Goal: Task Accomplishment & Management: Use online tool/utility

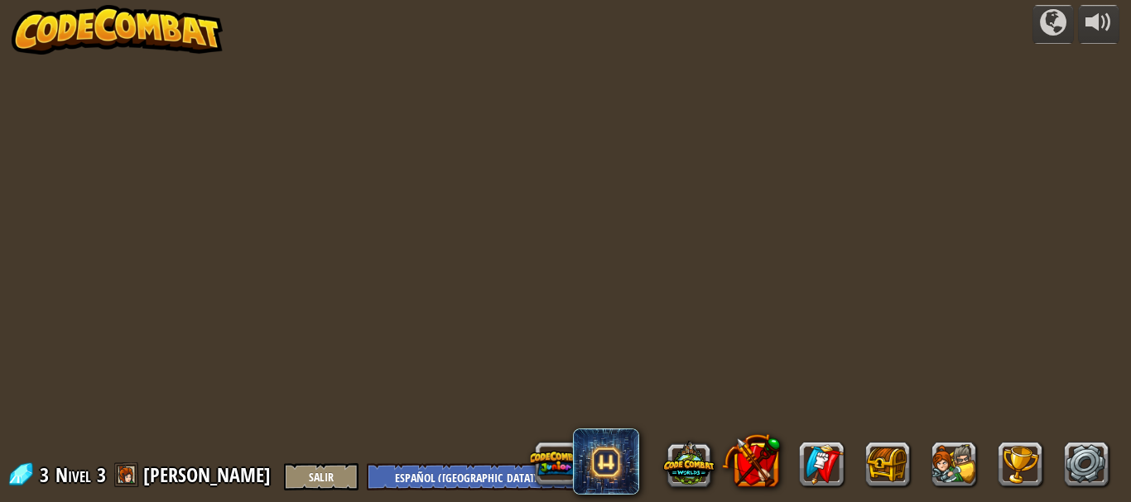
select select "es-419"
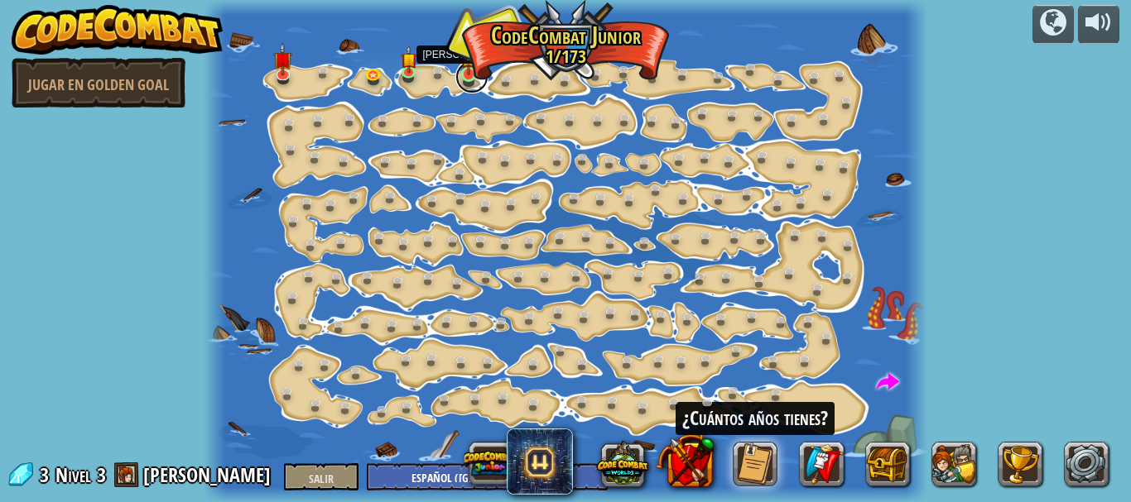
click at [474, 86] on link at bounding box center [471, 76] width 33 height 33
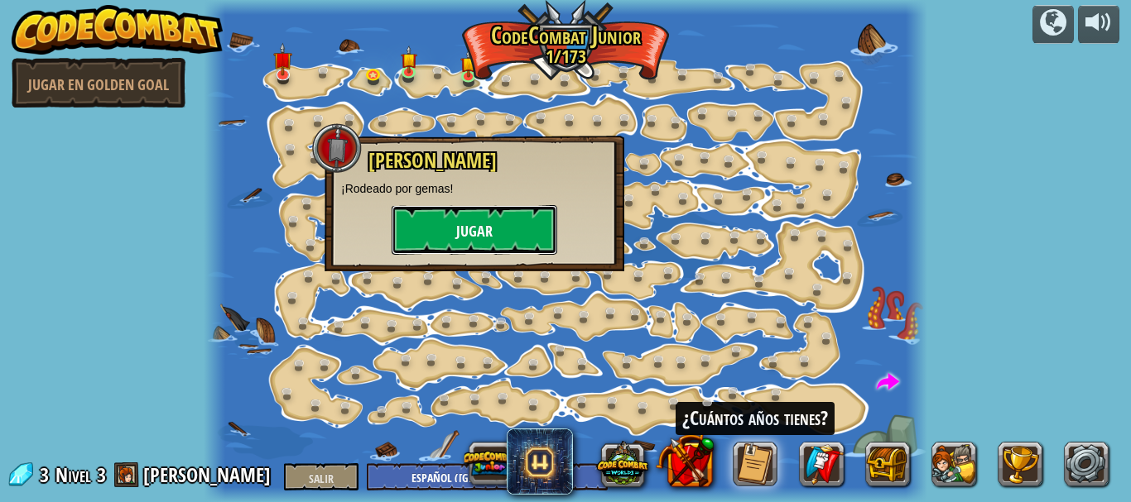
click at [486, 217] on button "Jugar" at bounding box center [475, 230] width 166 height 50
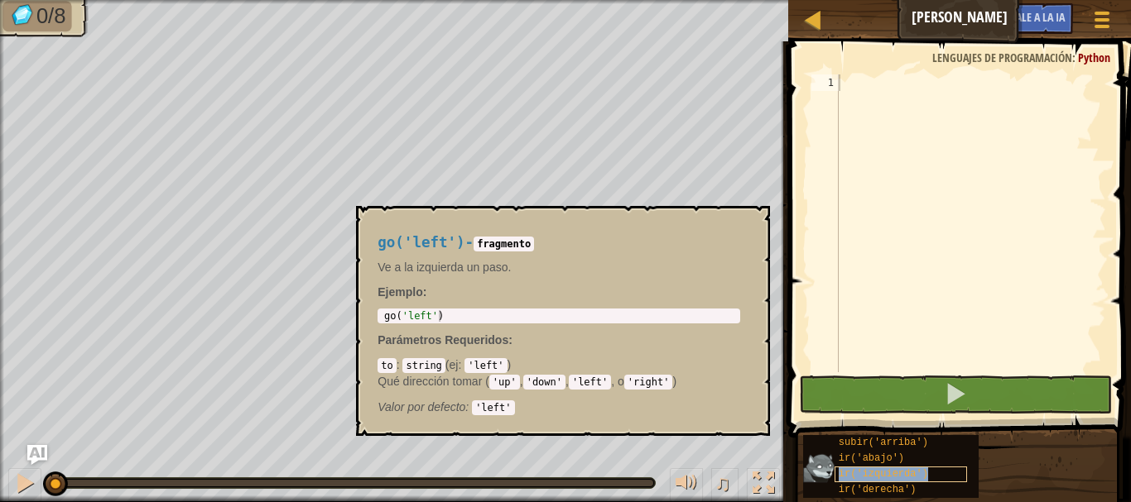
click at [931, 471] on div "ir('izquierda')" at bounding box center [900, 475] width 132 height 16
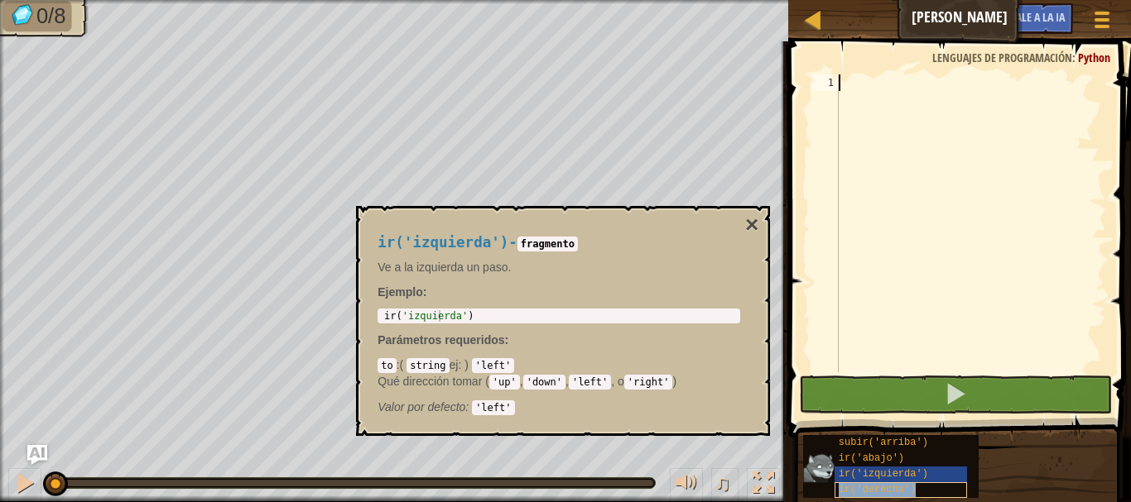
click at [914, 492] on div "ir('derecha')" at bounding box center [900, 491] width 132 height 16
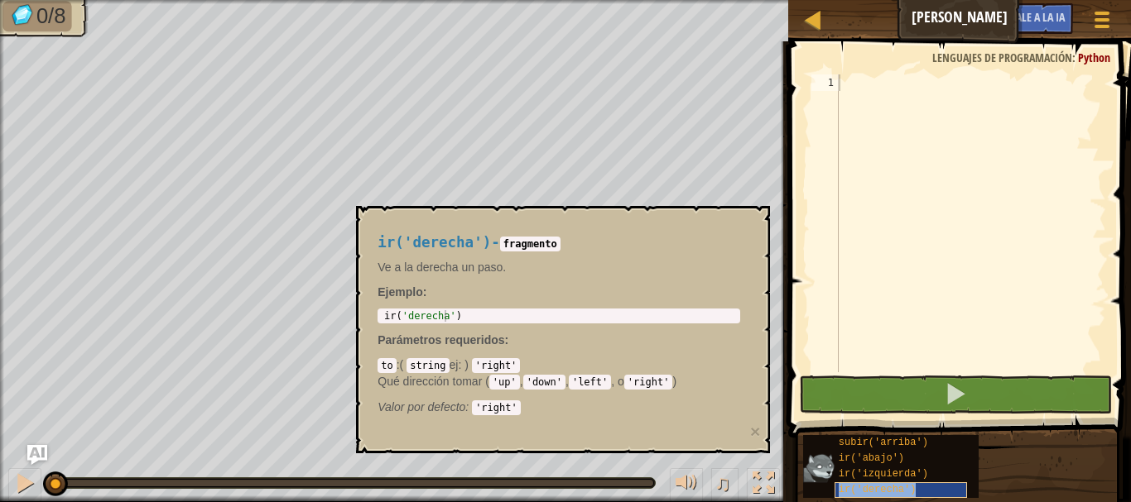
drag, startPoint x: 839, startPoint y: 486, endPoint x: 896, endPoint y: 492, distance: 57.4
click at [896, 492] on font "ir('derecha')" at bounding box center [878, 490] width 78 height 12
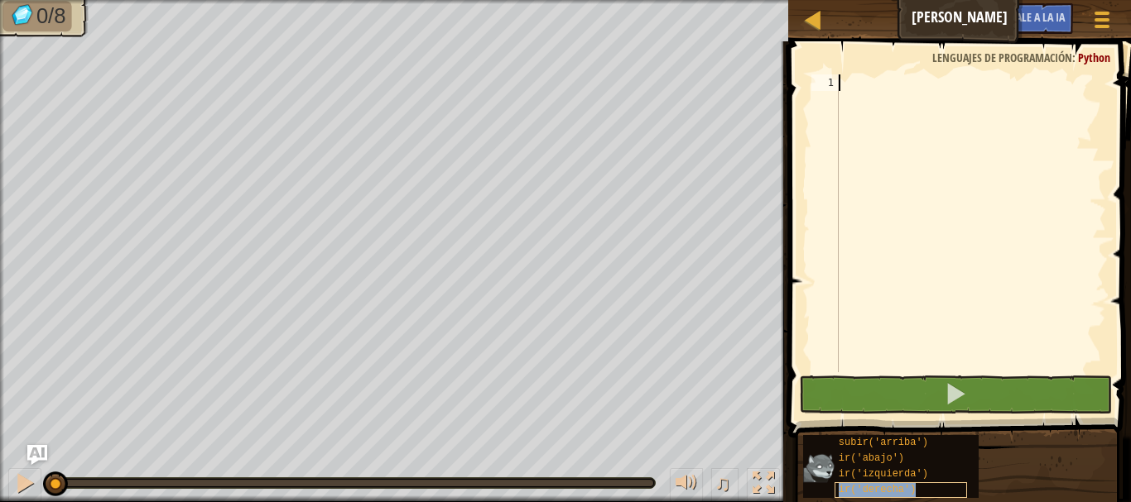
click at [896, 491] on font "ir('derecha')" at bounding box center [878, 490] width 78 height 12
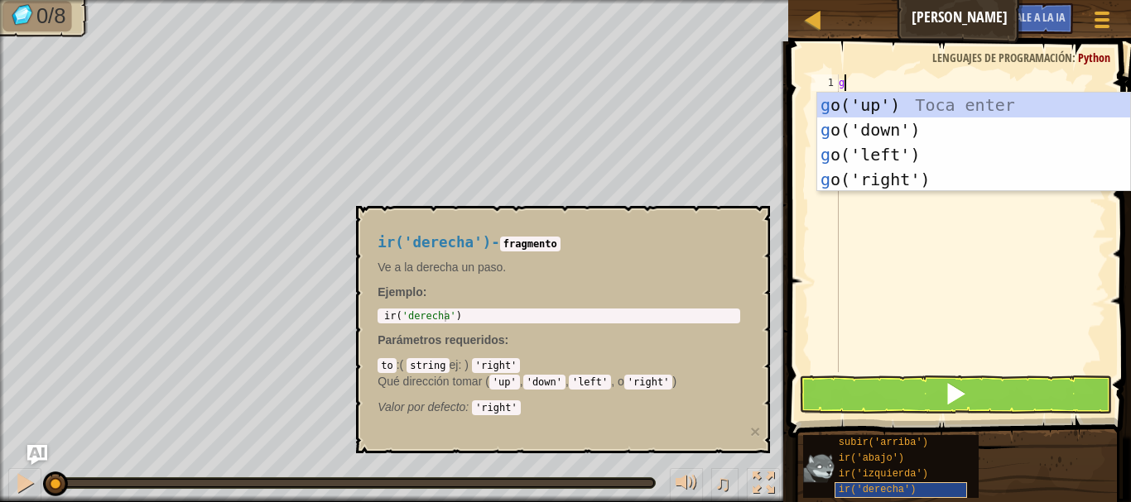
scroll to position [7, 0]
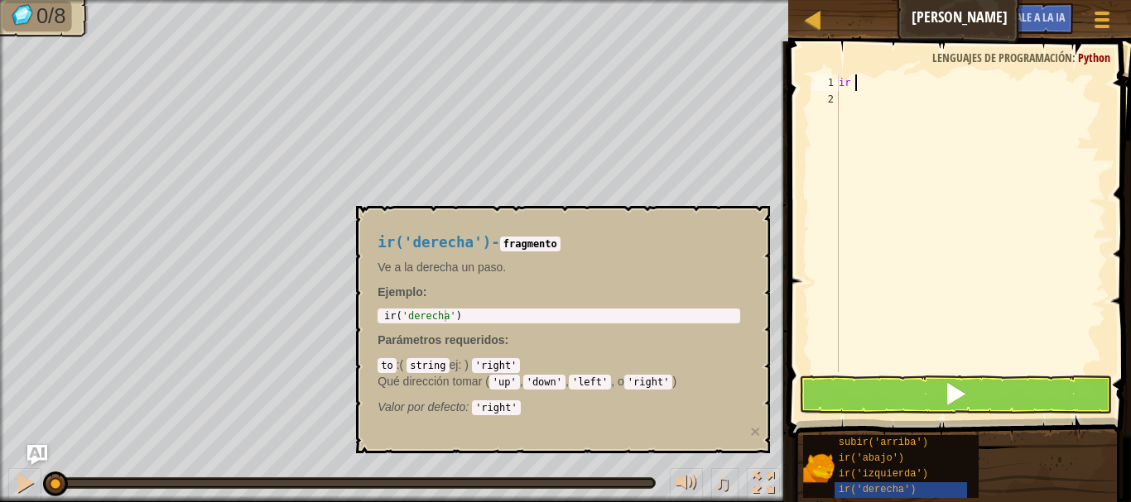
type textarea "go ("
type textarea "g"
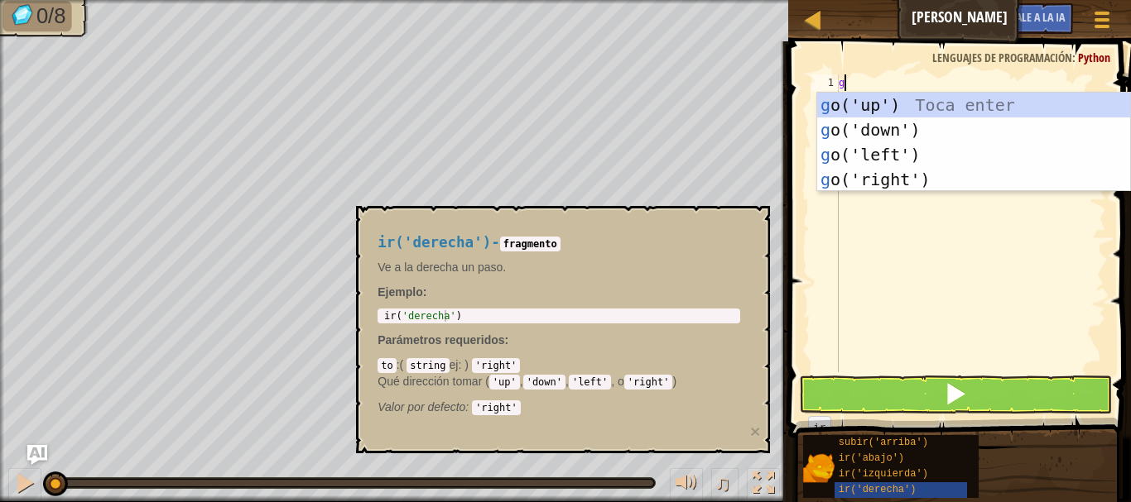
type textarea "g"
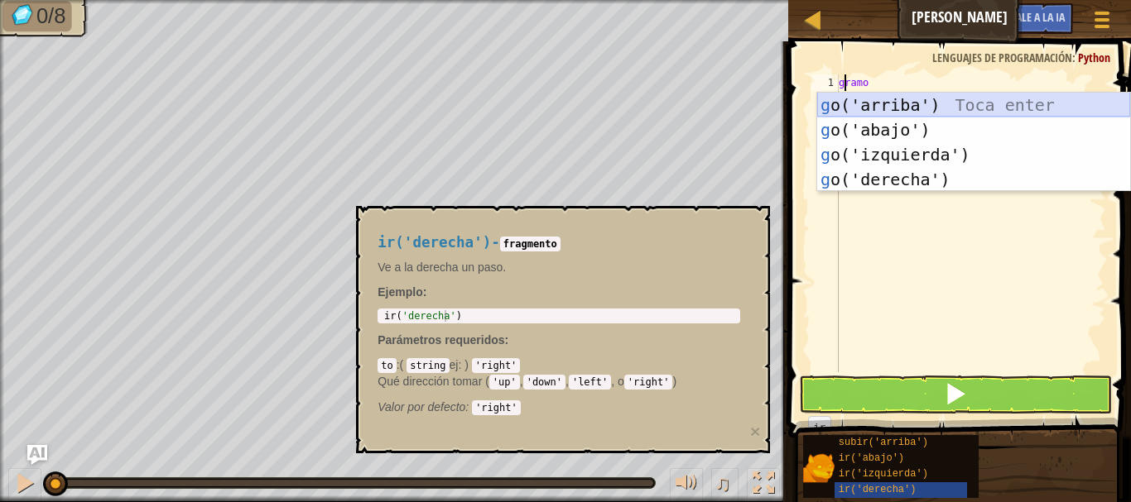
click at [1002, 102] on div "g o('arriba') Toca enter g o('abajo') Toca Enter g o('izquierda') Toca Enter g …" at bounding box center [973, 167] width 313 height 149
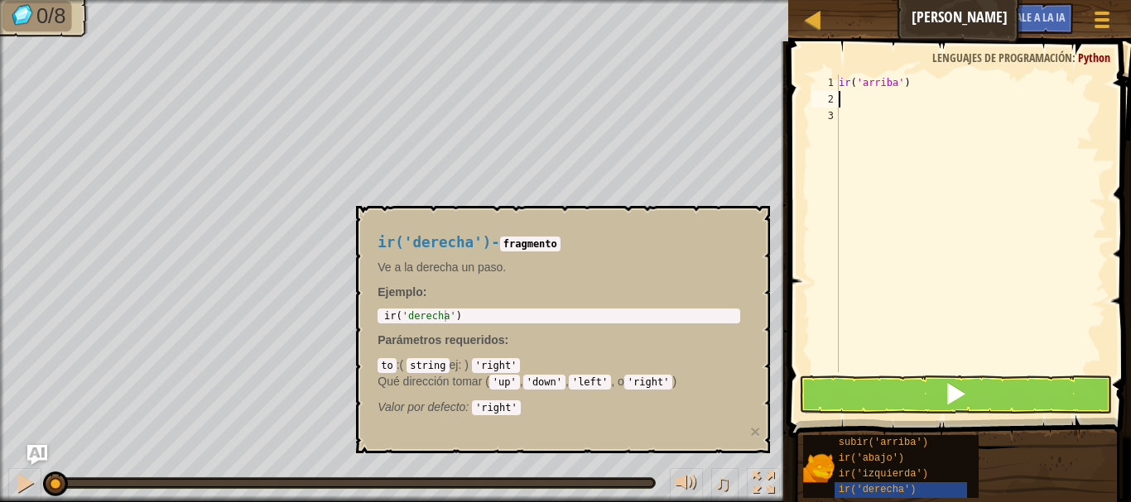
type textarea "o"
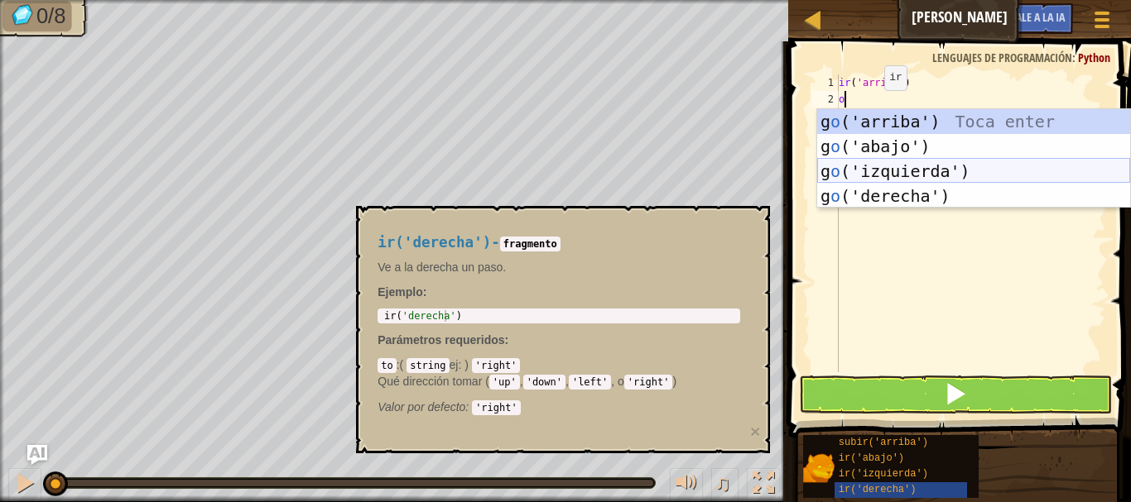
click at [968, 173] on div "g o ('arriba') Toca enter g o ('abajo') Toca Enter g o ('izquierda') Toca Enter…" at bounding box center [973, 183] width 313 height 149
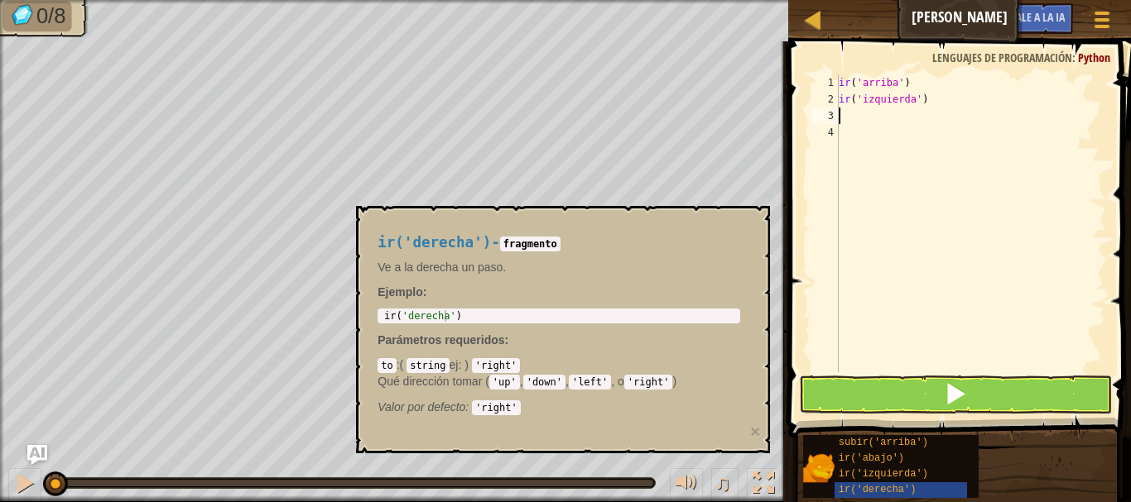
click at [847, 116] on div "ir ( 'arriba' ) ir ( 'izquierda' )" at bounding box center [970, 239] width 271 height 331
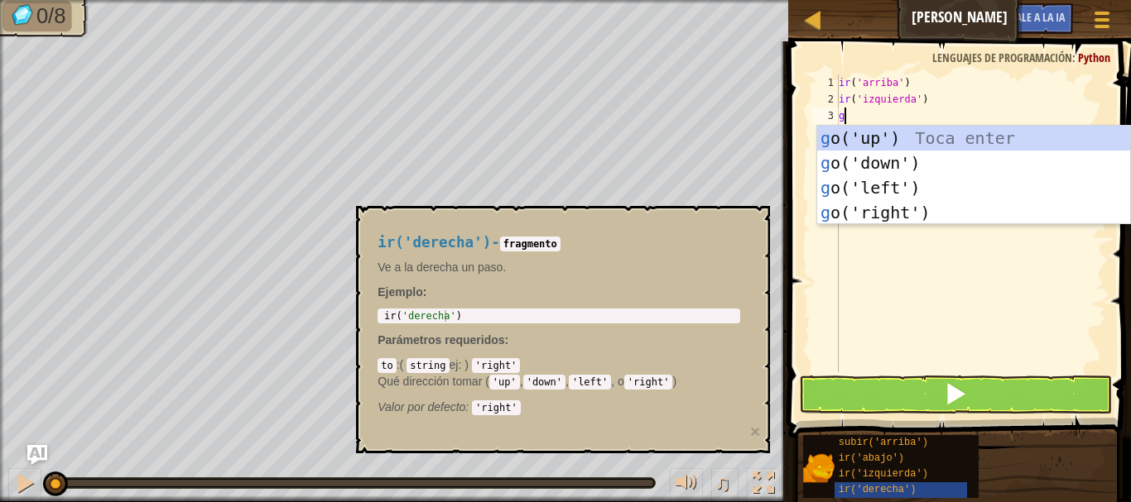
type textarea "go"
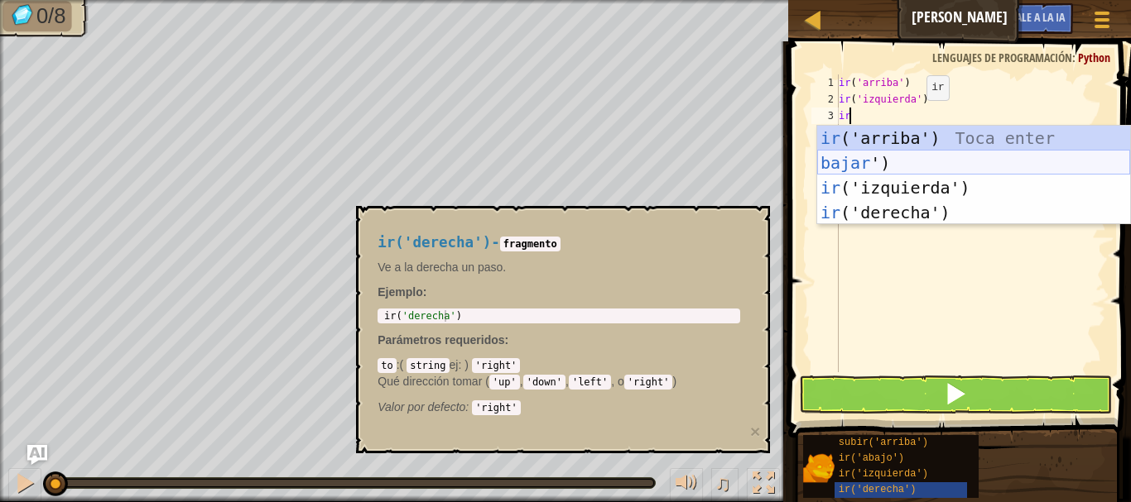
click at [873, 157] on div "ir ('arriba') Toca enter bajar ') Toca Enter ir ('izquierda') Toca Enter ir ('d…" at bounding box center [973, 200] width 313 height 149
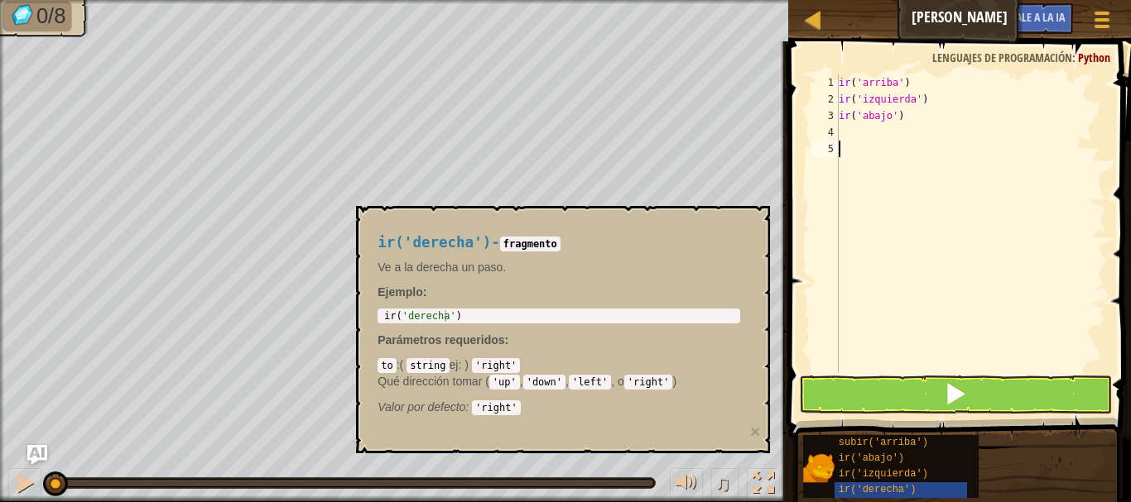
click at [871, 147] on div "ir ( 'arriba' ) ir ( 'izquierda' ) ir ( 'abajo' )" at bounding box center [970, 239] width 271 height 331
click at [860, 136] on div "ir ( 'arriba' ) ir ( 'izquierda' ) ir ( 'abajo' )" at bounding box center [970, 239] width 271 height 331
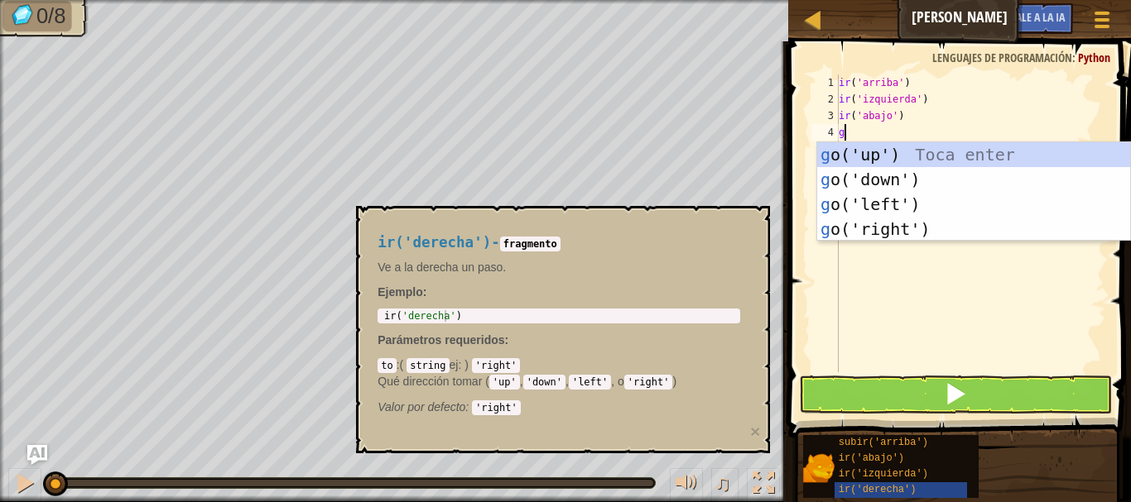
type textarea "go"
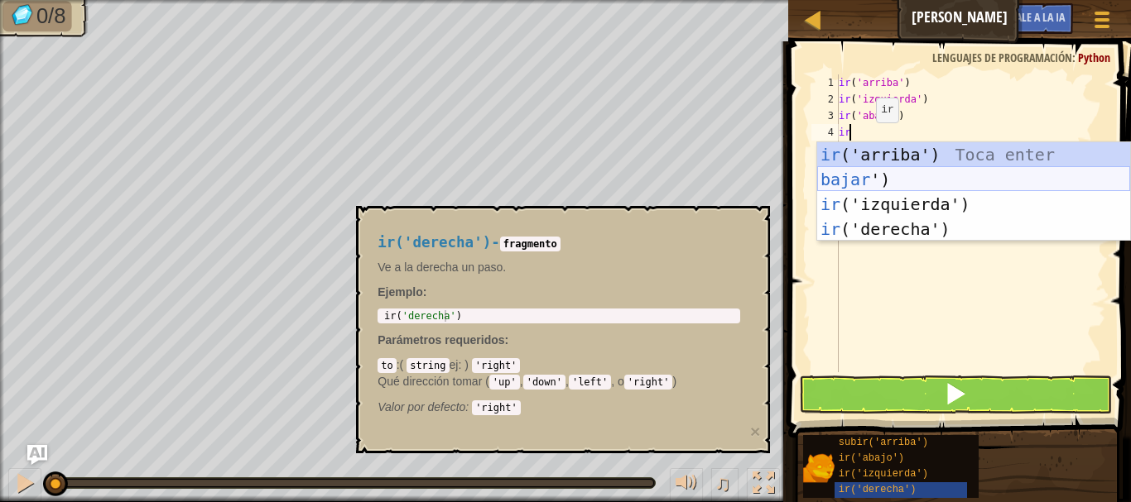
click at [869, 173] on div "ir ('arriba') Toca enter bajar ') Toca Enter ir ('izquierda') Toca Enter ir ('d…" at bounding box center [973, 216] width 313 height 149
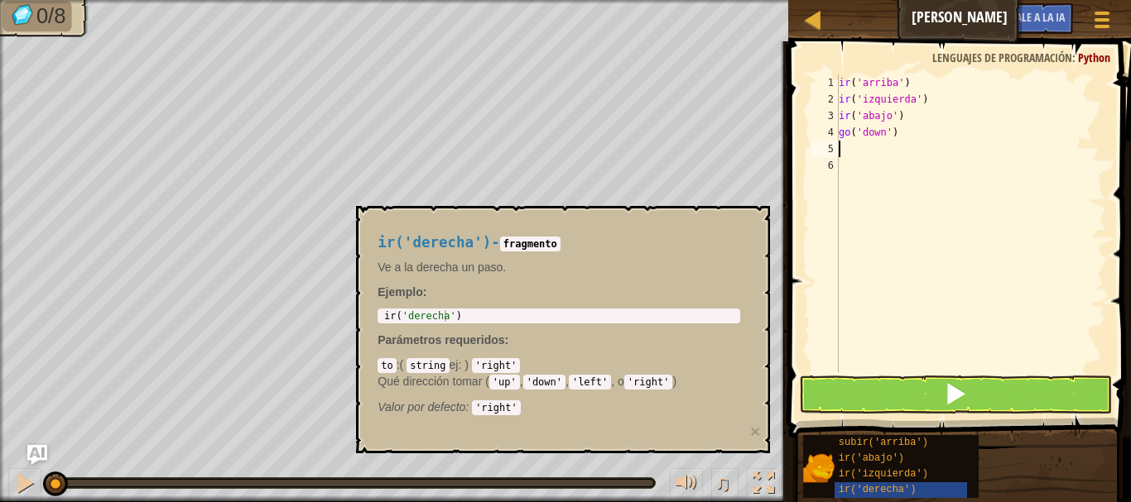
click at [855, 151] on div "ir ( 'arriba' ) ir ( 'izquierda' ) ir ( 'abajo' ) go ( 'down' )" at bounding box center [970, 239] width 271 height 331
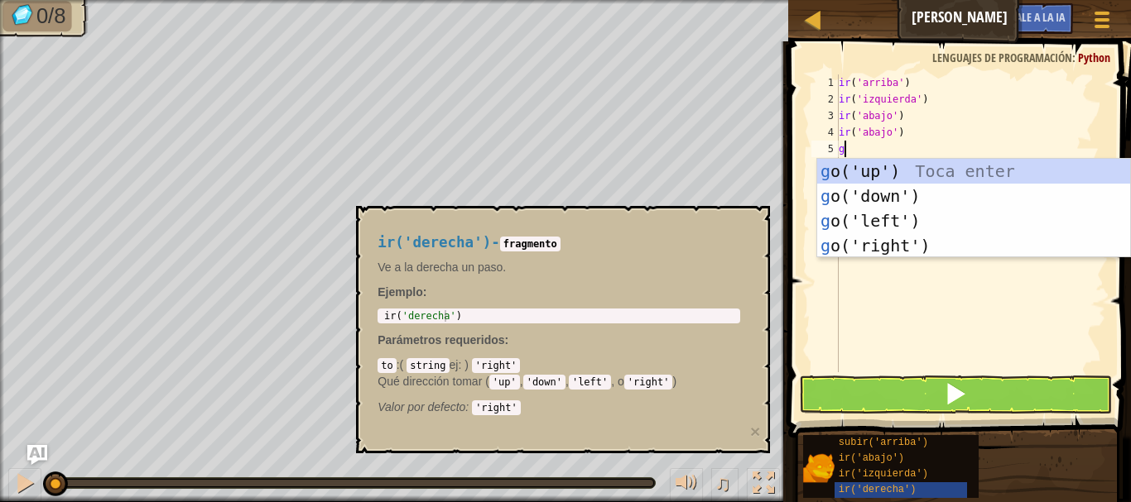
type textarea "go"
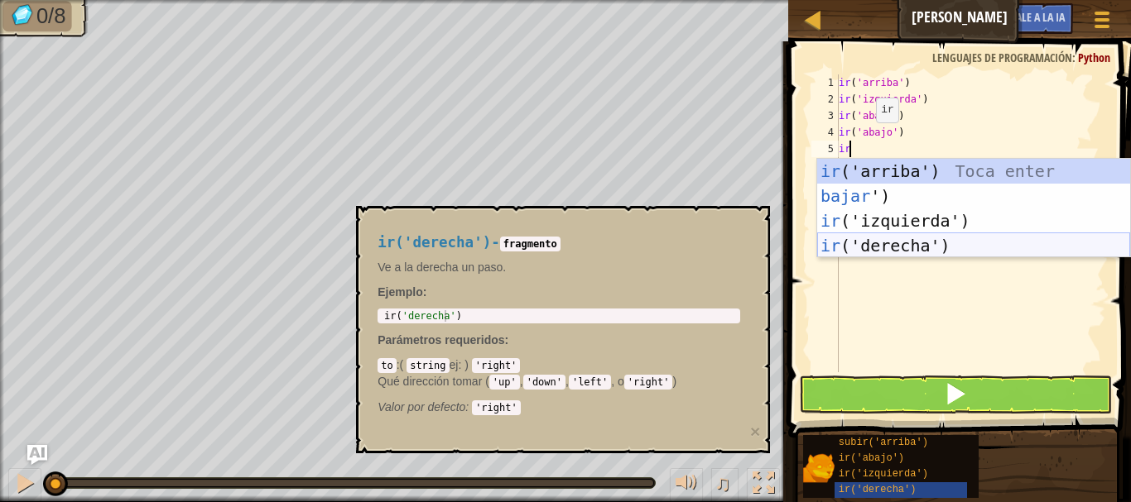
click at [892, 238] on div "ir ('arriba') Toca enter bajar ') Toca Enter ir ('izquierda') Toca Enter ir ('d…" at bounding box center [973, 233] width 313 height 149
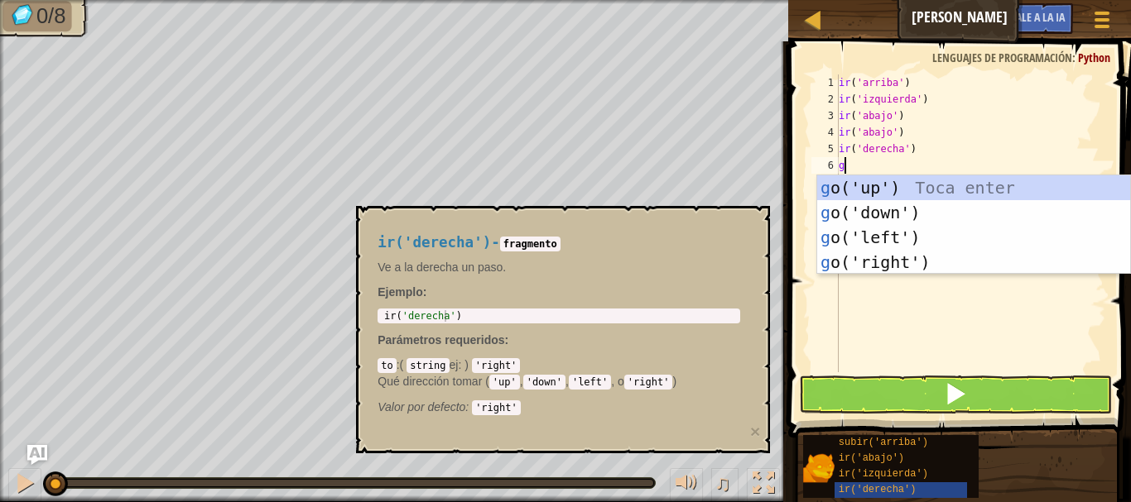
type textarea "go"
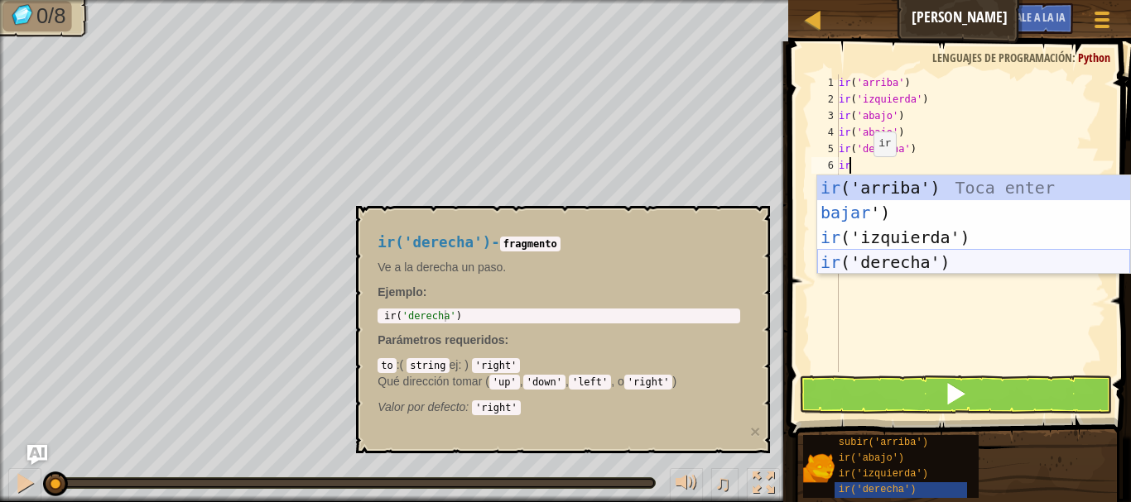
click at [904, 259] on div "ir ('arriba') Toca enter bajar ') Toca Enter ir ('izquierda') Toca Enter ir ('d…" at bounding box center [973, 249] width 313 height 149
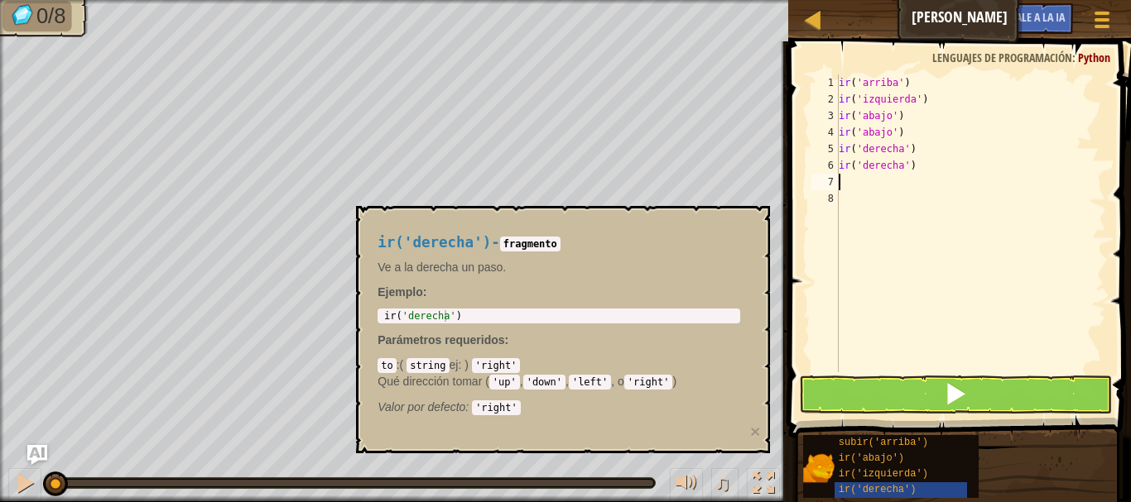
type textarea "t"
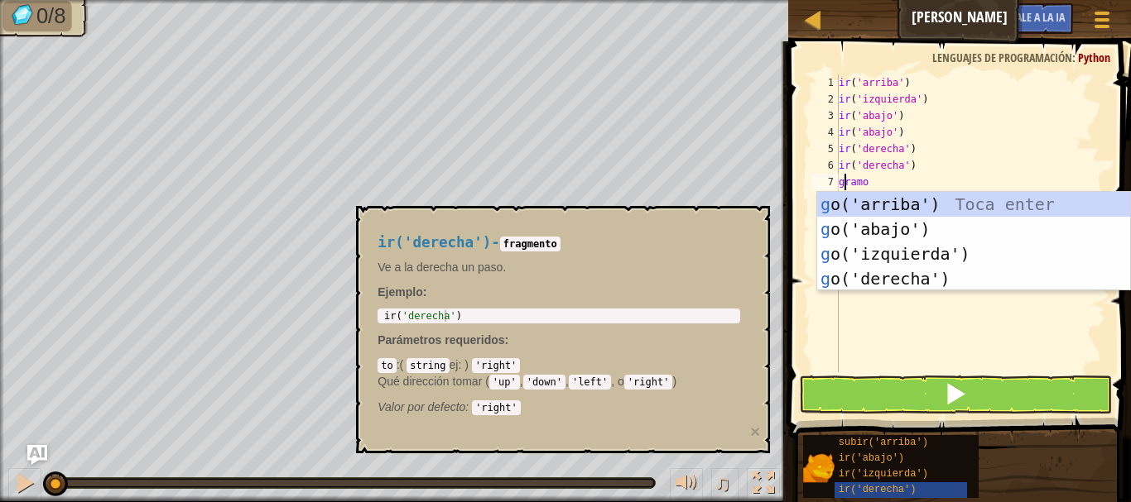
type textarea "go"
click at [926, 205] on div "ir ('arriba') Toca enter bajar ') Toca Enter ir ('izquierda') Toca Enter ir ('d…" at bounding box center [973, 266] width 313 height 149
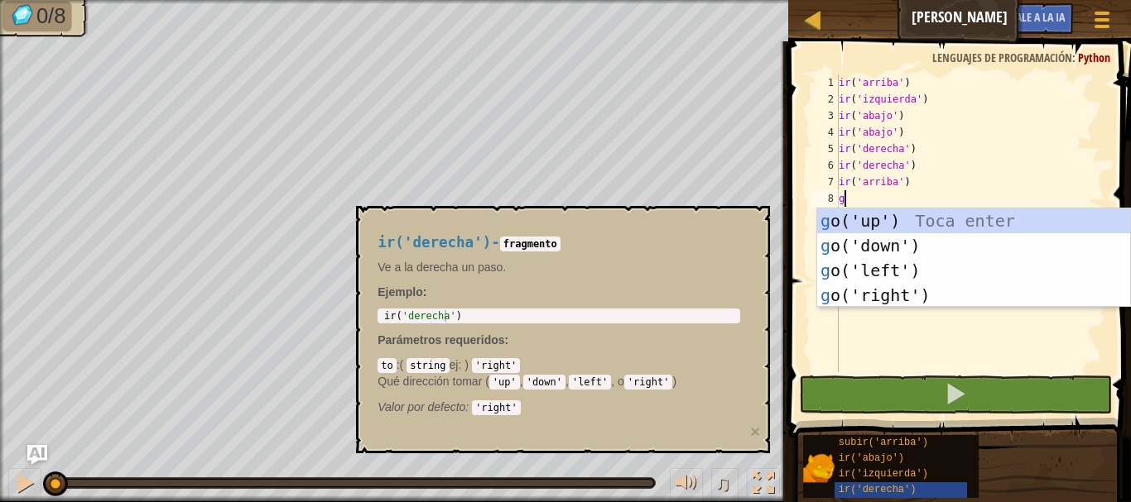
type textarea "go"
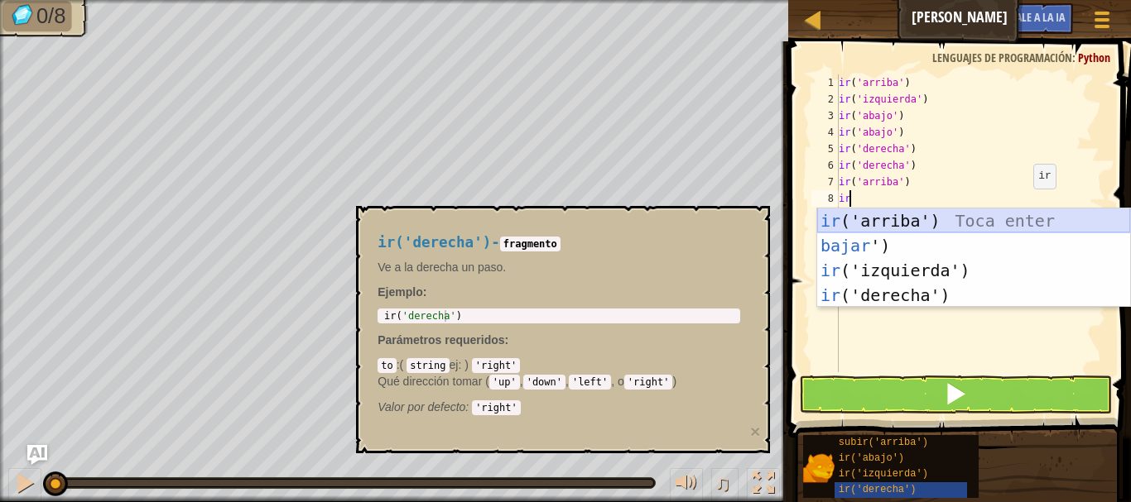
click at [1018, 223] on div "ir ('arriba') Toca enter bajar ') Toca Enter ir ('izquierda') Toca Enter ir ('d…" at bounding box center [973, 283] width 313 height 149
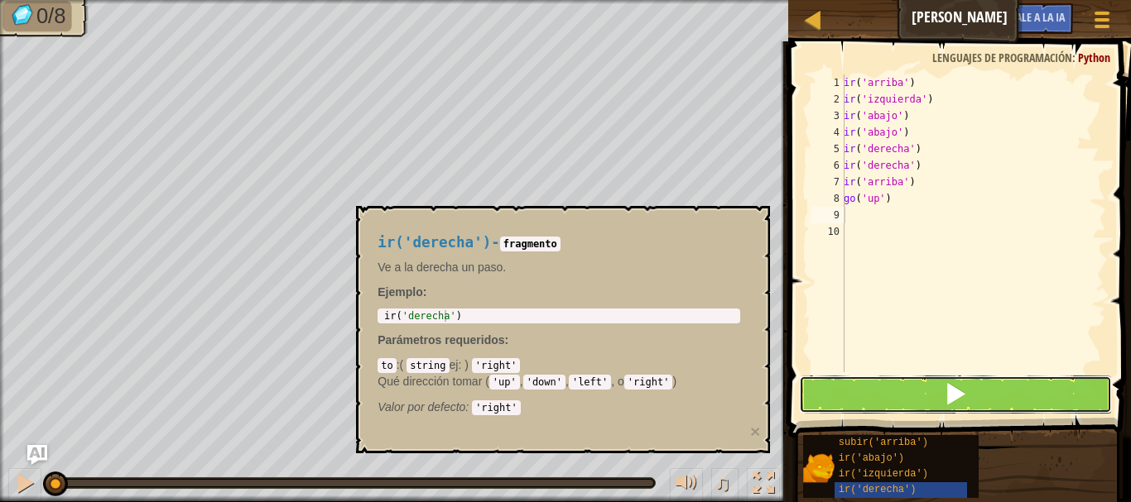
click at [988, 390] on button at bounding box center [955, 395] width 313 height 38
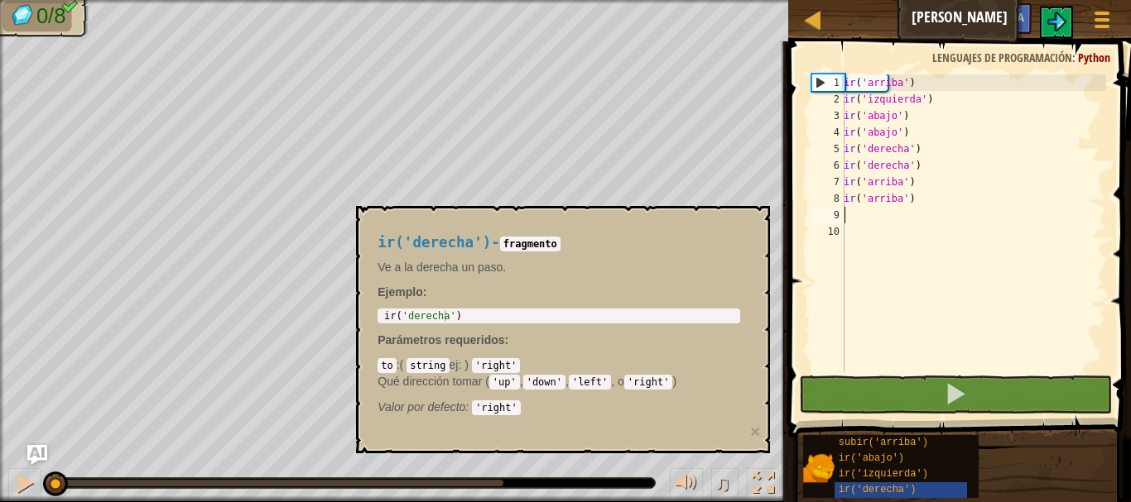
drag, startPoint x: 724, startPoint y: 382, endPoint x: 734, endPoint y: 406, distance: 26.0
click at [726, 396] on div "to :( string ej : ) ​ 'right' Qué dirección tomar ( 'up' , 'down' , 'left' , o …" at bounding box center [558, 386] width 363 height 58
click at [773, 482] on div at bounding box center [763, 484] width 22 height 22
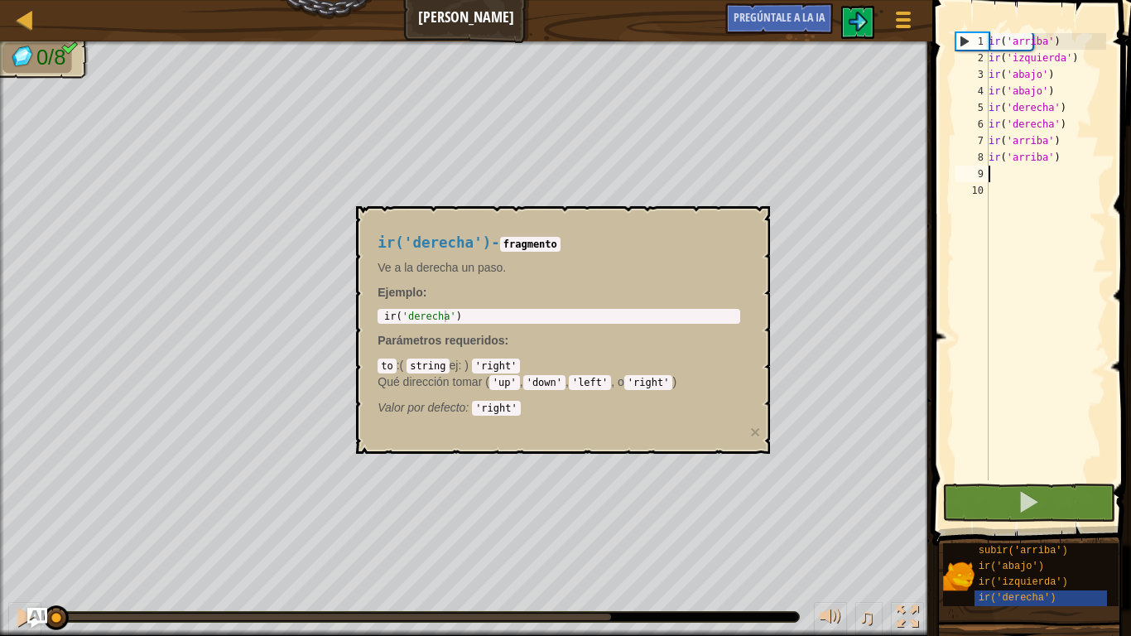
drag, startPoint x: 645, startPoint y: 306, endPoint x: 635, endPoint y: 307, distance: 10.0
click at [645, 306] on div "ir('derecha') - fragmento Ve a la derecha un paso. [DEMOGRAPHIC_DATA] : 1 ir ( …" at bounding box center [559, 321] width 386 height 204
drag, startPoint x: 620, startPoint y: 309, endPoint x: 591, endPoint y: 315, distance: 29.5
click at [618, 309] on div "1 ir ( 'derecha' ) [DEMOGRAPHIC_DATA] XXXXXXXXXXXXXXXXXXXXXXXXXXXXXXXXXXXXXXXXX…" at bounding box center [558, 316] width 363 height 15
type textarea "go('right')"
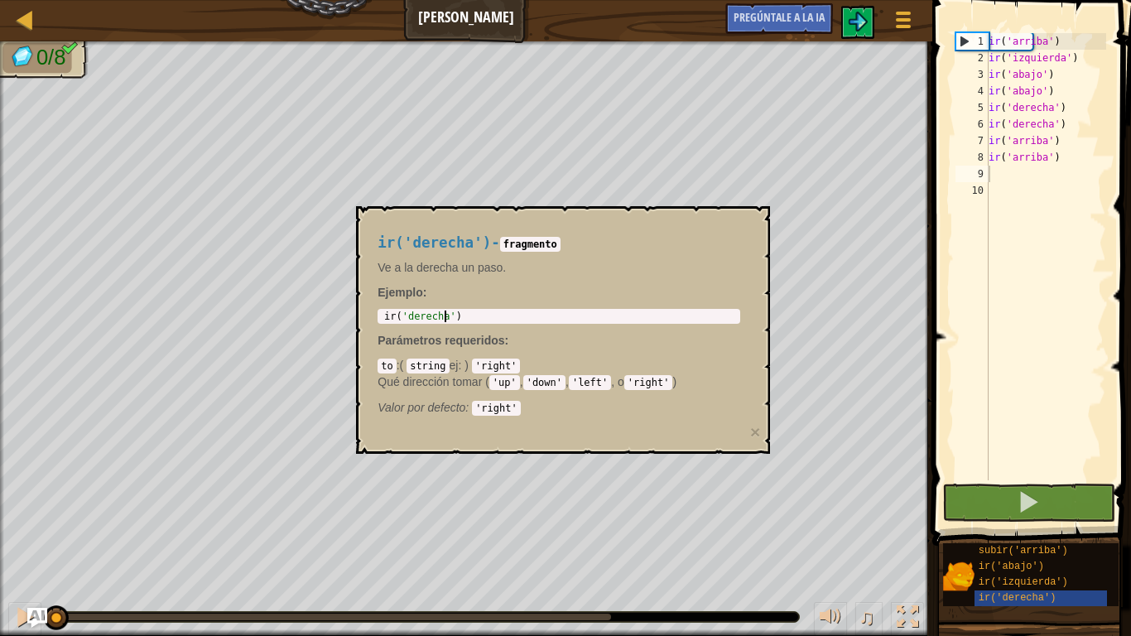
drag, startPoint x: 591, startPoint y: 315, endPoint x: 565, endPoint y: 322, distance: 26.7
click at [588, 316] on div "ir ( 'derecha' )" at bounding box center [559, 327] width 356 height 35
drag, startPoint x: 565, startPoint y: 322, endPoint x: 529, endPoint y: 332, distance: 37.8
click at [546, 330] on div "ir('derecha') - fragmento Ve a la derecha un paso. Ejemplo : go('right') 1 ir (…" at bounding box center [559, 321] width 386 height 204
drag, startPoint x: 529, startPoint y: 332, endPoint x: 521, endPoint y: 328, distance: 8.5
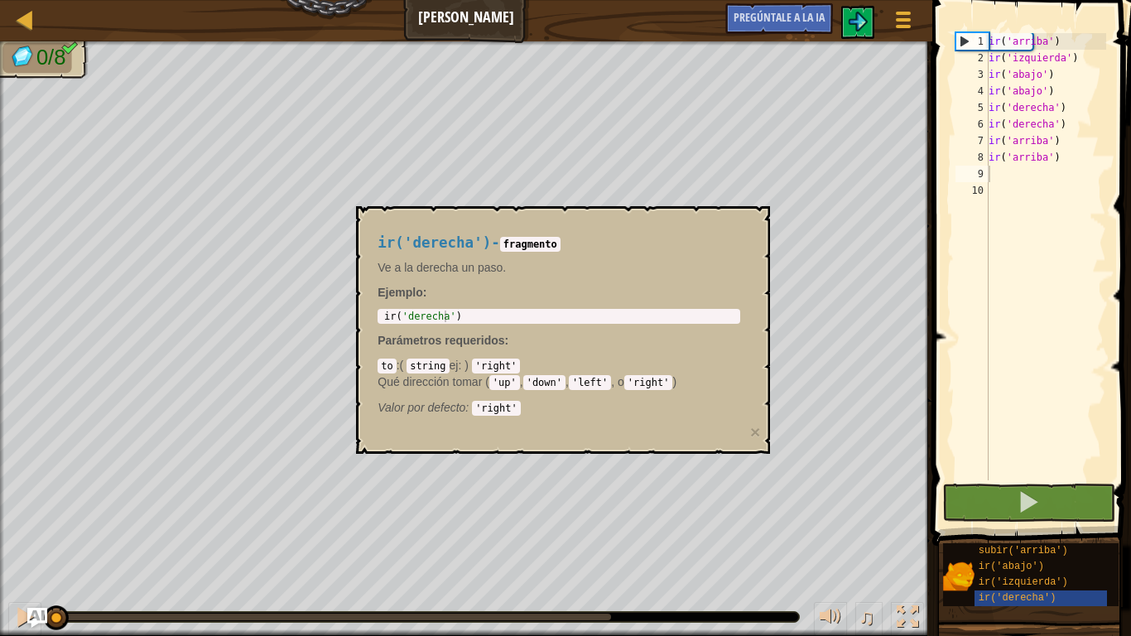
click at [526, 329] on div "ir('derecha') - fragmento Ve a la derecha un paso. Ejemplo : go('right') 1 ir (…" at bounding box center [559, 321] width 386 height 204
click at [513, 321] on div "ir ( 'derecha' )" at bounding box center [559, 327] width 356 height 35
click at [509, 319] on div "ir ( 'derecha' )" at bounding box center [559, 327] width 356 height 35
drag, startPoint x: 506, startPoint y: 315, endPoint x: 532, endPoint y: 305, distance: 28.0
click at [532, 305] on div "ir('derecha') - fragmento Ve a la derecha un paso. Ejemplo : go('right') 1 ir (…" at bounding box center [559, 321] width 386 height 204
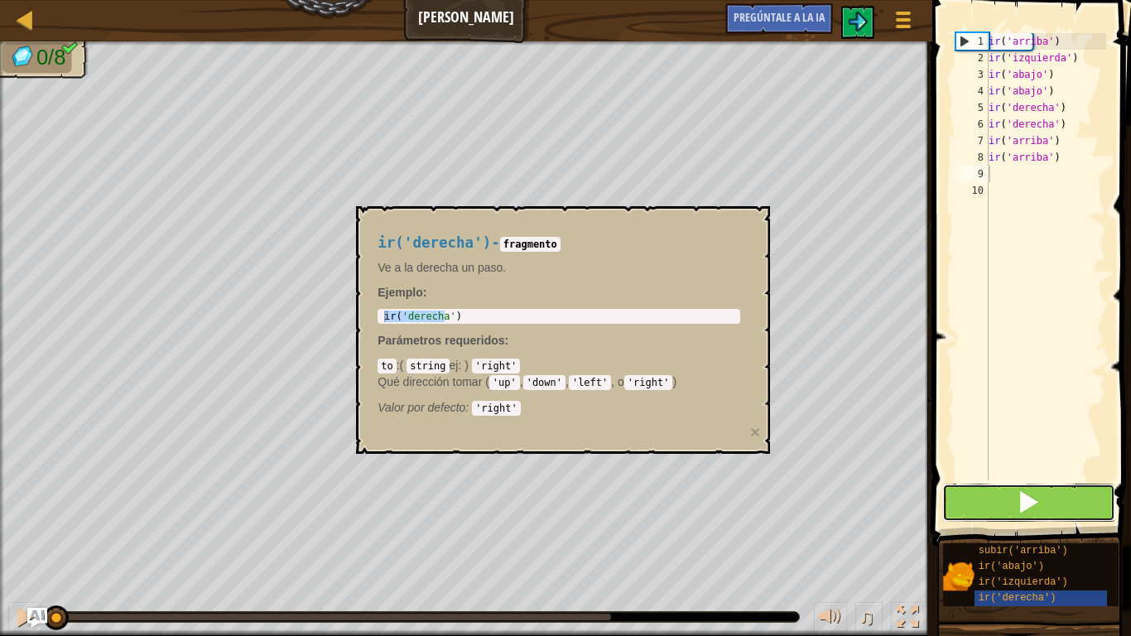
click at [1092, 502] on button at bounding box center [1028, 502] width 173 height 38
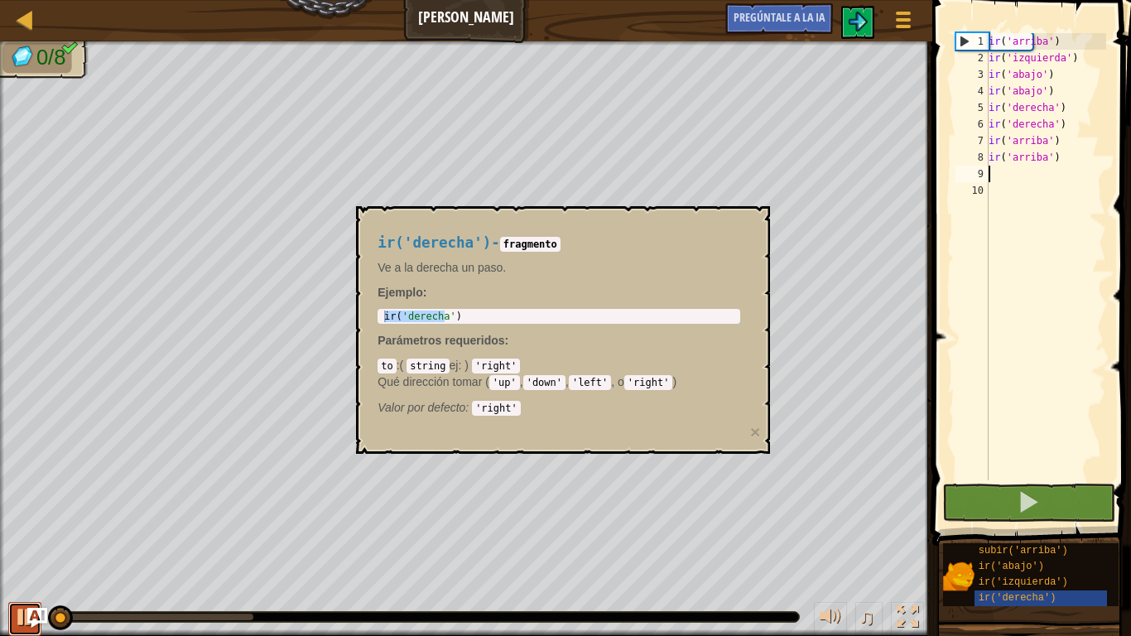
click at [21, 502] on div at bounding box center [25, 617] width 22 height 22
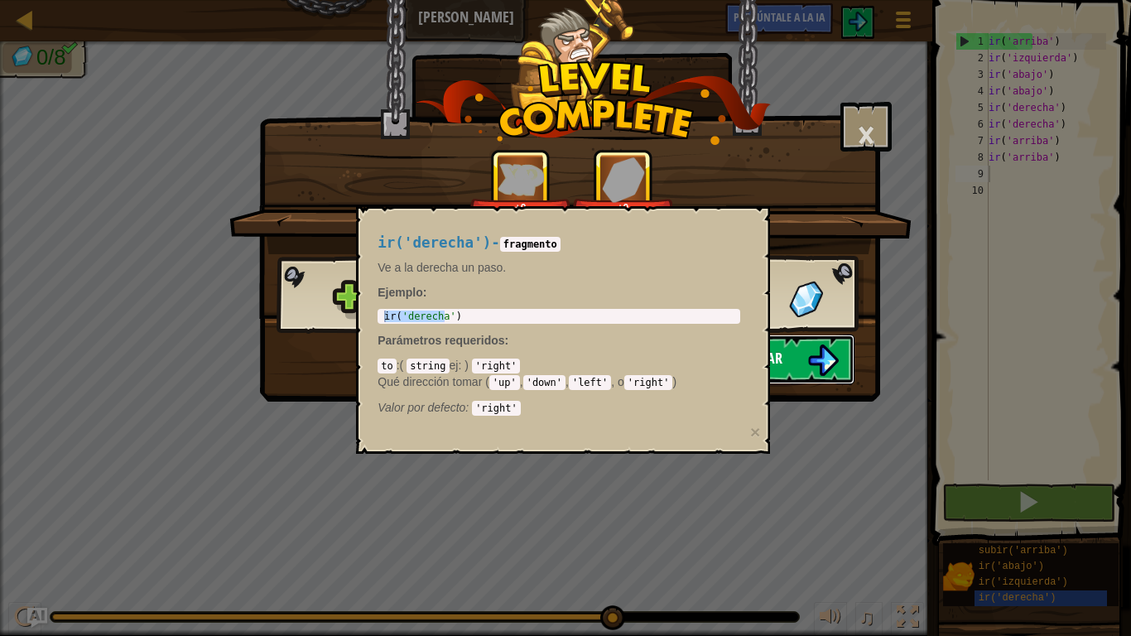
click at [843, 365] on button "Continuar" at bounding box center [748, 359] width 214 height 50
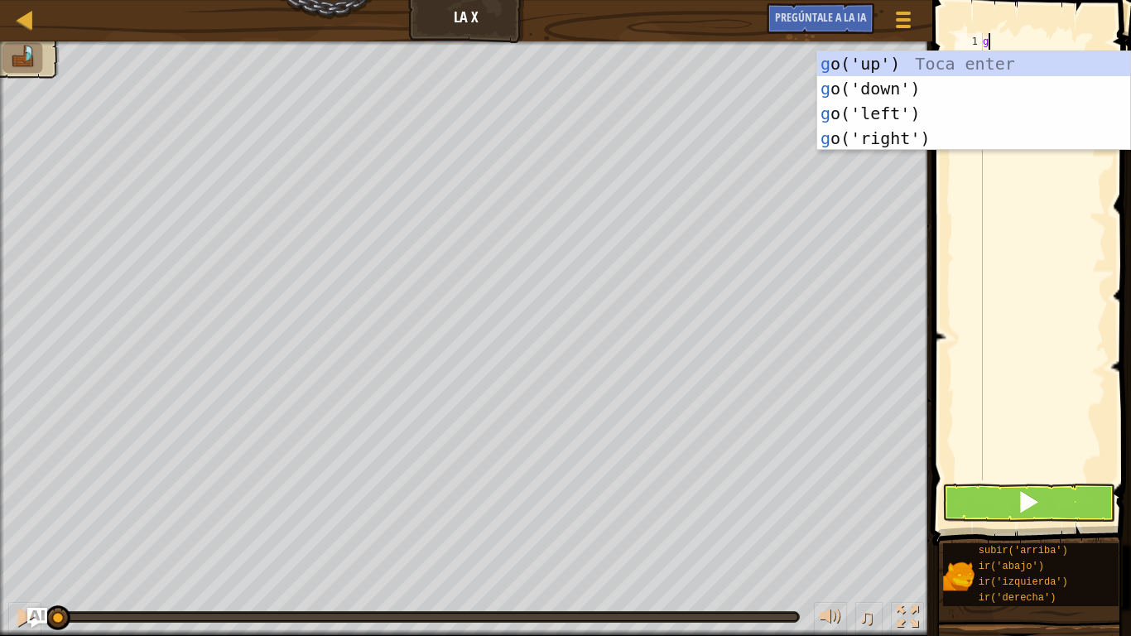
scroll to position [7, 0]
type textarea "go"
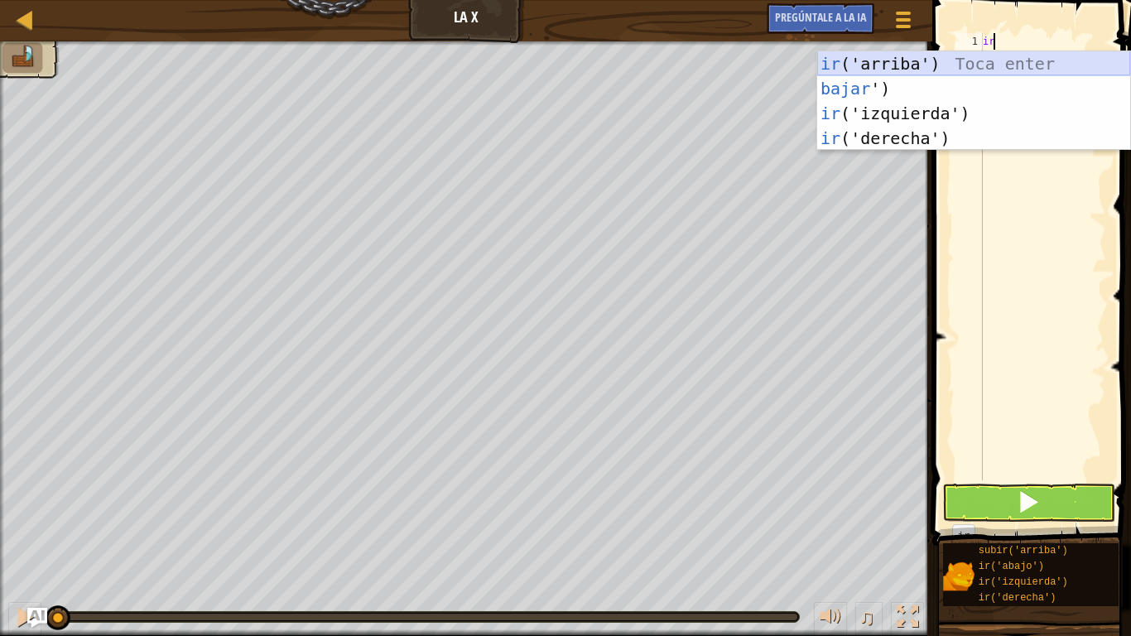
click at [926, 65] on div "ir ('arriba') Toca enter bajar ') Toca Enter ir ('izquierda') Toca Enter ir ('d…" at bounding box center [973, 125] width 313 height 149
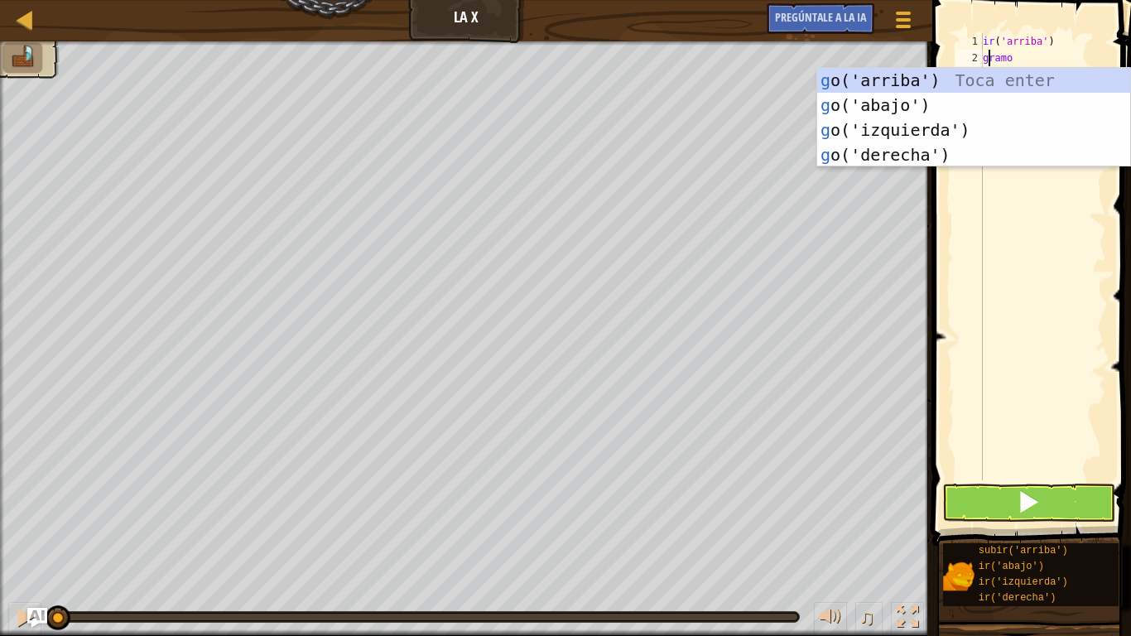
type textarea "go"
click at [963, 146] on div "ir ('arriba') Toca enter bajar ') Toca Enter ir ('izquierda') Toca Enter ir ('d…" at bounding box center [973, 142] width 313 height 149
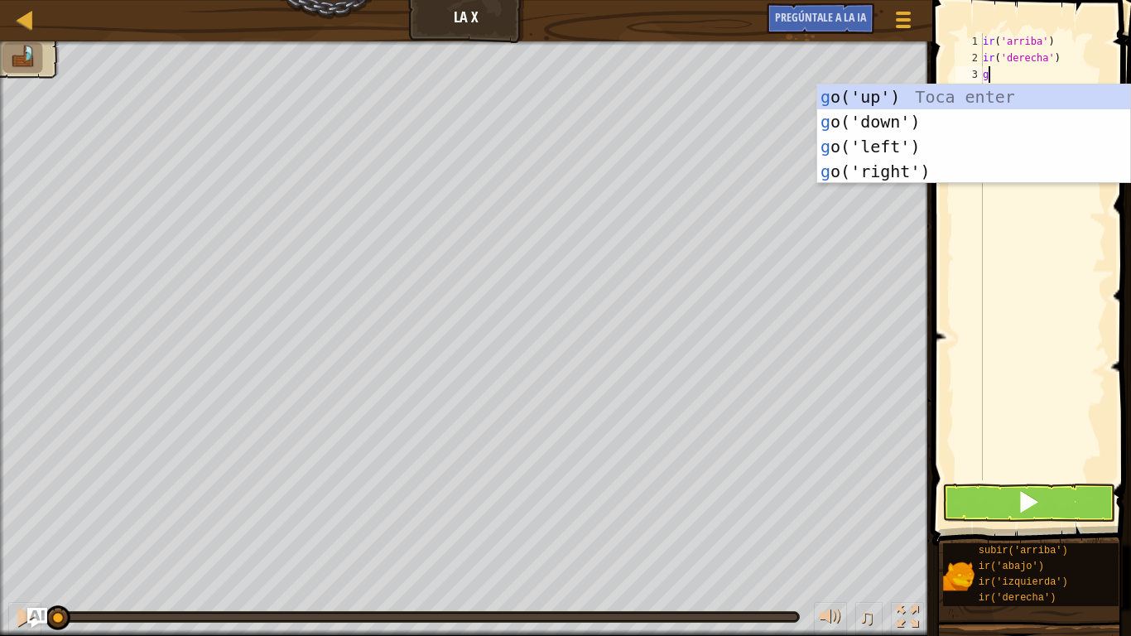
type textarea "go"
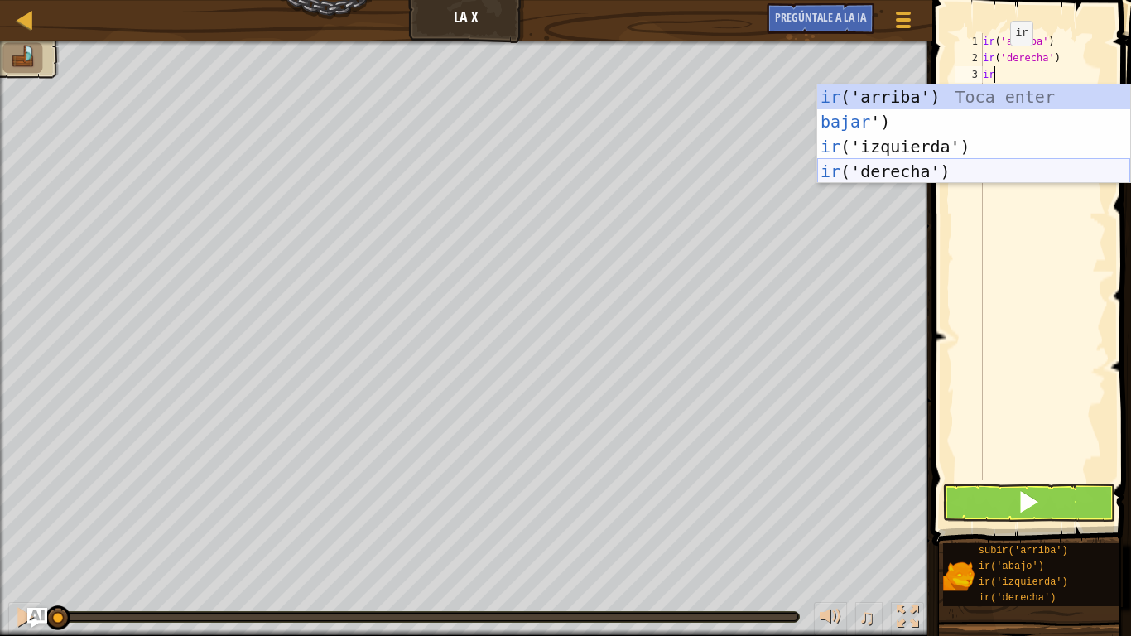
click at [978, 169] on div "ir ('arriba') Toca enter bajar ') Toca Enter ir ('izquierda') Toca Enter ir ('d…" at bounding box center [973, 158] width 313 height 149
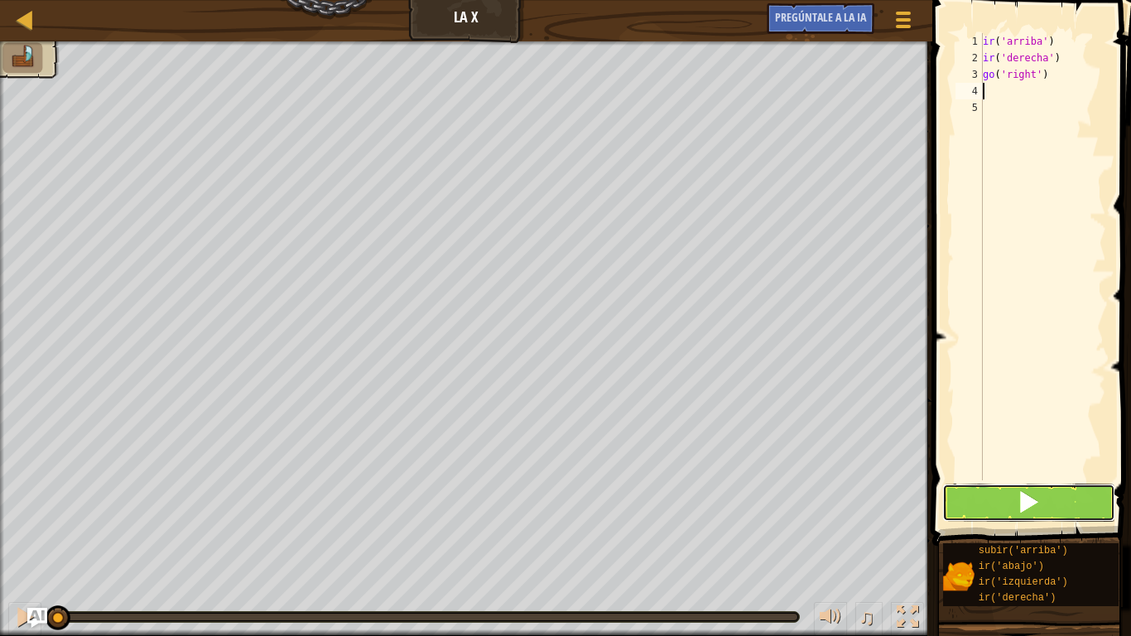
click at [1036, 502] on span at bounding box center [1028, 501] width 23 height 23
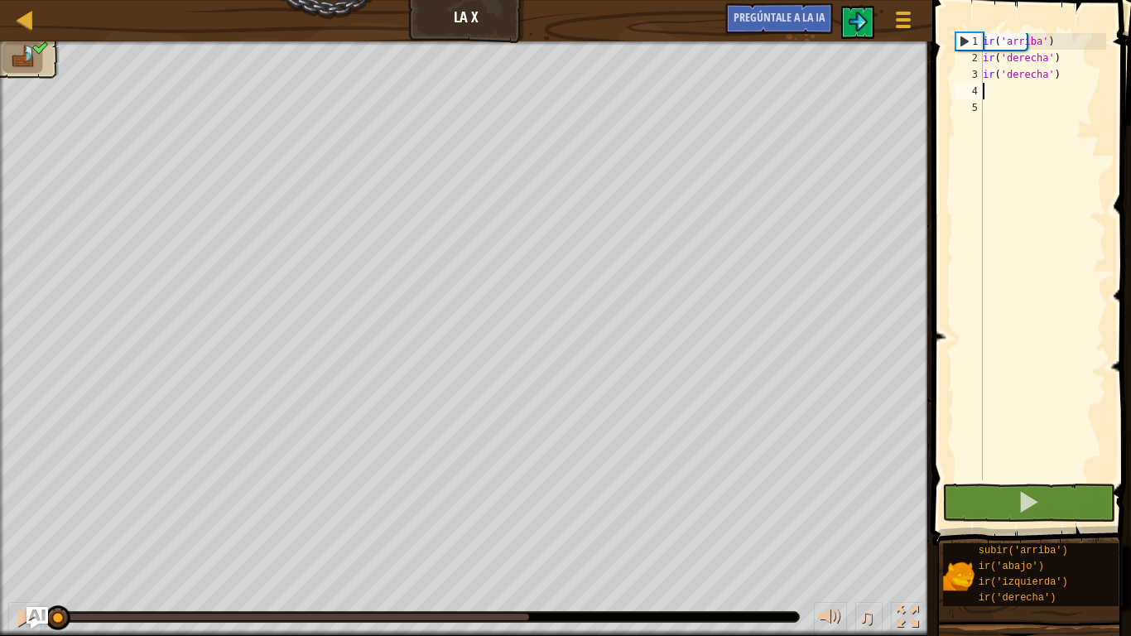
click at [31, 502] on img "Pregúntale a la IA" at bounding box center [37, 618] width 22 height 22
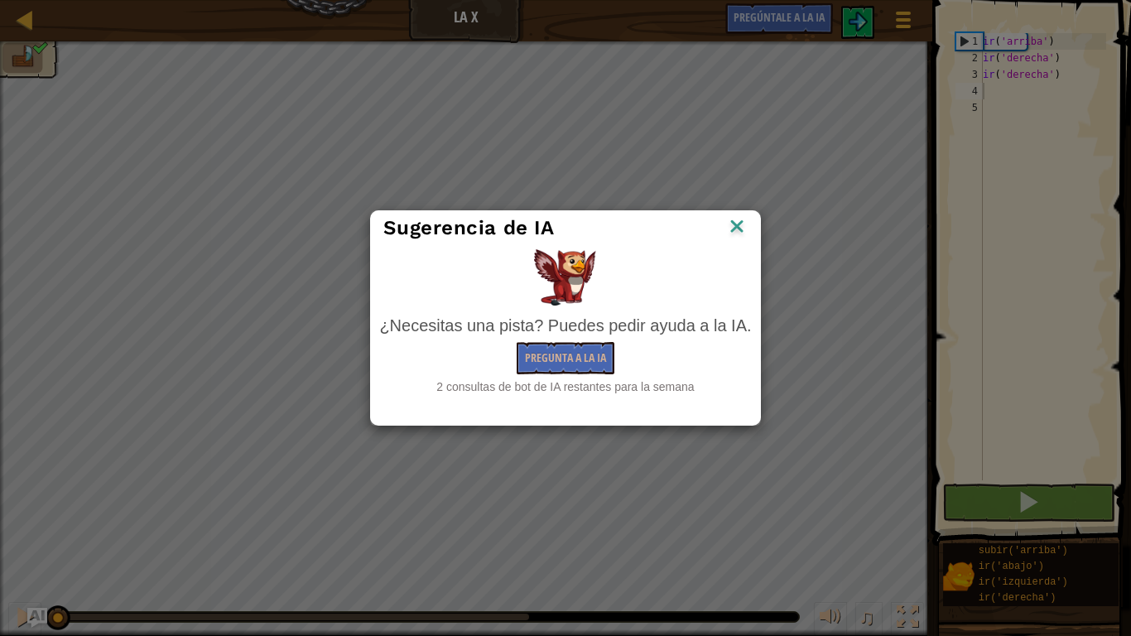
click at [736, 227] on img at bounding box center [737, 227] width 22 height 25
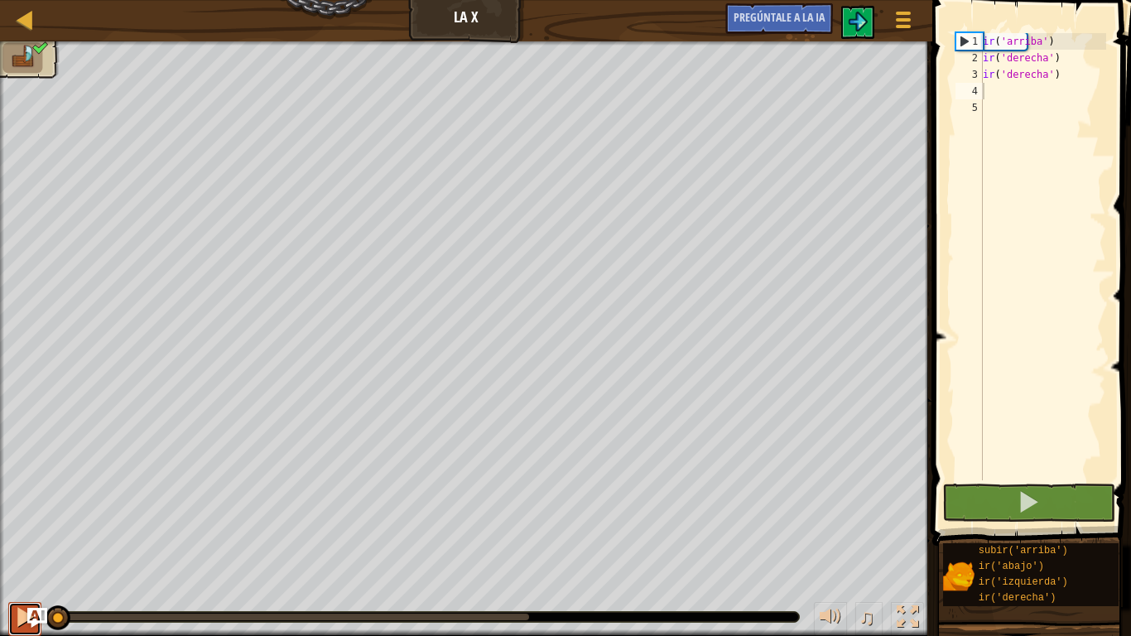
click at [22, 502] on div at bounding box center [25, 617] width 22 height 22
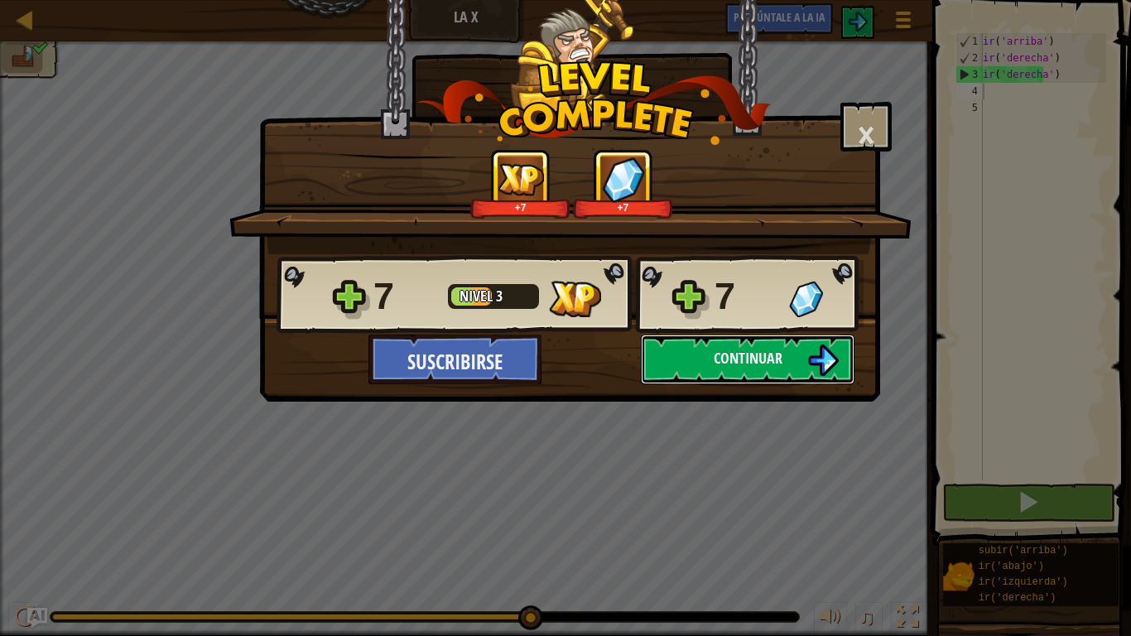
click at [769, 380] on button "Continuar" at bounding box center [748, 359] width 214 height 50
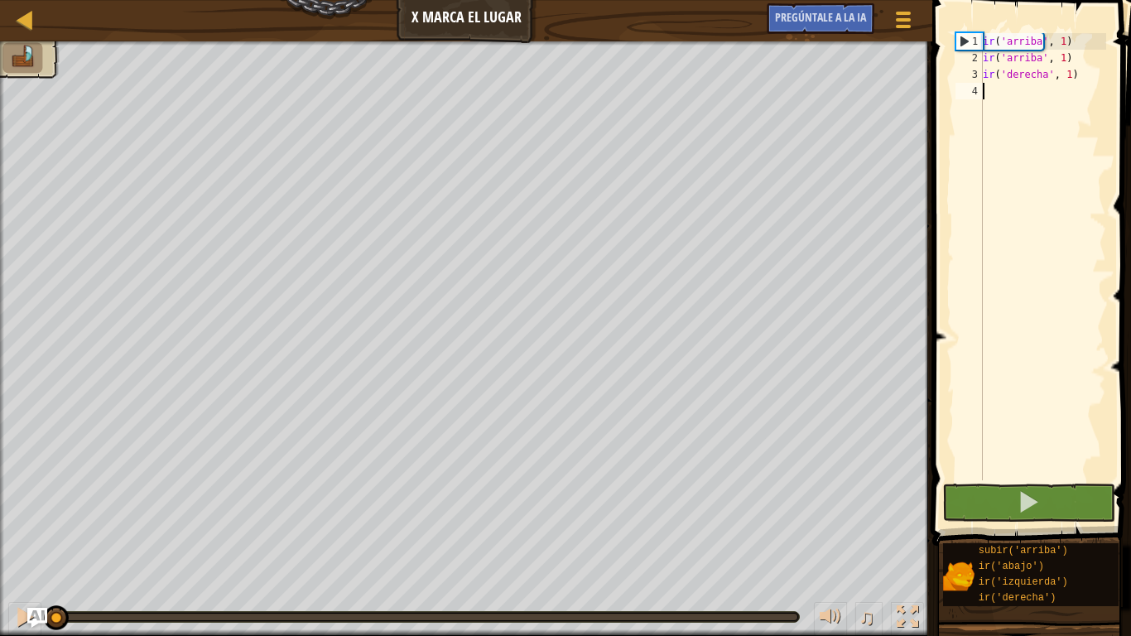
click at [1016, 97] on div "ir ( 'arriba' , 1 ) ir ( 'arriba' , 1 ) ir ( 'derecha' , 1 )" at bounding box center [1042, 273] width 127 height 480
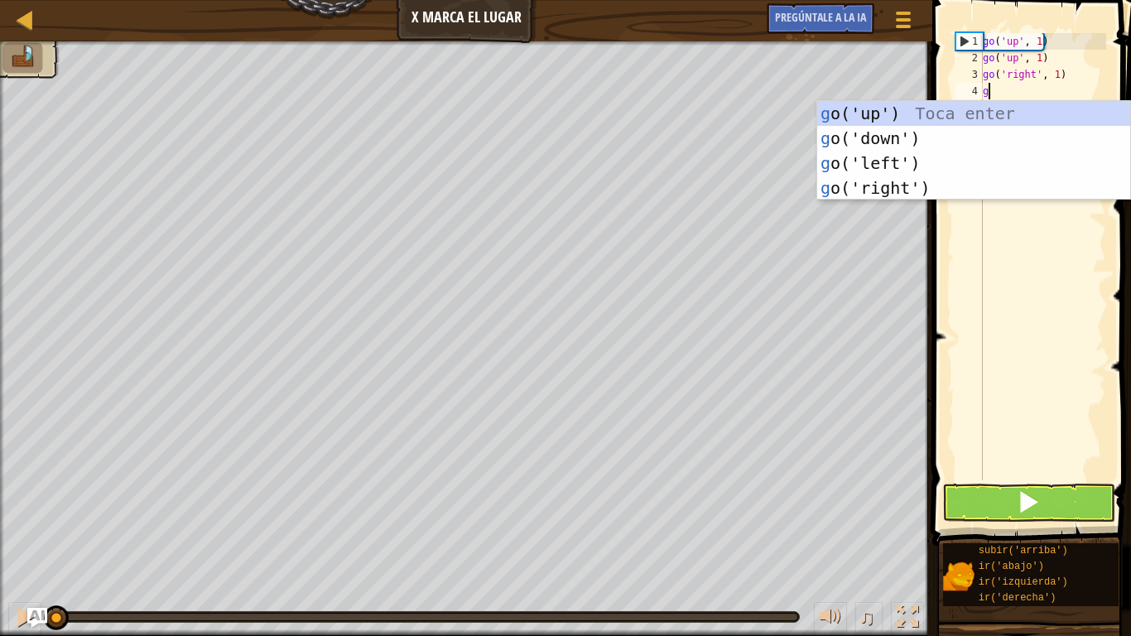
scroll to position [7, 0]
type textarea "go"
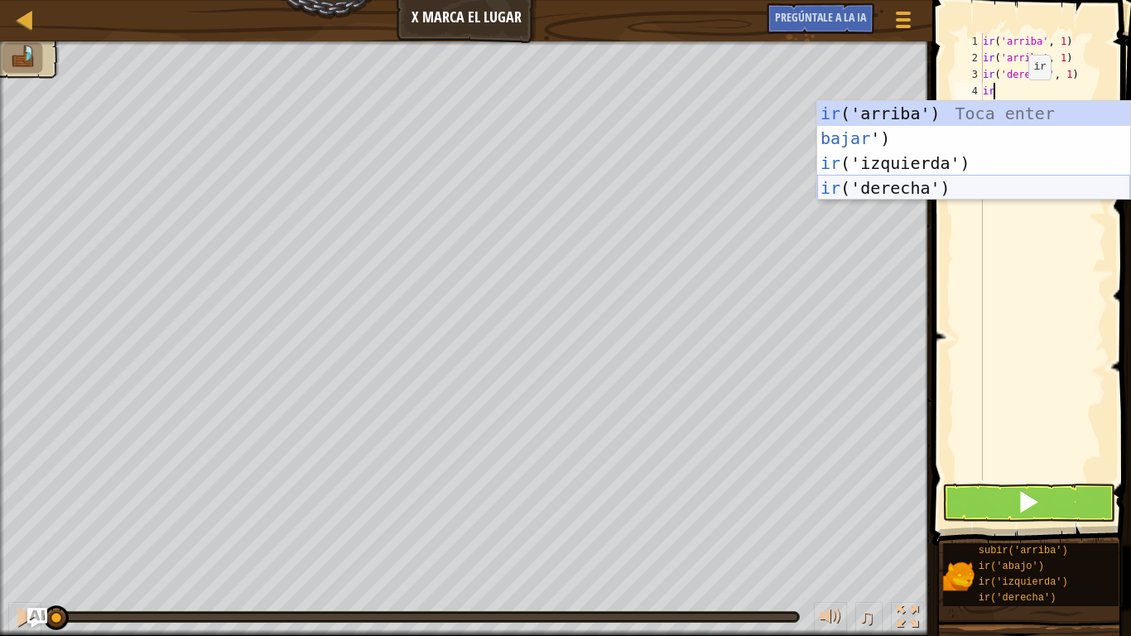
drag, startPoint x: 963, startPoint y: 181, endPoint x: 974, endPoint y: 163, distance: 21.6
click at [963, 183] on div "ir ('arriba') Toca enter bajar ') Toca Enter ir ('izquierda') Toca Enter ir ('d…" at bounding box center [973, 175] width 313 height 149
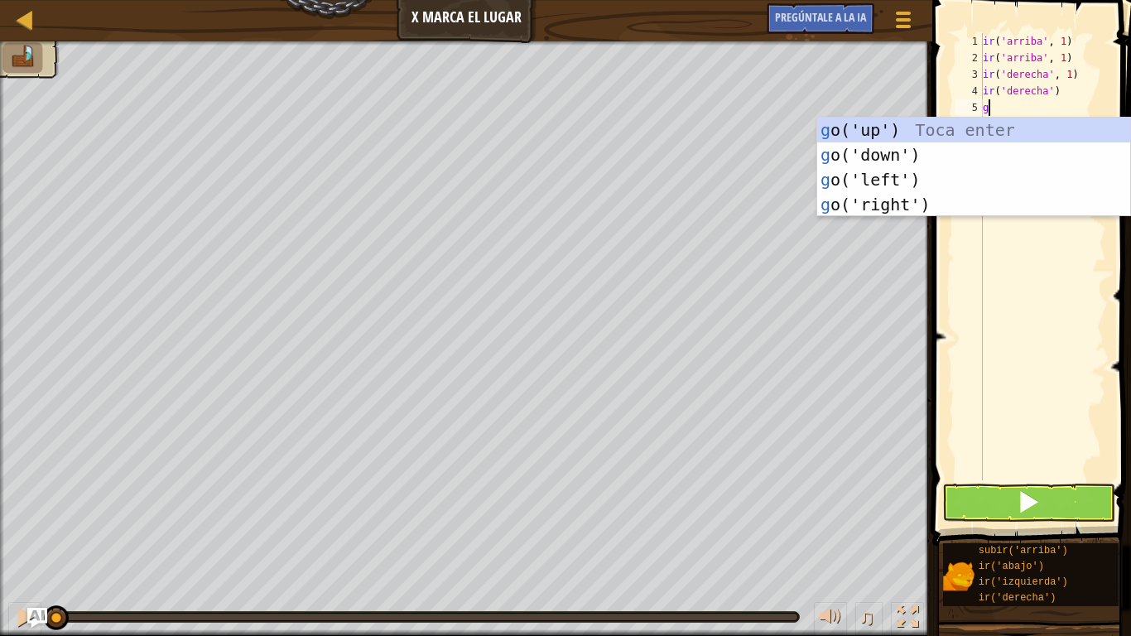
type textarea "go"
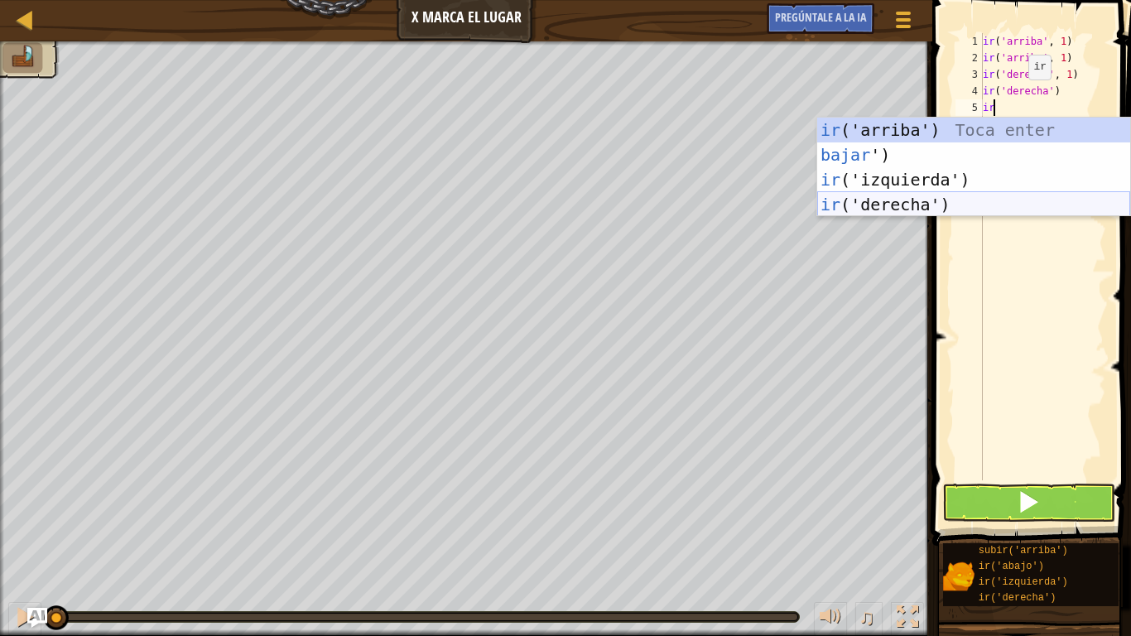
click at [997, 200] on div "ir ('arriba') Toca enter bajar ') Toca Enter ir ('izquierda') Toca Enter ir ('d…" at bounding box center [973, 192] width 313 height 149
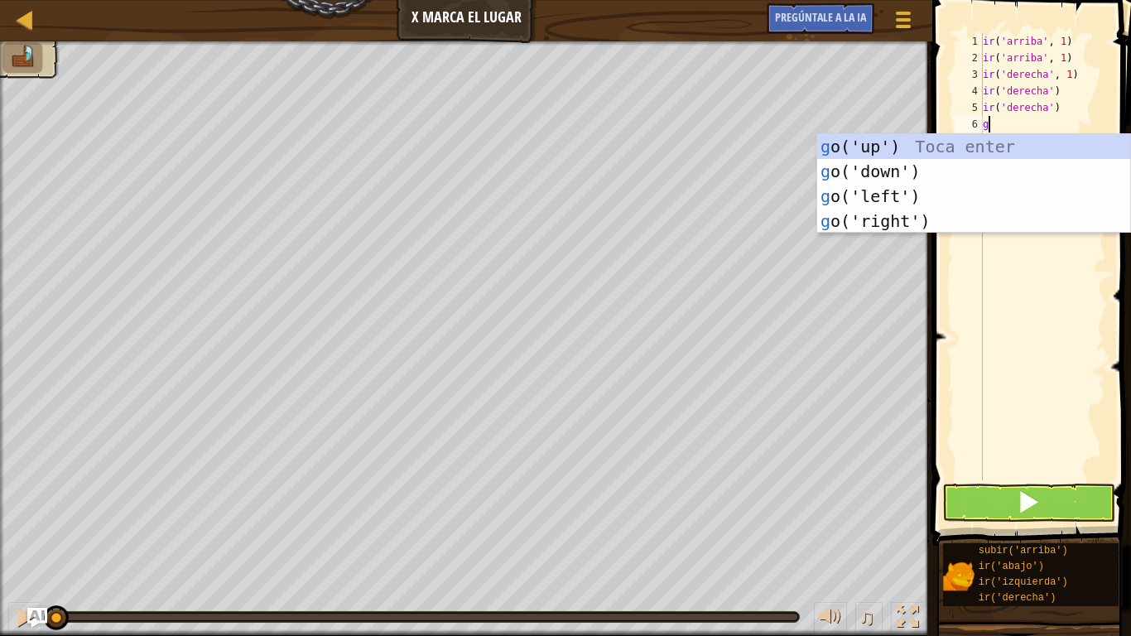
type textarea "go"
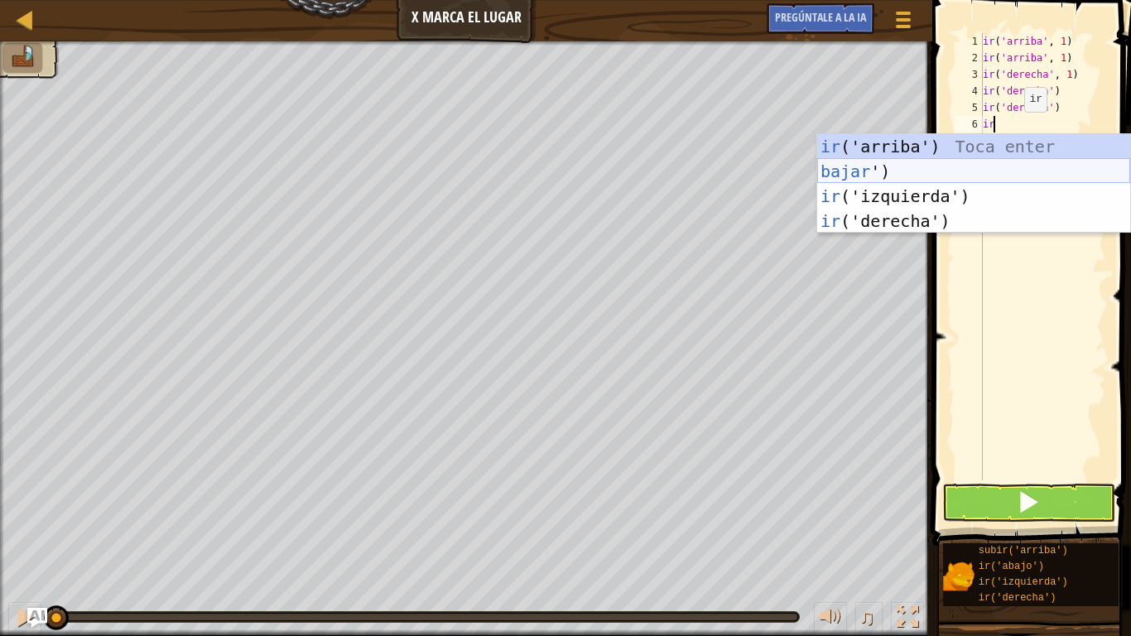
click at [963, 165] on div "ir ('arriba') Toca enter bajar ') Toca Enter ir ('izquierda') Toca Enter ir ('d…" at bounding box center [973, 208] width 313 height 149
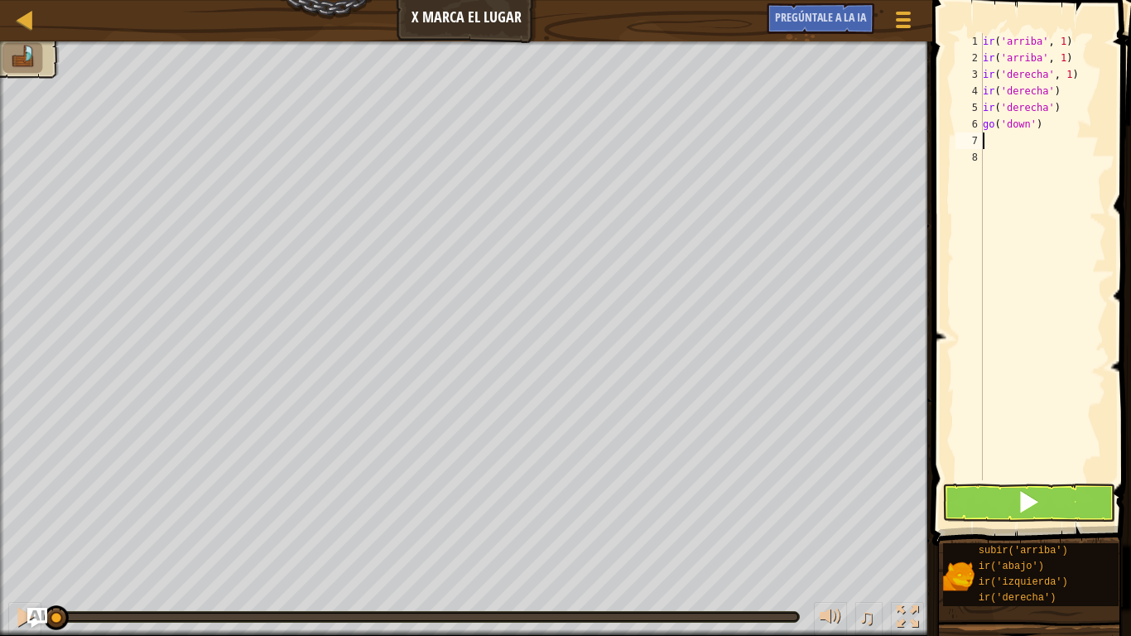
click at [1000, 142] on div "ir ( 'arriba' , 1 ) ir ( 'arriba' , 1 ) ir ( 'derecha' , 1 ) ir ( 'derecha' ) i…" at bounding box center [1042, 273] width 127 height 480
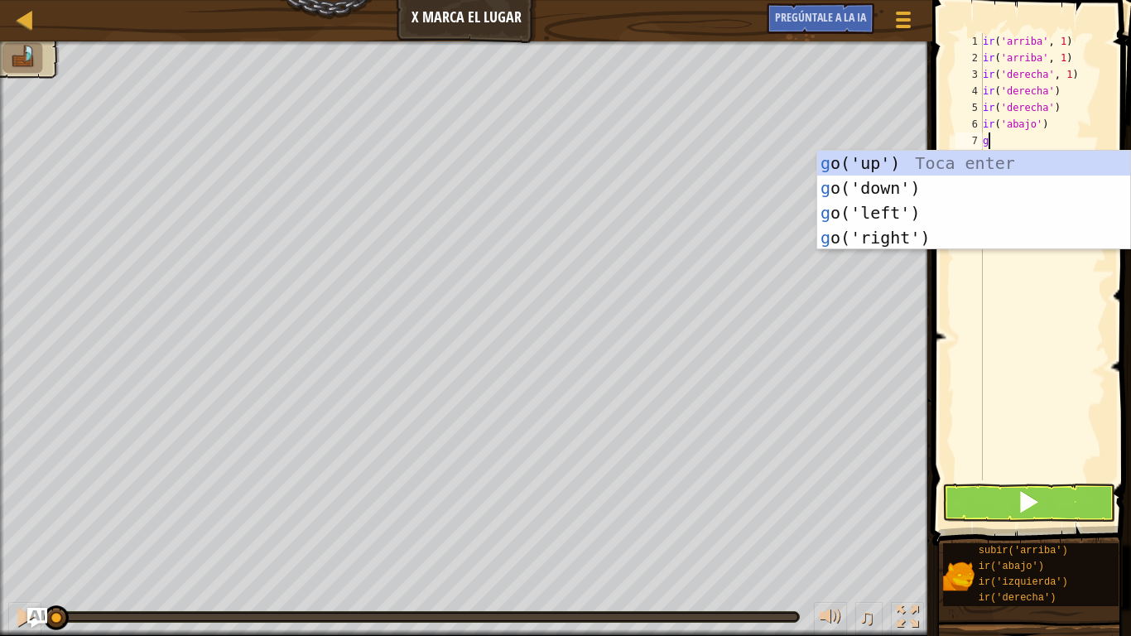
type textarea "go"
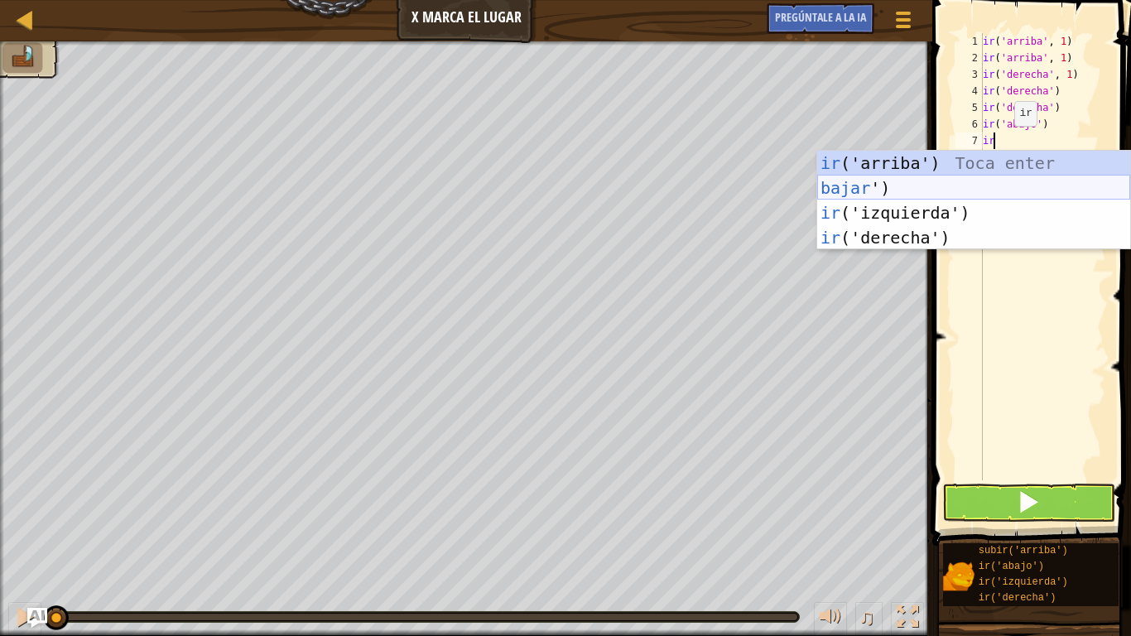
click at [951, 182] on div "ir ('arriba') Toca enter bajar ') Toca Enter ir ('izquierda') Toca Enter ir ('d…" at bounding box center [973, 225] width 313 height 149
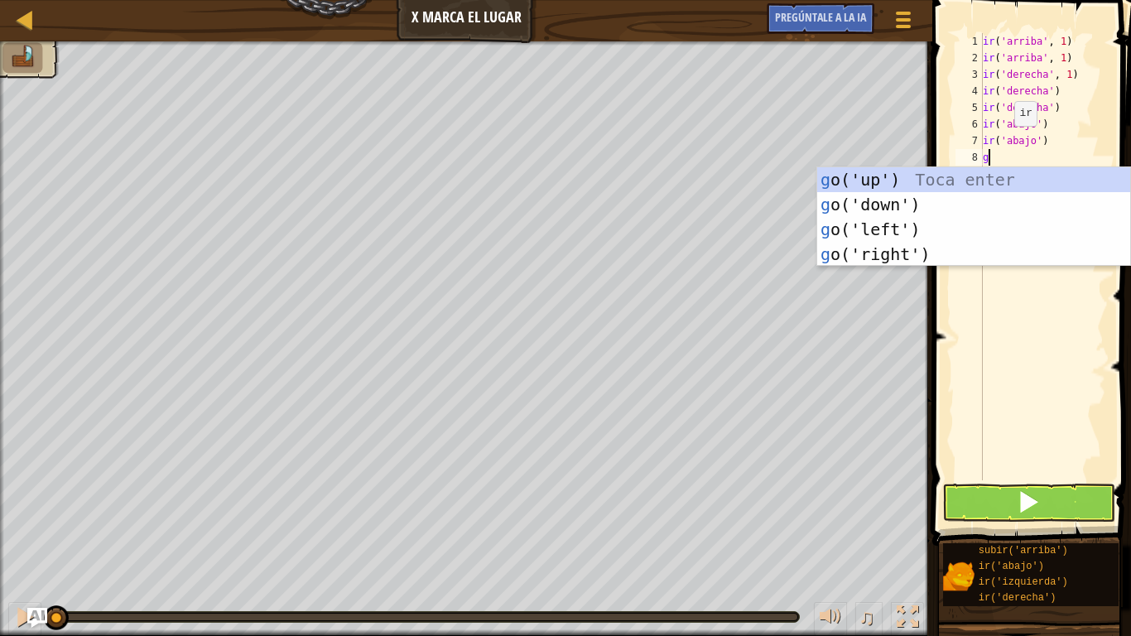
type textarea "go"
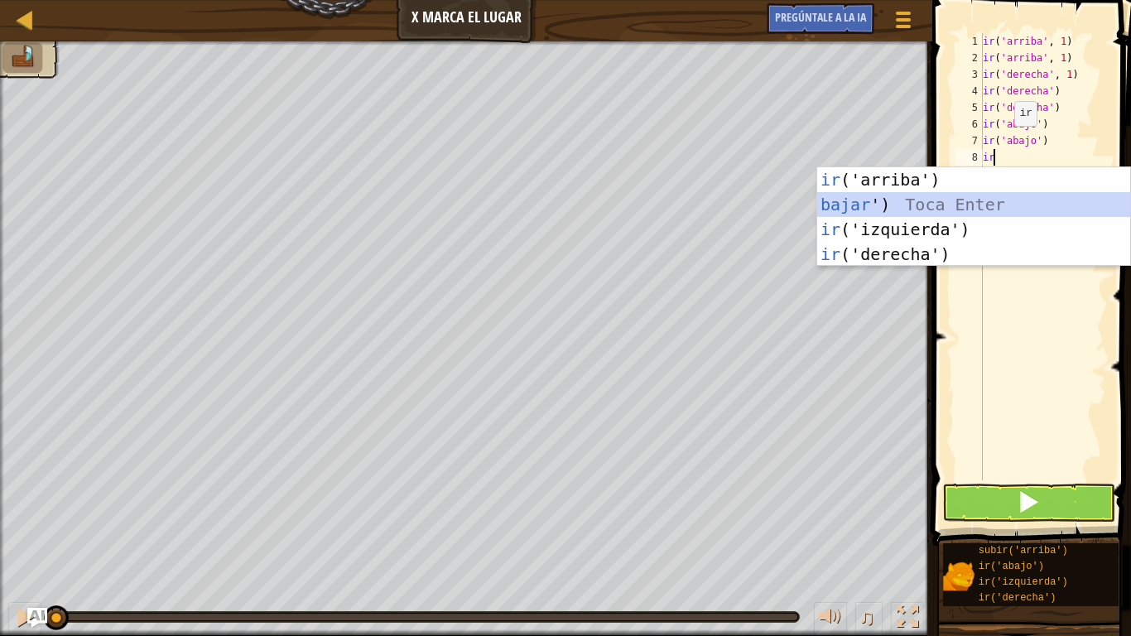
click at [898, 206] on div "ir ('arriba') Toca enter bajar ') Toca Enter ir ('izquierda') Toca Enter ir ('d…" at bounding box center [973, 241] width 313 height 149
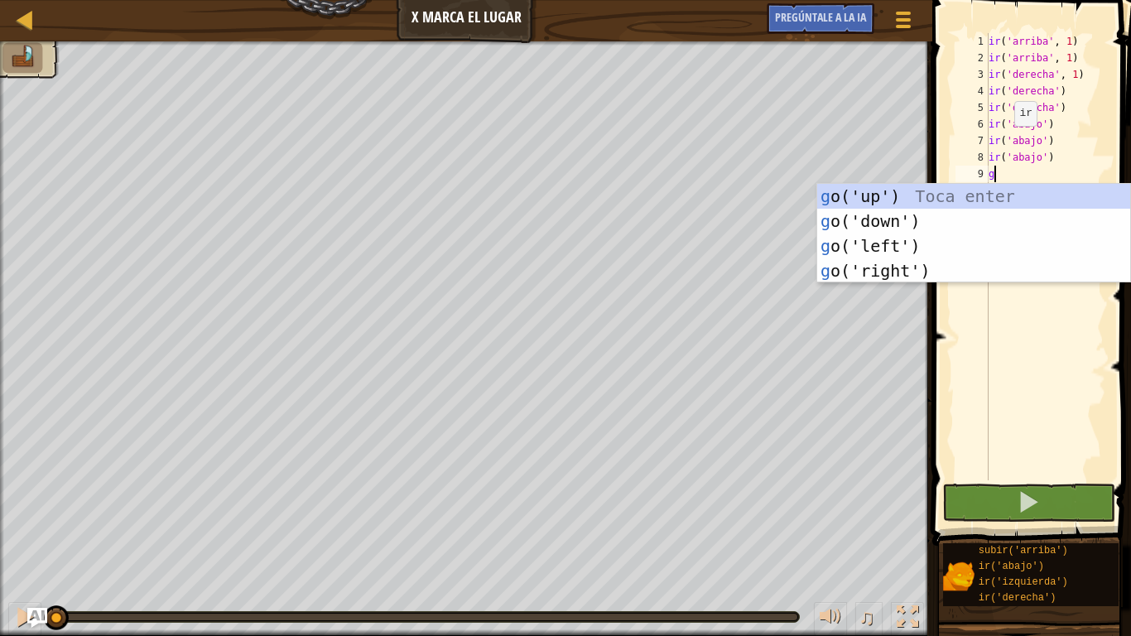
type textarea "go"
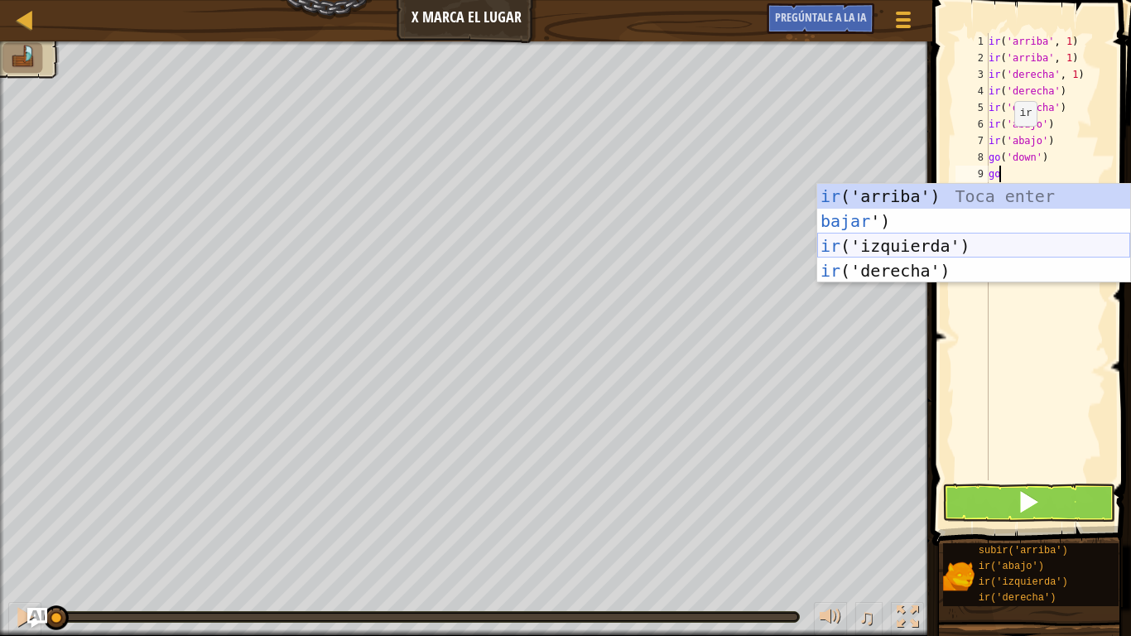
drag, startPoint x: 919, startPoint y: 250, endPoint x: 988, endPoint y: 372, distance: 140.1
click at [920, 249] on div "ir ('arriba') Toca enter bajar ') Toca Enter ir ('izquierda') Toca Enter ir ('d…" at bounding box center [973, 258] width 313 height 149
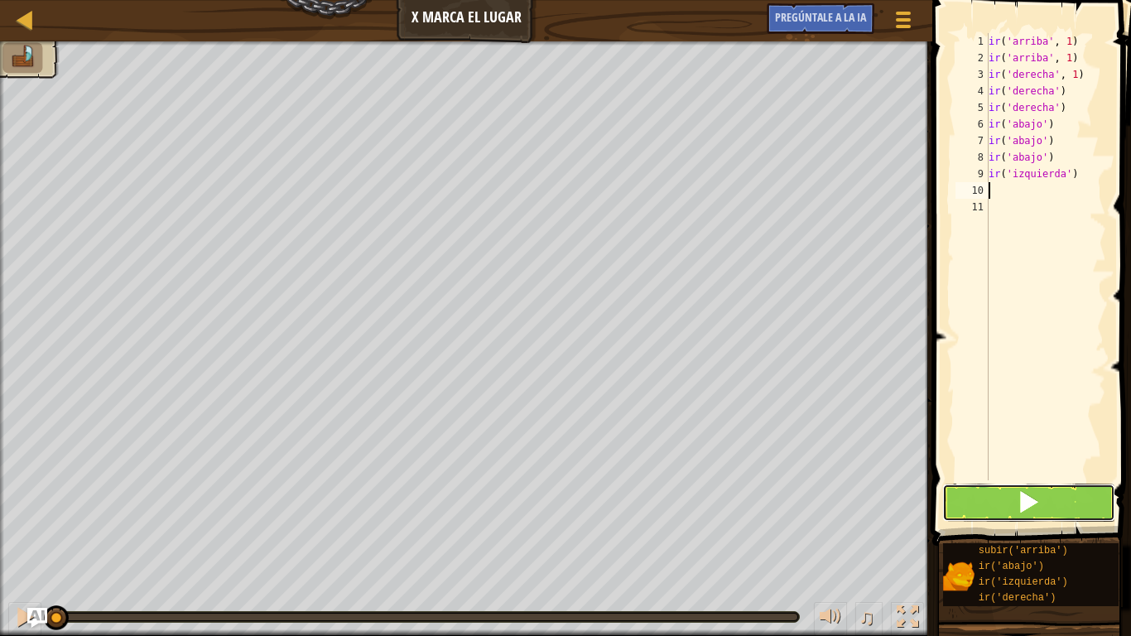
click at [1029, 492] on span at bounding box center [1028, 501] width 23 height 23
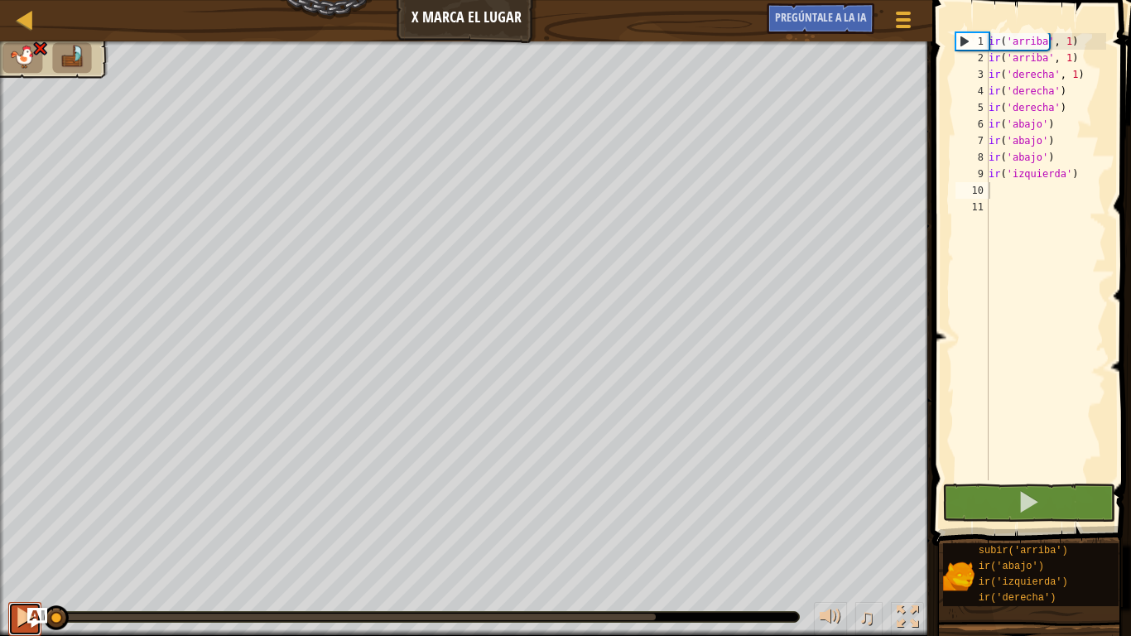
click at [18, 502] on div at bounding box center [25, 617] width 22 height 22
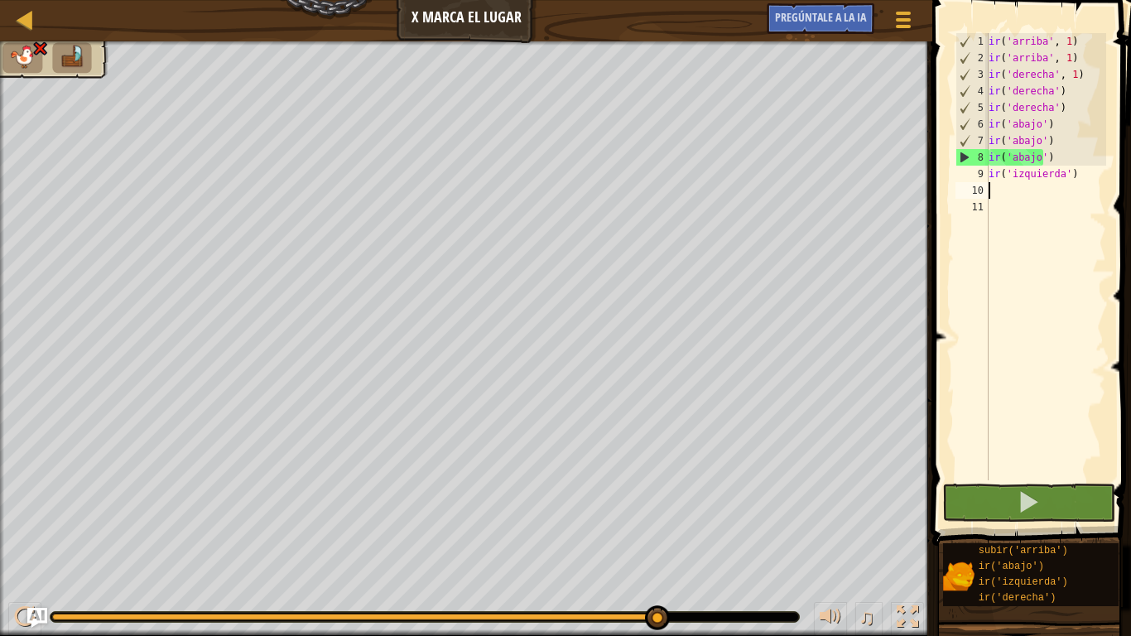
click at [1076, 157] on div "ir ( 'arriba' , 1 ) ir ( 'arriba' , 1 ) ir ( 'derecha' , 1 ) ir ( 'derecha' ) i…" at bounding box center [1045, 273] width 121 height 480
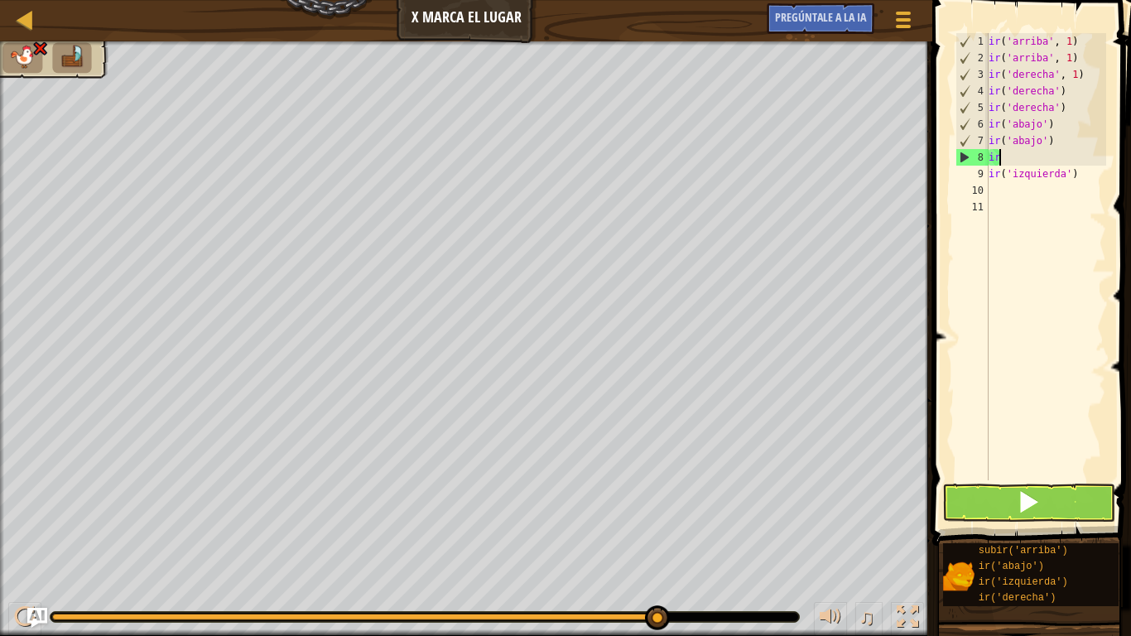
type textarea "g"
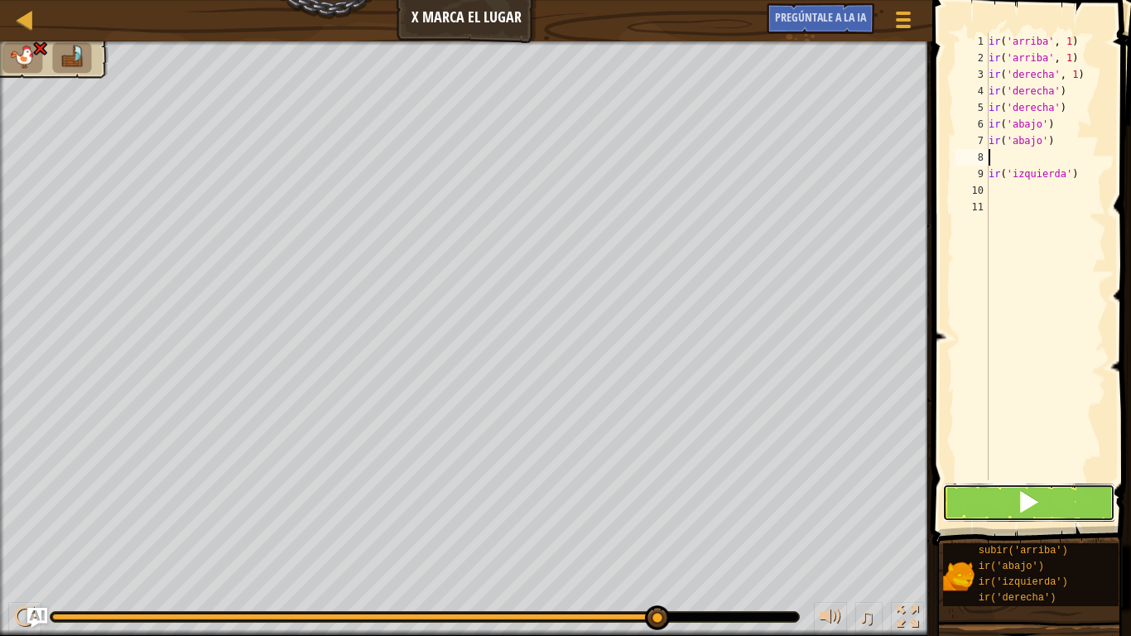
click at [1043, 494] on button at bounding box center [1028, 502] width 173 height 38
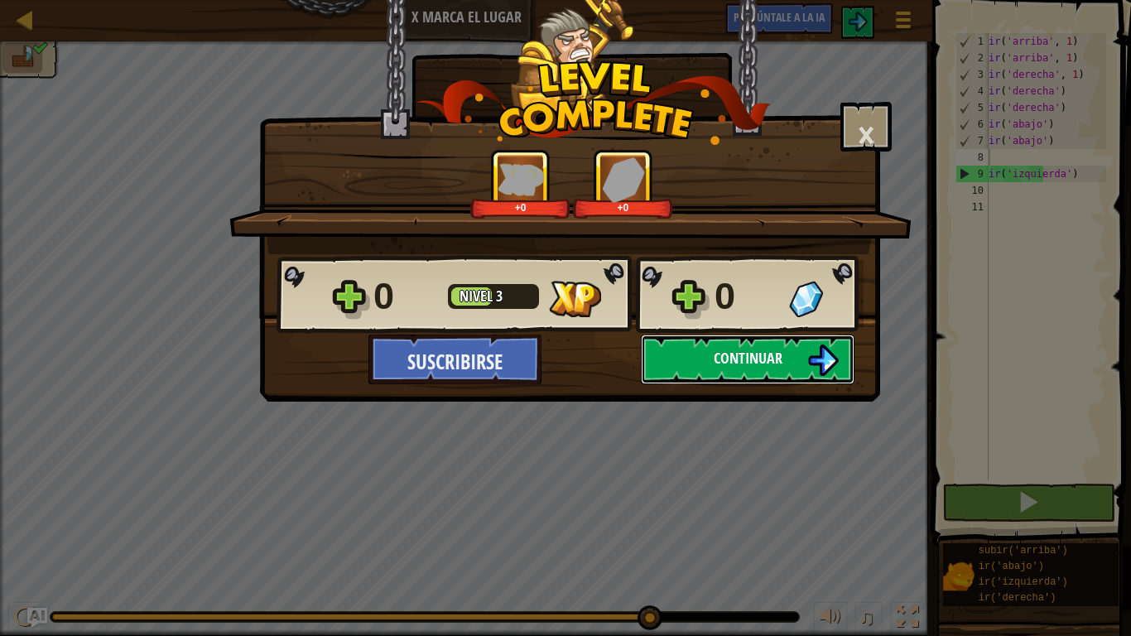
click at [791, 348] on button "Continuar" at bounding box center [748, 359] width 214 height 50
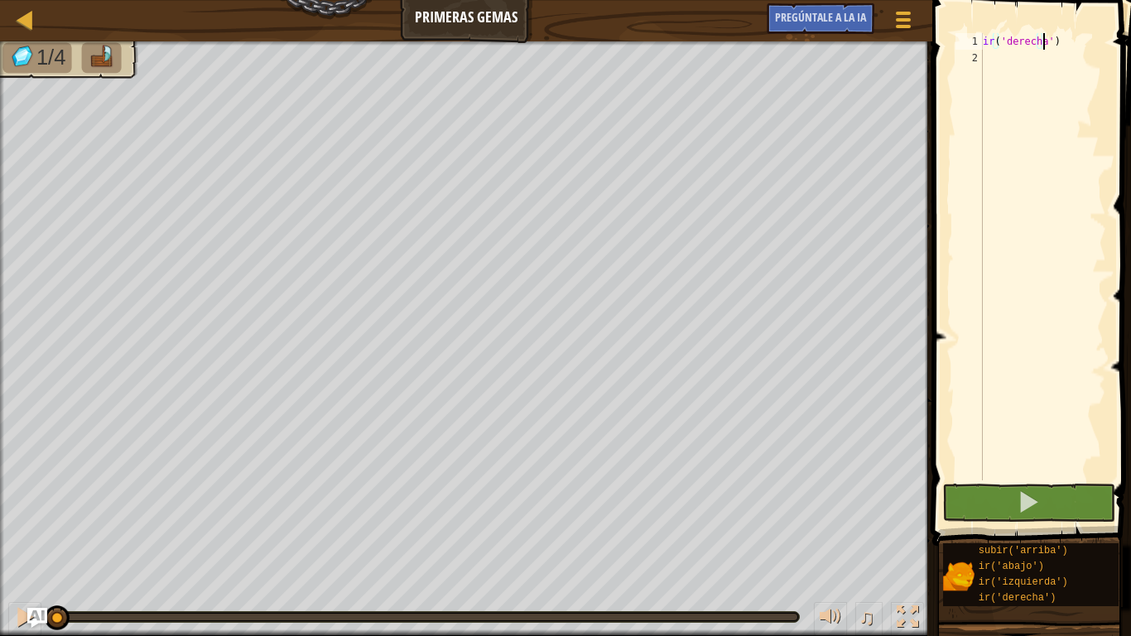
scroll to position [7, 5]
type textarea "go('right')go"
click at [1007, 61] on div "ir ( 'derecha' ) ir" at bounding box center [1042, 273] width 127 height 480
click at [1084, 41] on div "ir ( 'derecha' ) ir" at bounding box center [1042, 273] width 127 height 480
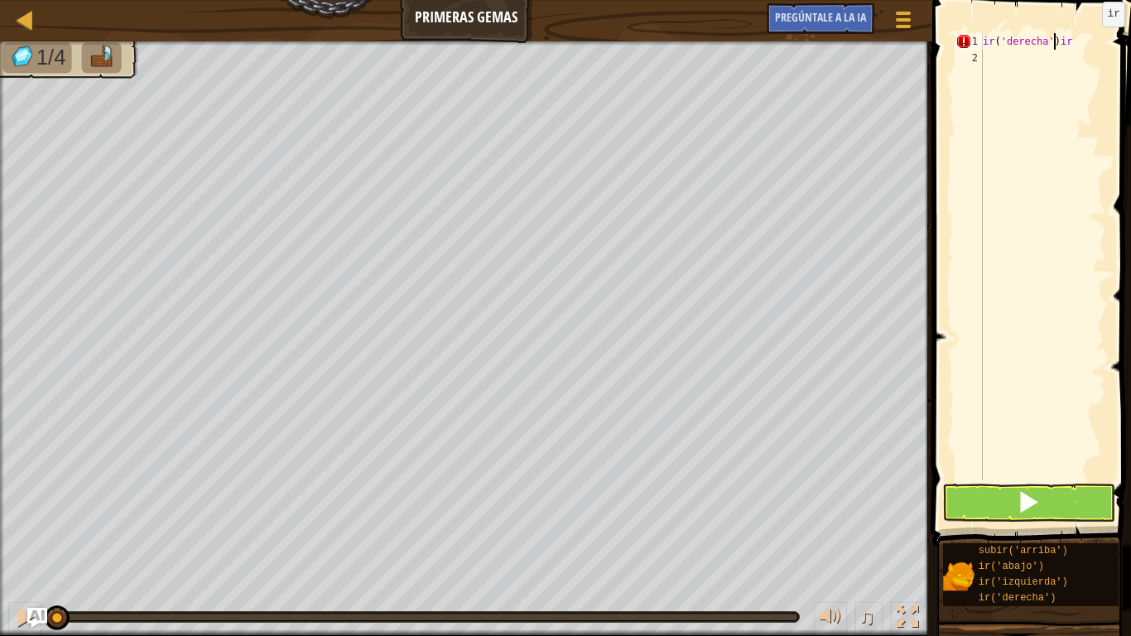
click at [1088, 43] on div "ir ( 'derecha' ) ir" at bounding box center [1042, 273] width 127 height 480
type textarea "g"
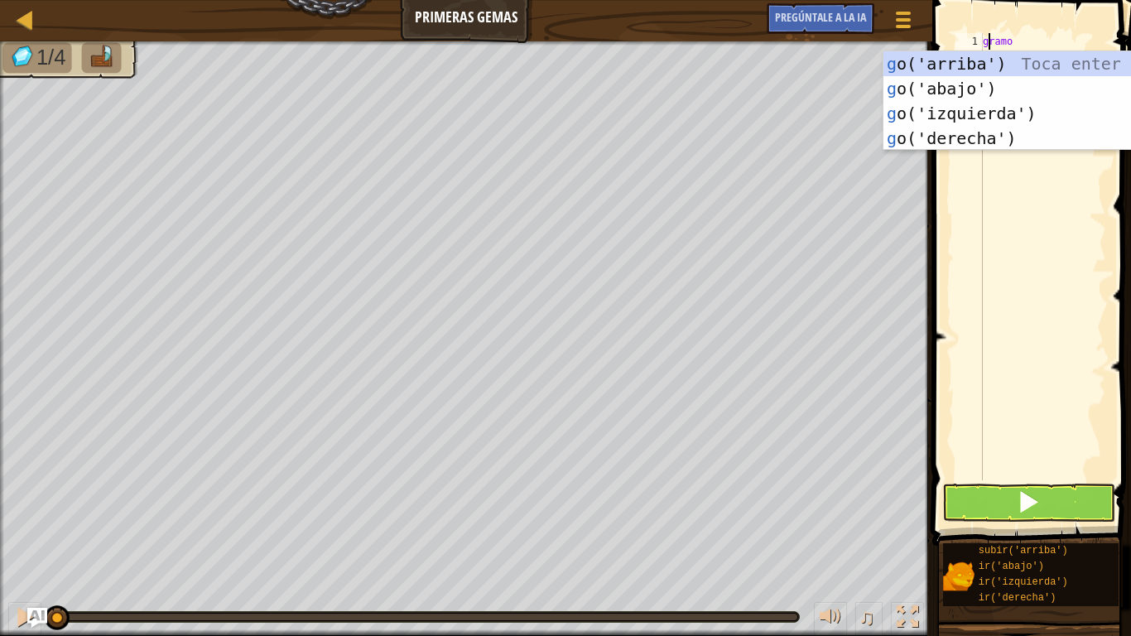
type textarea "go"
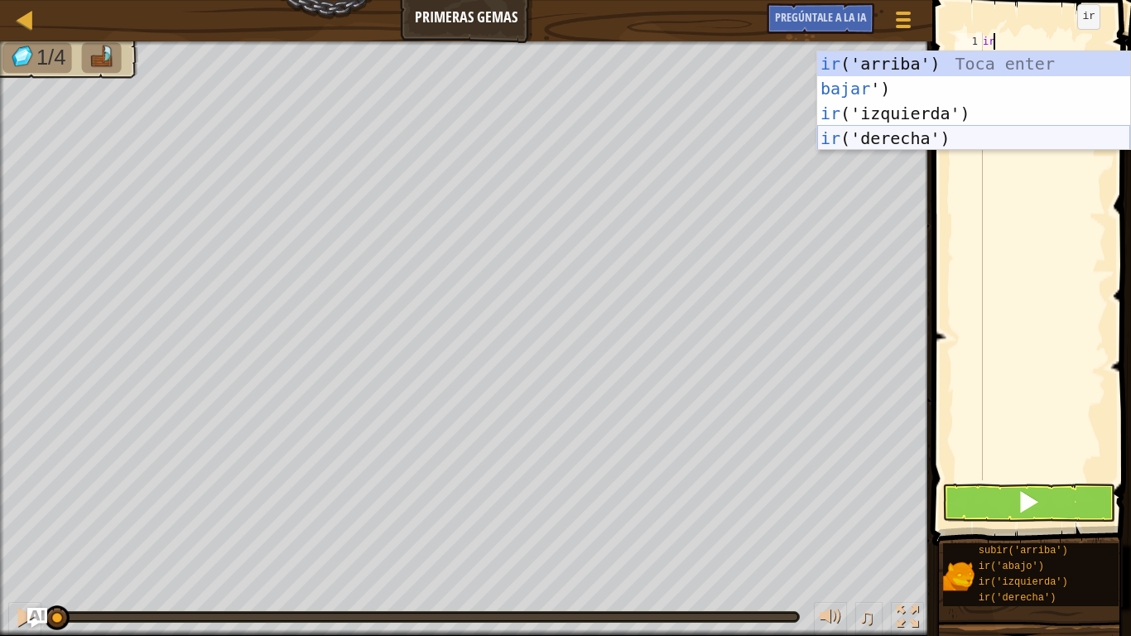
click at [1016, 132] on div "ir ('arriba') Toca enter bajar ') Toca Enter ir ('izquierda') Toca Enter ir ('d…" at bounding box center [973, 125] width 313 height 149
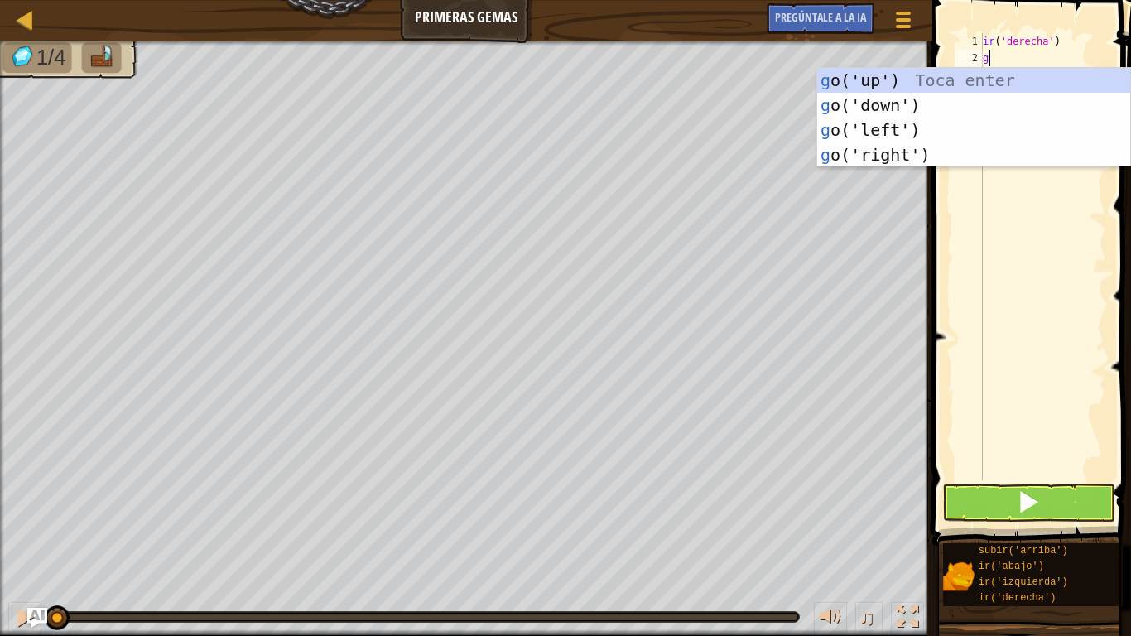
type textarea "go"
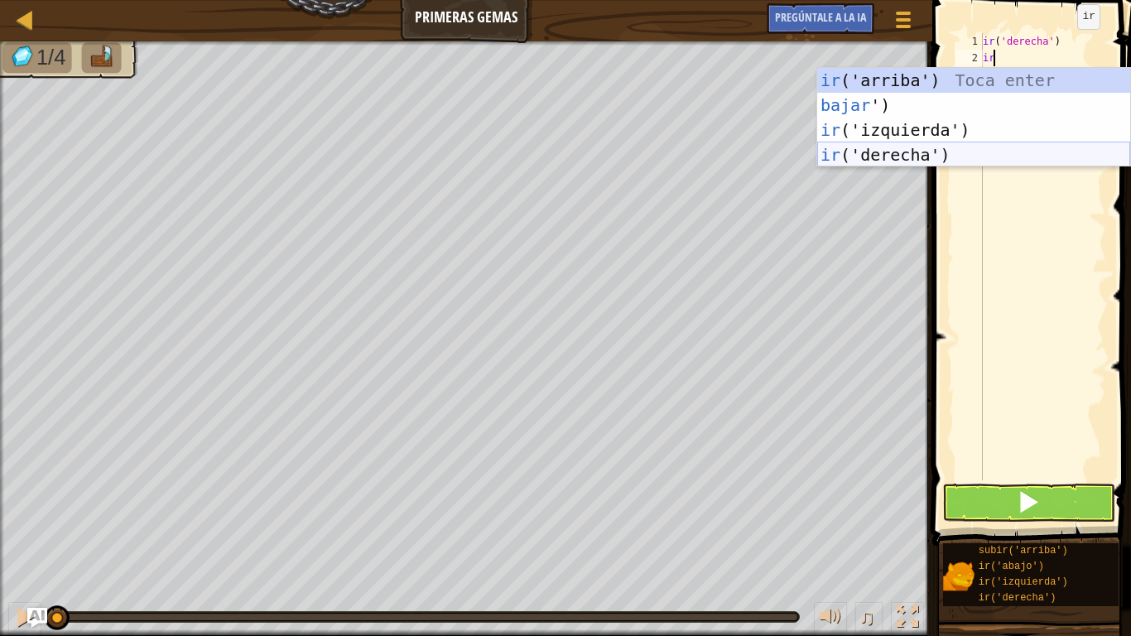
drag, startPoint x: 973, startPoint y: 150, endPoint x: 973, endPoint y: 166, distance: 15.7
click at [974, 156] on div "ir ('arriba') Toca enter bajar ') Toca Enter ir ('izquierda') Toca Enter ir ('d…" at bounding box center [973, 142] width 313 height 149
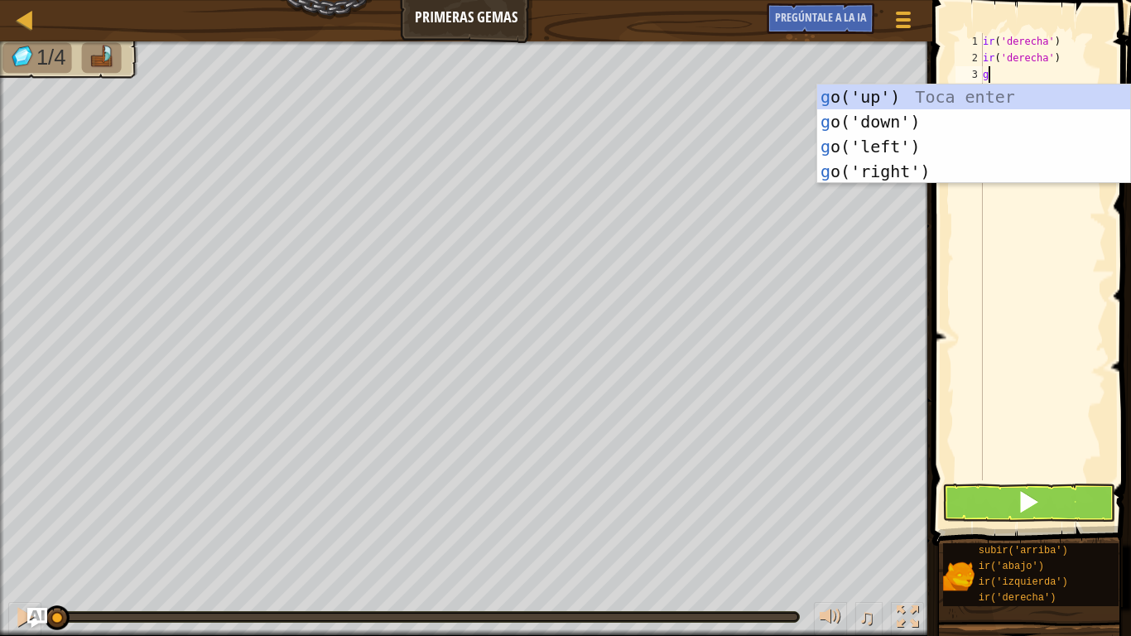
type textarea "go"
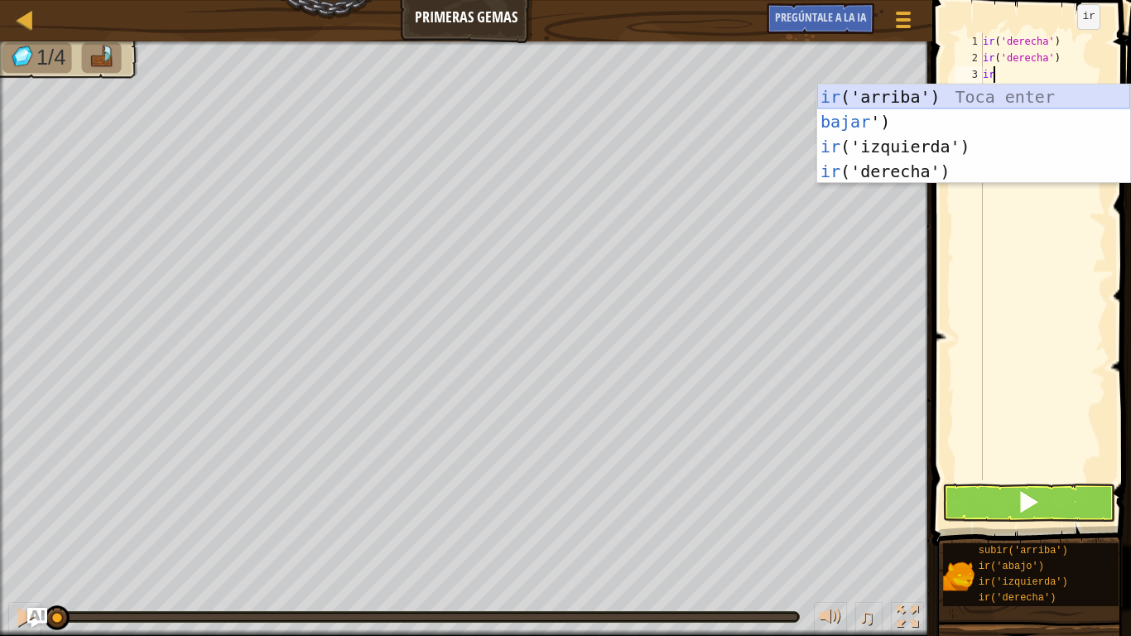
click at [976, 97] on div "ir ('arriba') Toca enter bajar ') Toca Enter ir ('izquierda') Toca Enter ir ('d…" at bounding box center [973, 158] width 313 height 149
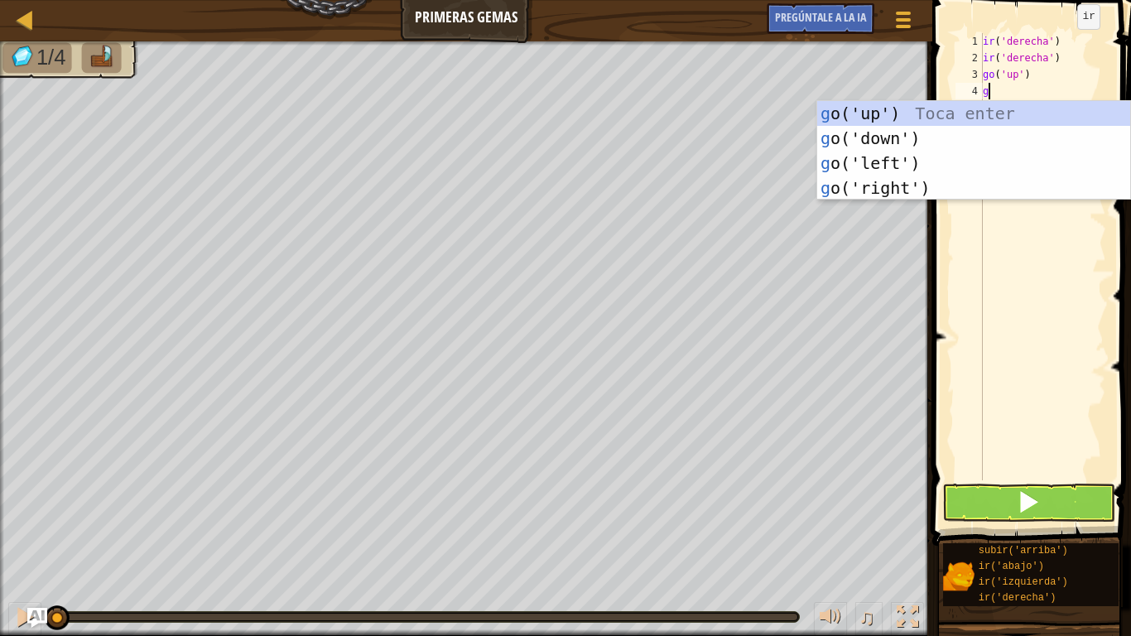
type textarea "go"
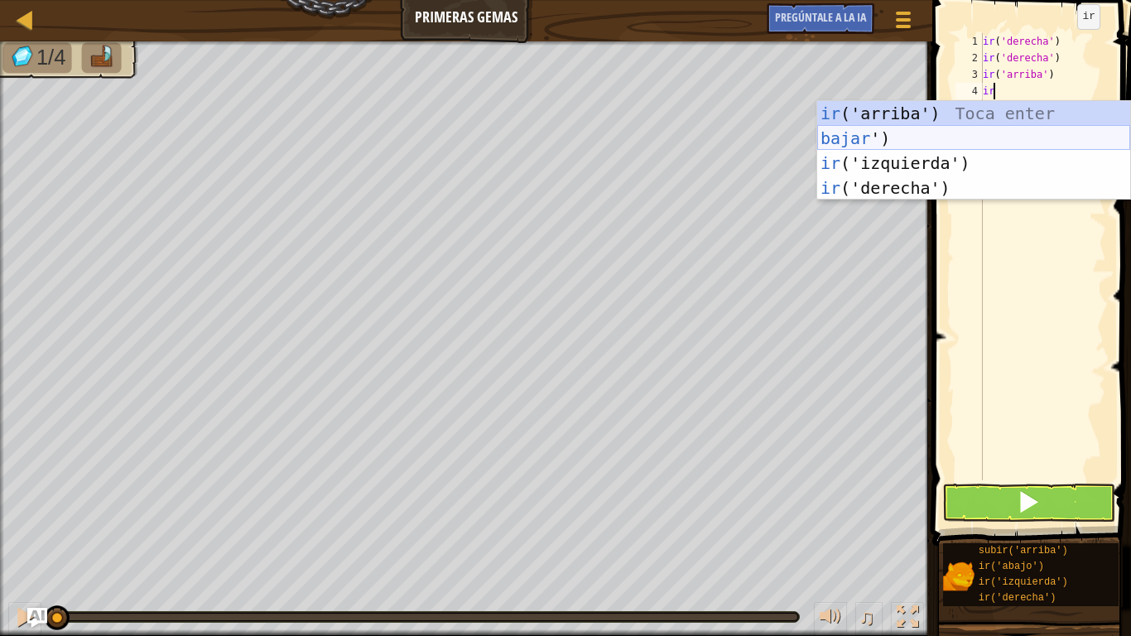
click at [954, 138] on div "ir ('arriba') Toca enter bajar ') Toca Enter ir ('izquierda') Toca Enter ir ('d…" at bounding box center [973, 175] width 313 height 149
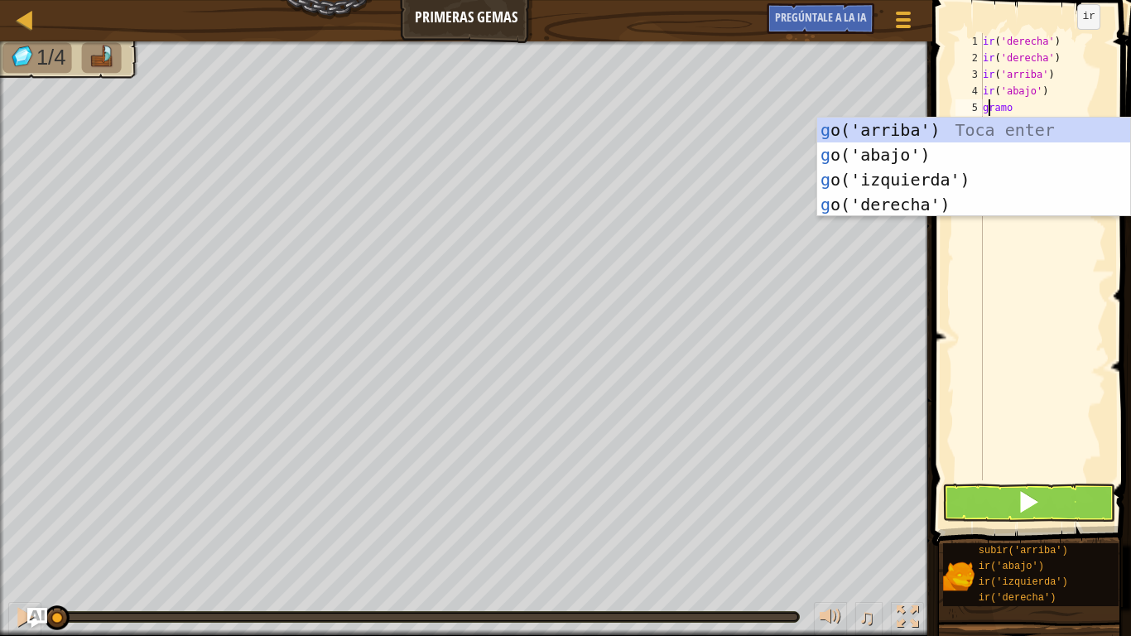
type textarea "go"
click at [956, 153] on div "ir ('arriba') Toca enter bajar ') Toca Enter ir ('izquierda') Toca Enter ir ('d…" at bounding box center [973, 192] width 313 height 149
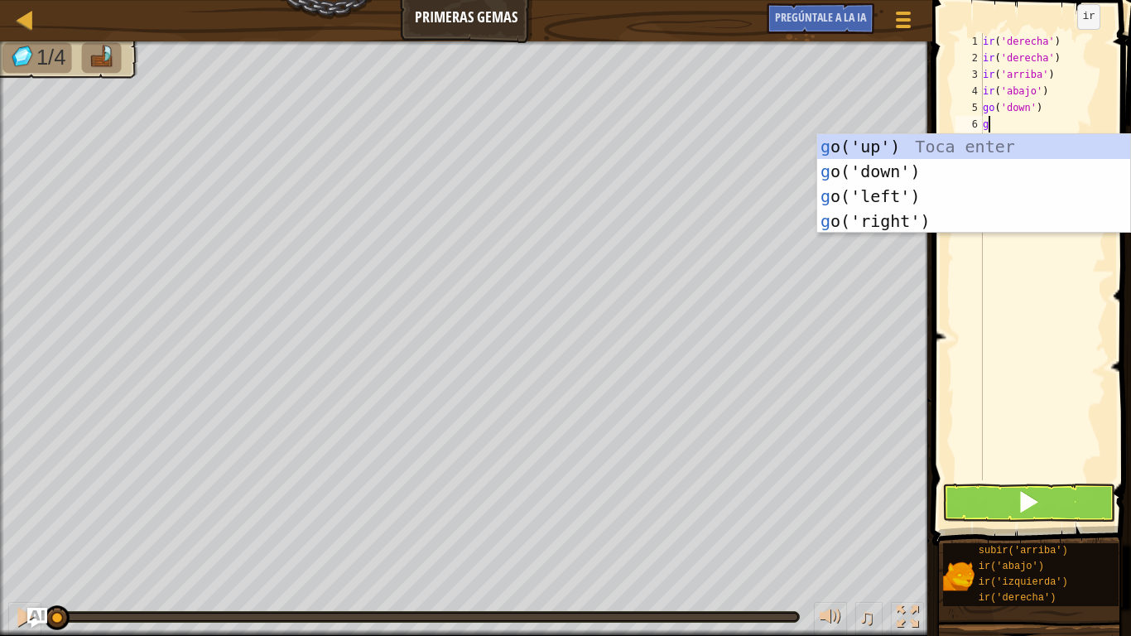
type textarea "go"
click at [948, 149] on div "ir ('arriba') Toca enter bajar ') Toca Enter ir ('izquierda') Toca Enter ir ('d…" at bounding box center [973, 208] width 313 height 149
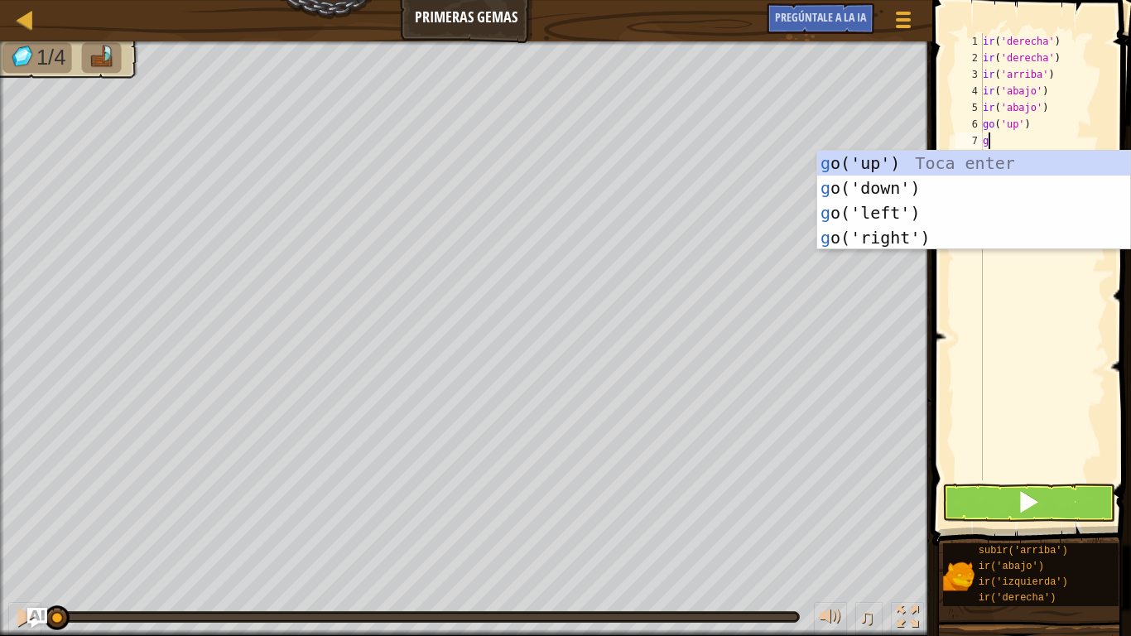
type textarea "go"
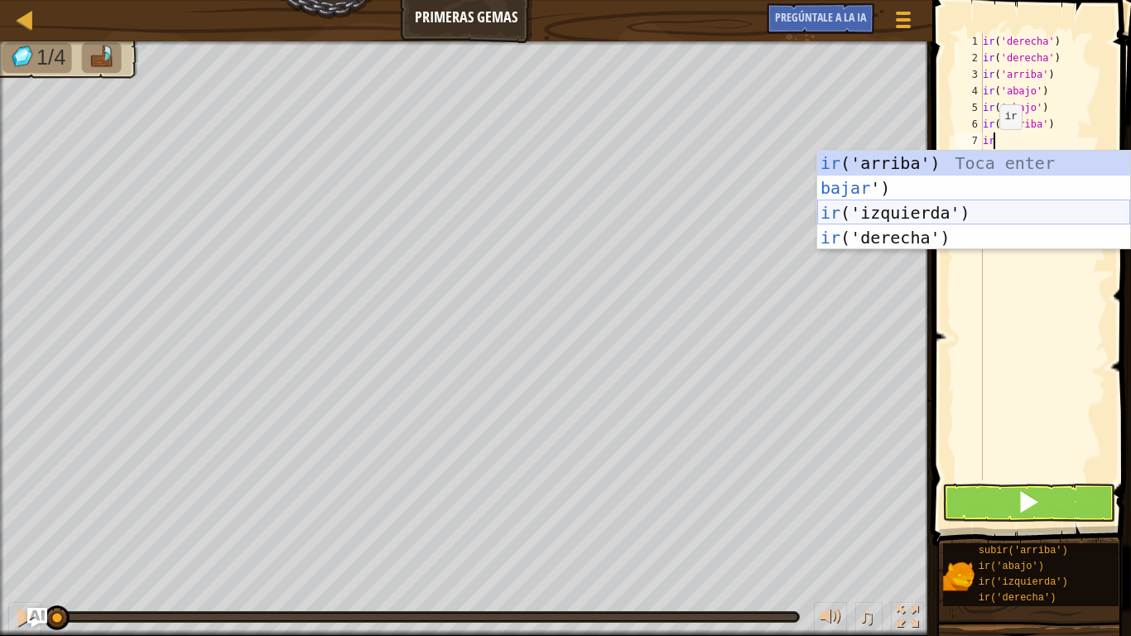
click at [974, 230] on div "ir ('arriba') Toca enter bajar ') Toca Enter ir ('izquierda') Toca Enter ir ('d…" at bounding box center [973, 225] width 313 height 149
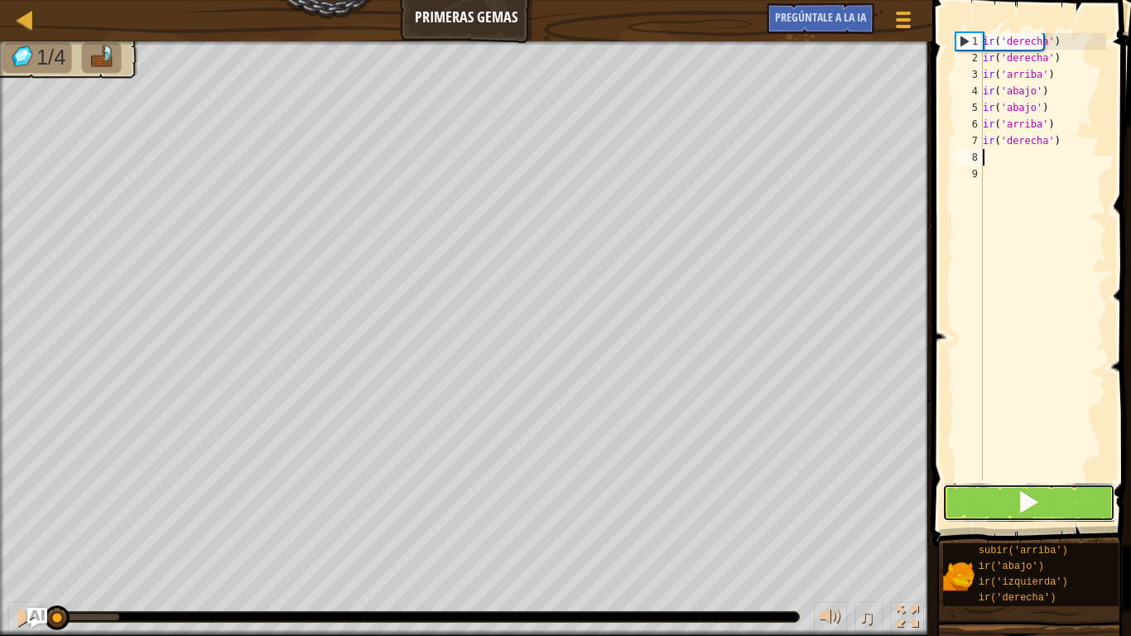
click at [1056, 500] on button at bounding box center [1028, 502] width 173 height 38
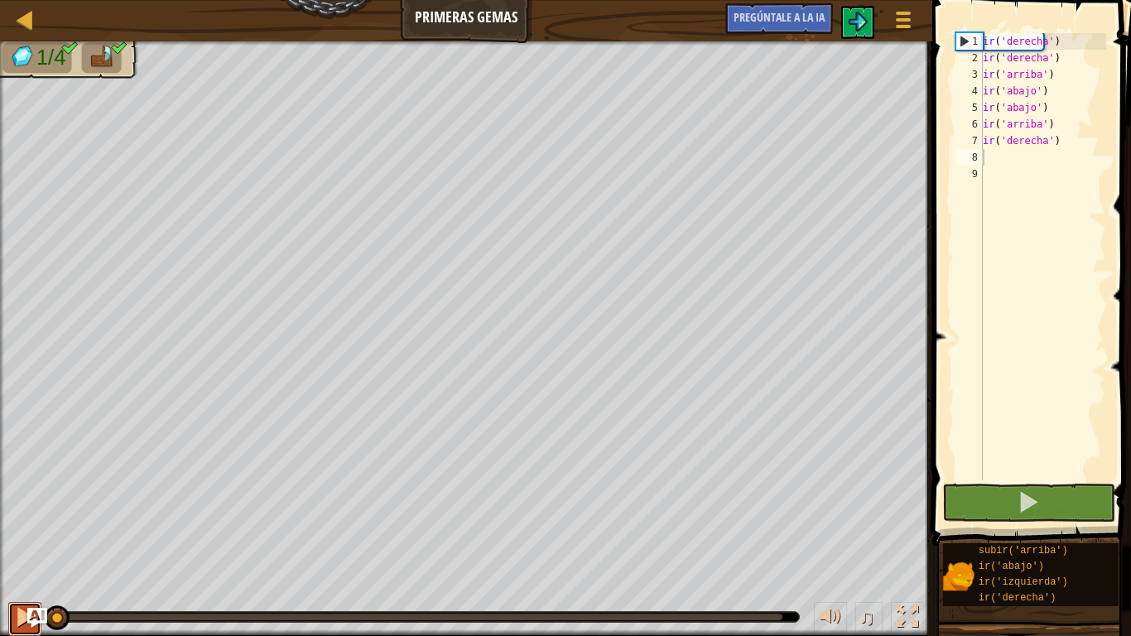
click at [10, 502] on button at bounding box center [24, 619] width 33 height 34
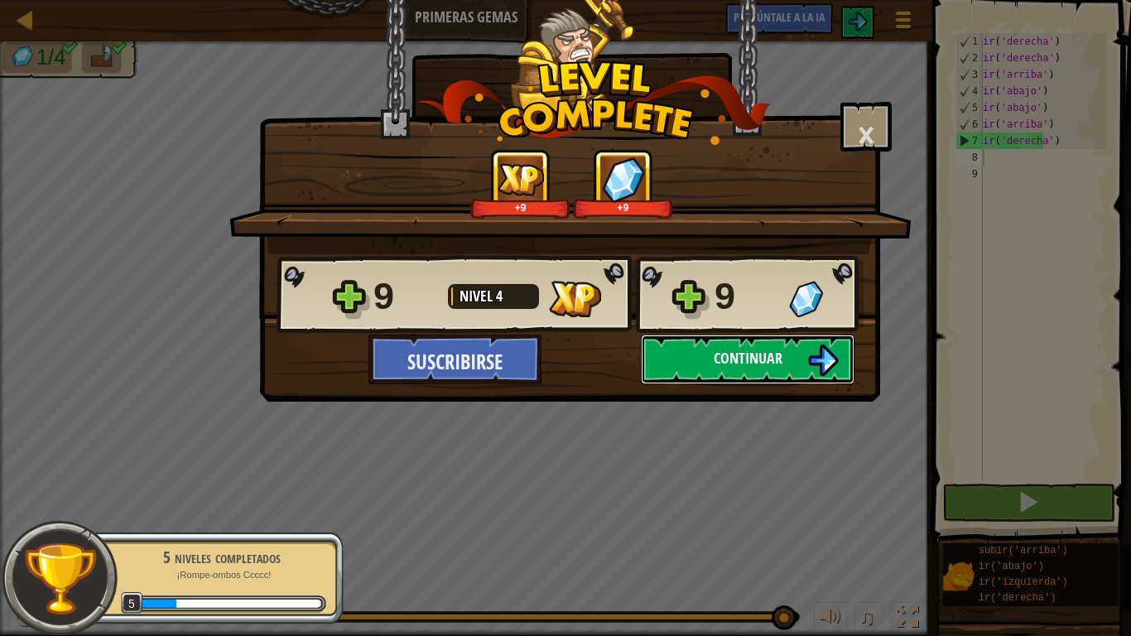
click at [728, 353] on font "Continuar" at bounding box center [748, 358] width 69 height 21
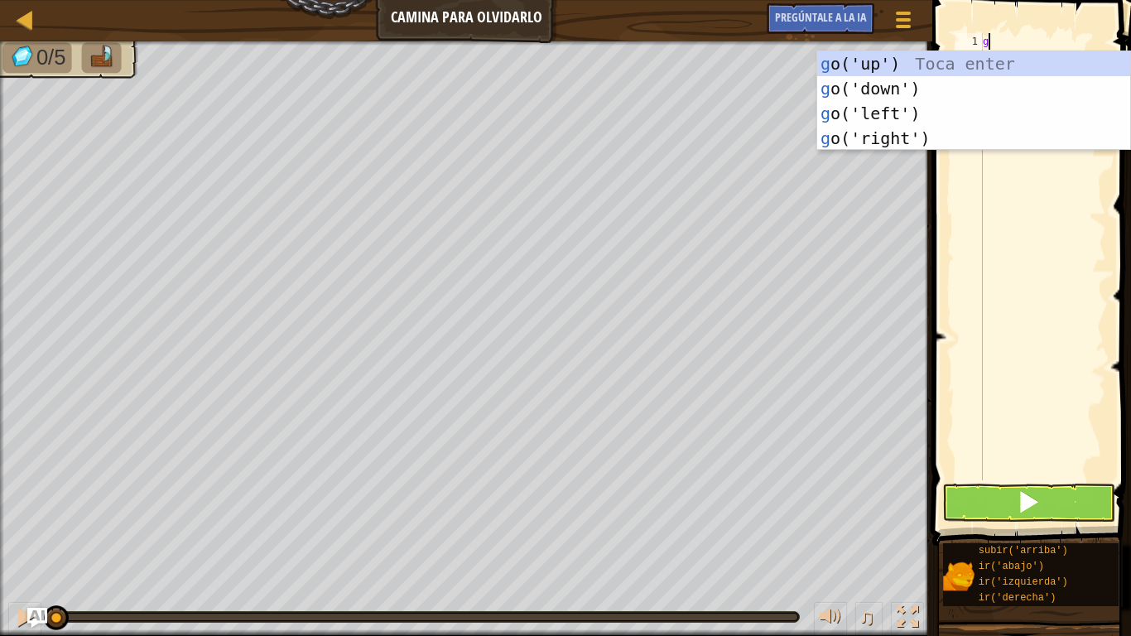
scroll to position [7, 0]
type textarea "go"
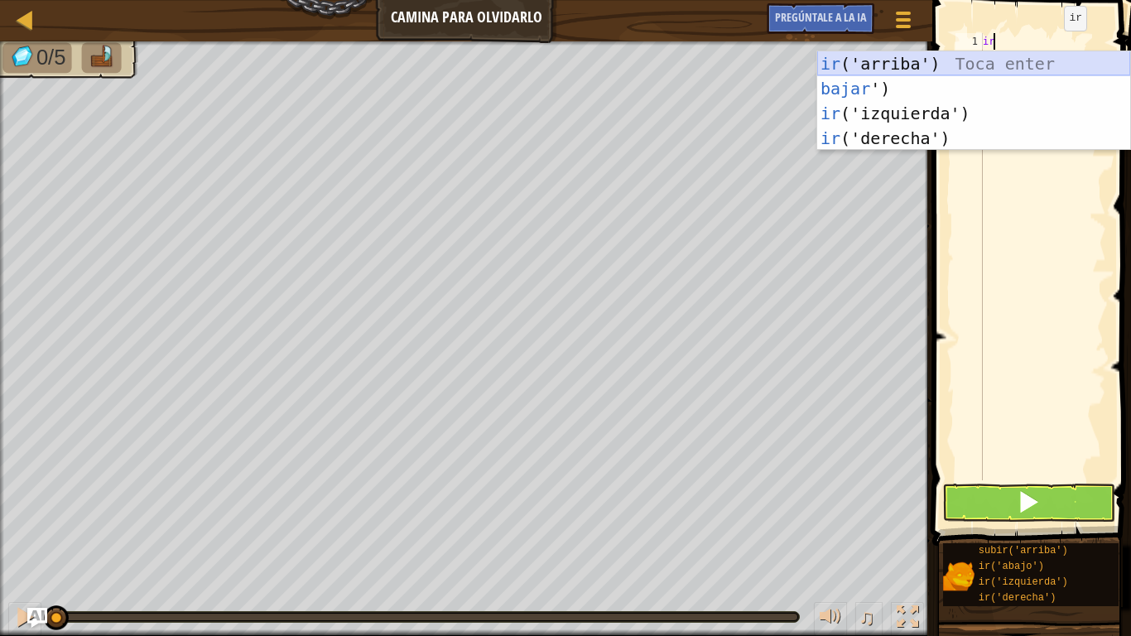
click at [915, 58] on div "ir ('arriba') Toca enter bajar ') Toca Enter ir ('izquierda') Toca Enter ir ('d…" at bounding box center [973, 125] width 313 height 149
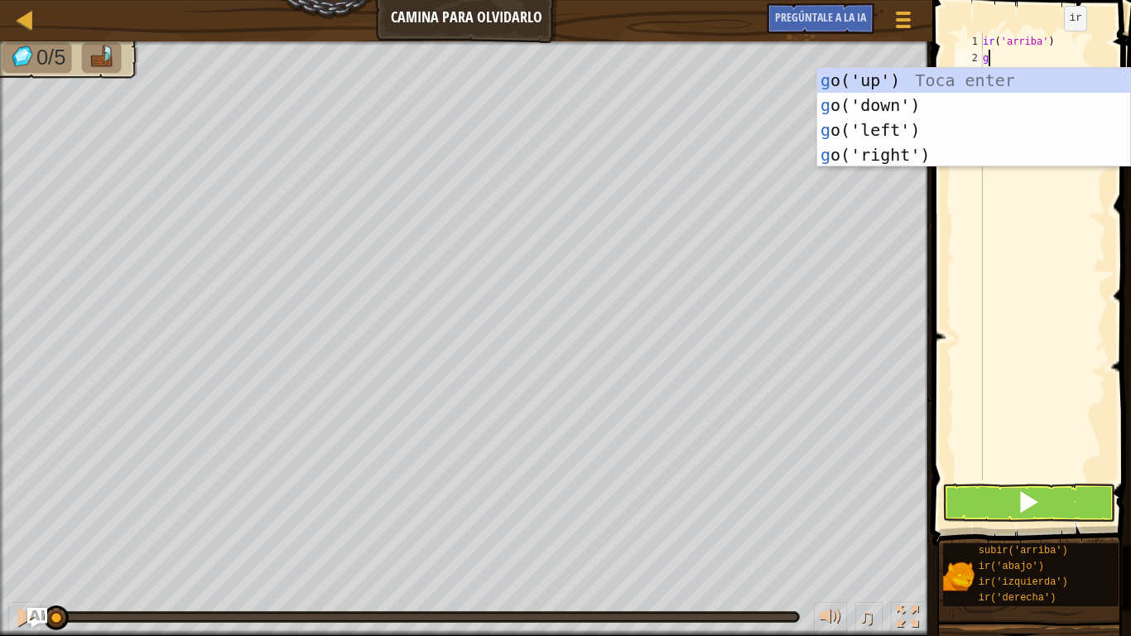
type textarea "go"
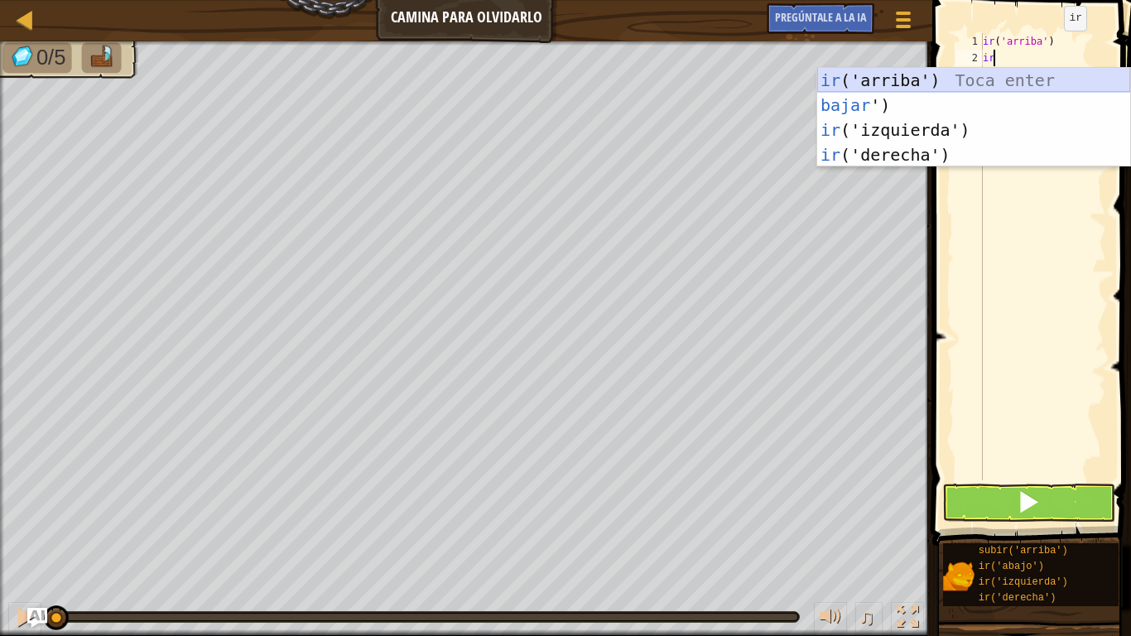
click at [929, 86] on div "ir ('arriba') Toca enter bajar ') Toca Enter ir ('izquierda') Toca Enter ir ('d…" at bounding box center [973, 142] width 313 height 149
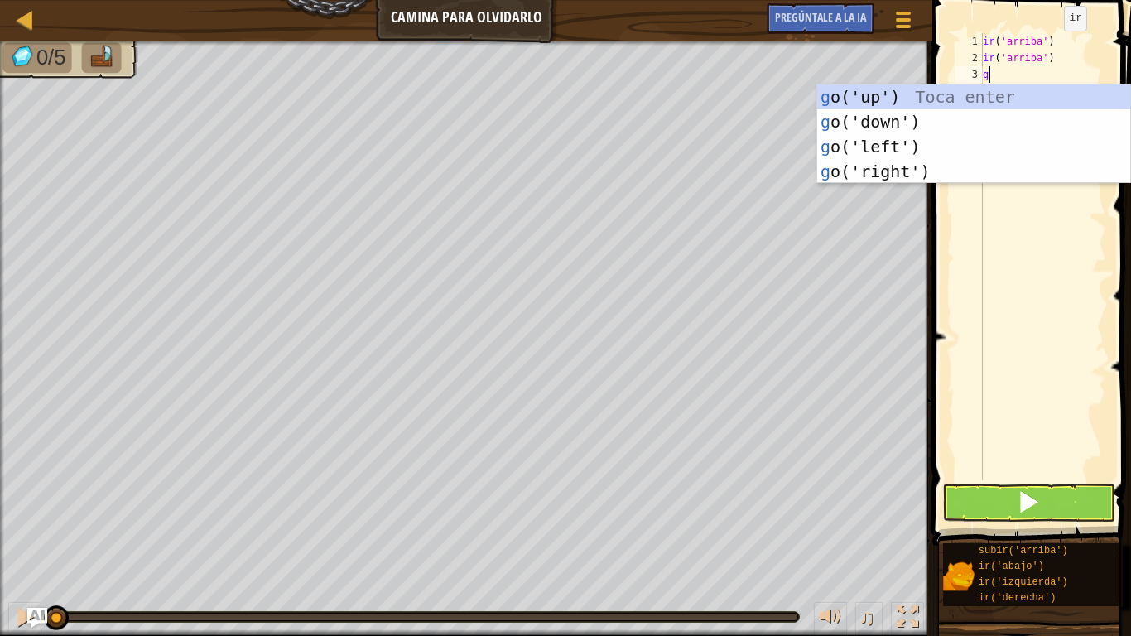
type textarea "go"
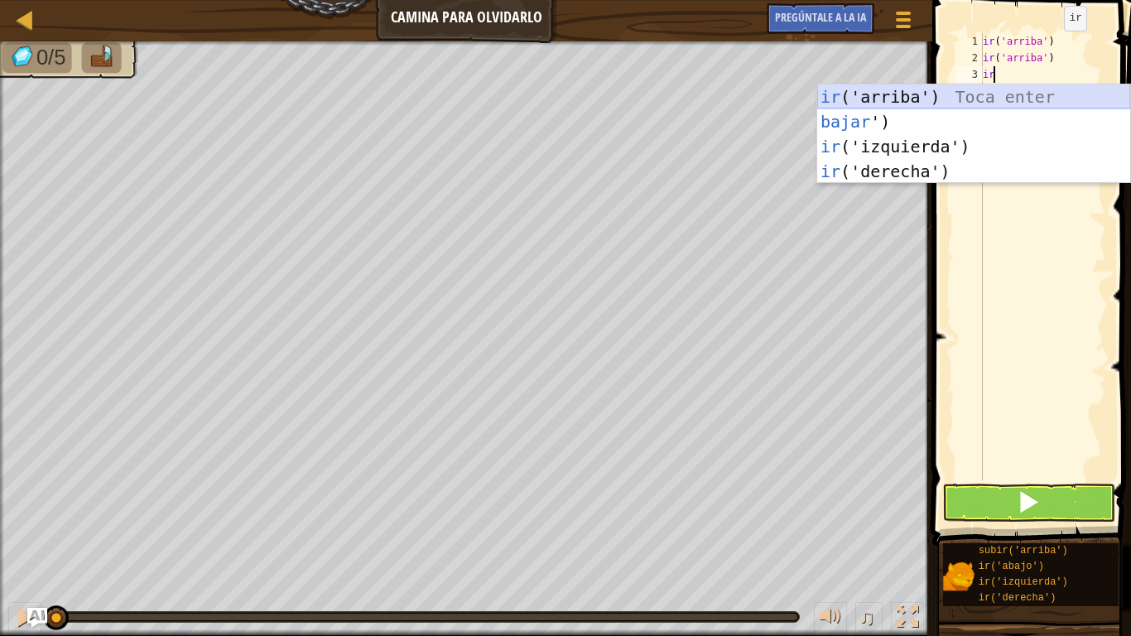
click at [936, 101] on div "ir ('arriba') Toca enter bajar ') Toca Enter ir ('izquierda') Toca Enter ir ('d…" at bounding box center [973, 158] width 313 height 149
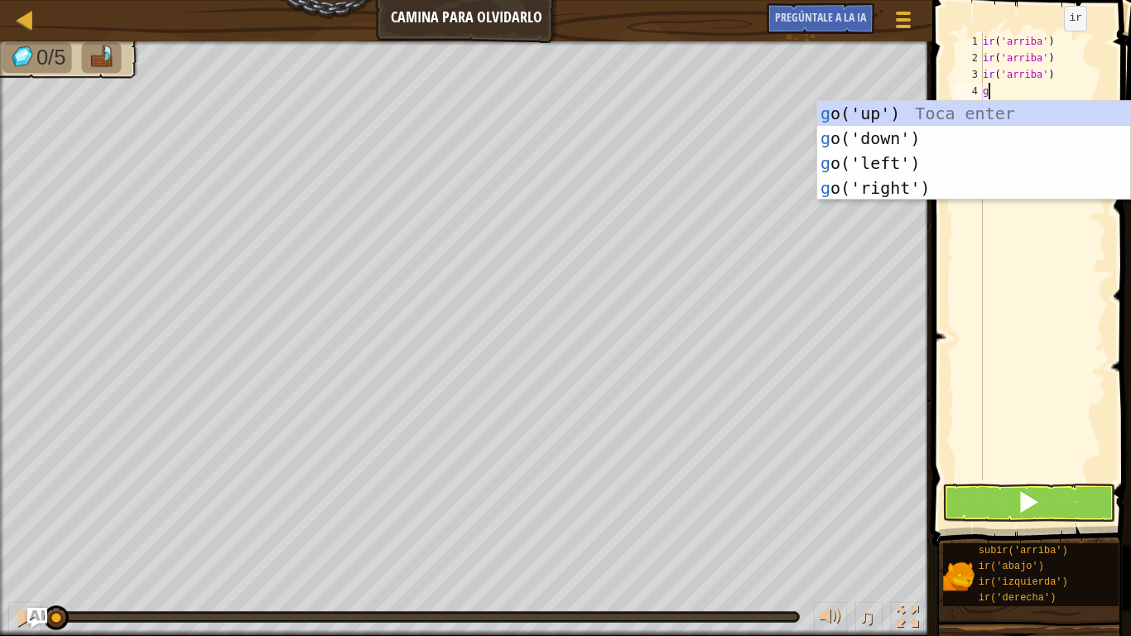
type textarea "go"
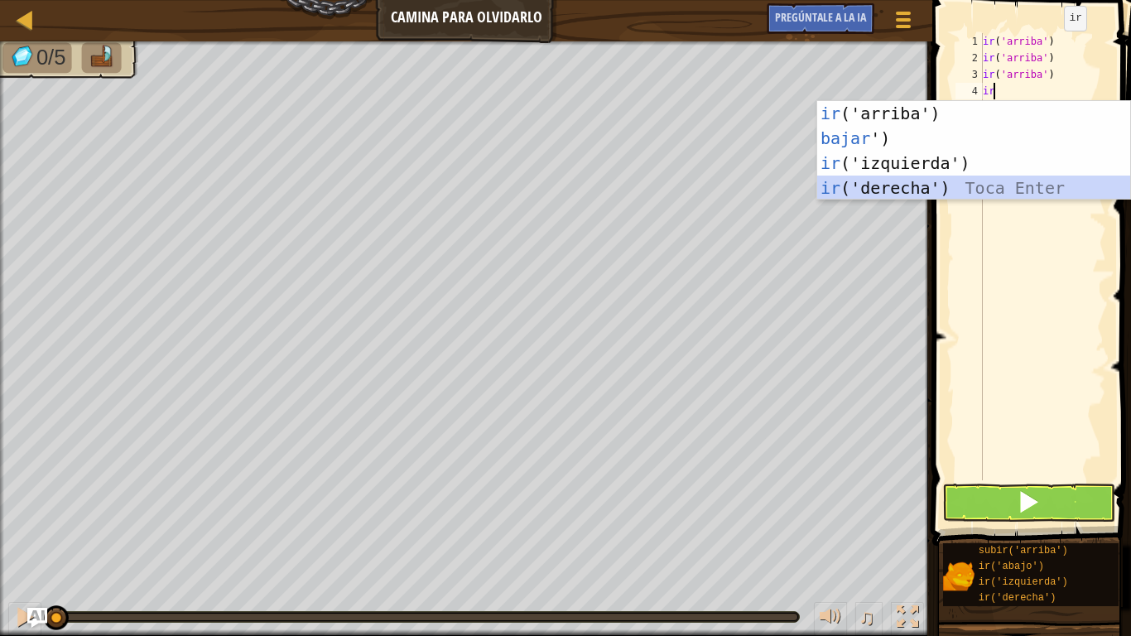
click at [940, 178] on div "ir ('arriba') Toca enter bajar ') Toca Enter ir ('izquierda') Toca Enter ir ('d…" at bounding box center [973, 175] width 313 height 149
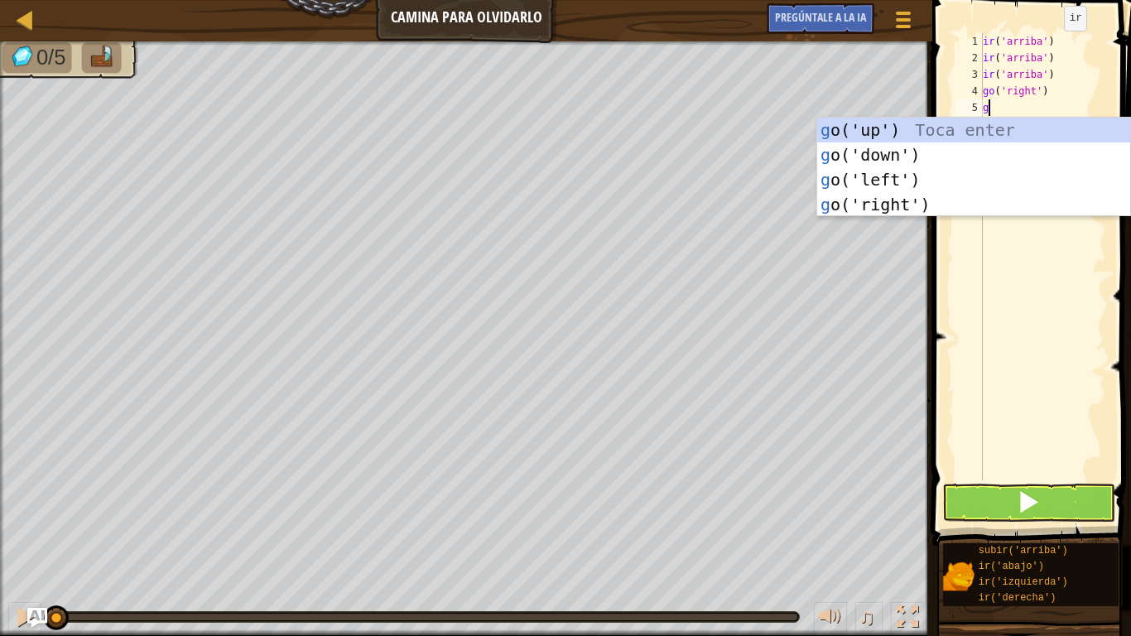
type textarea "go"
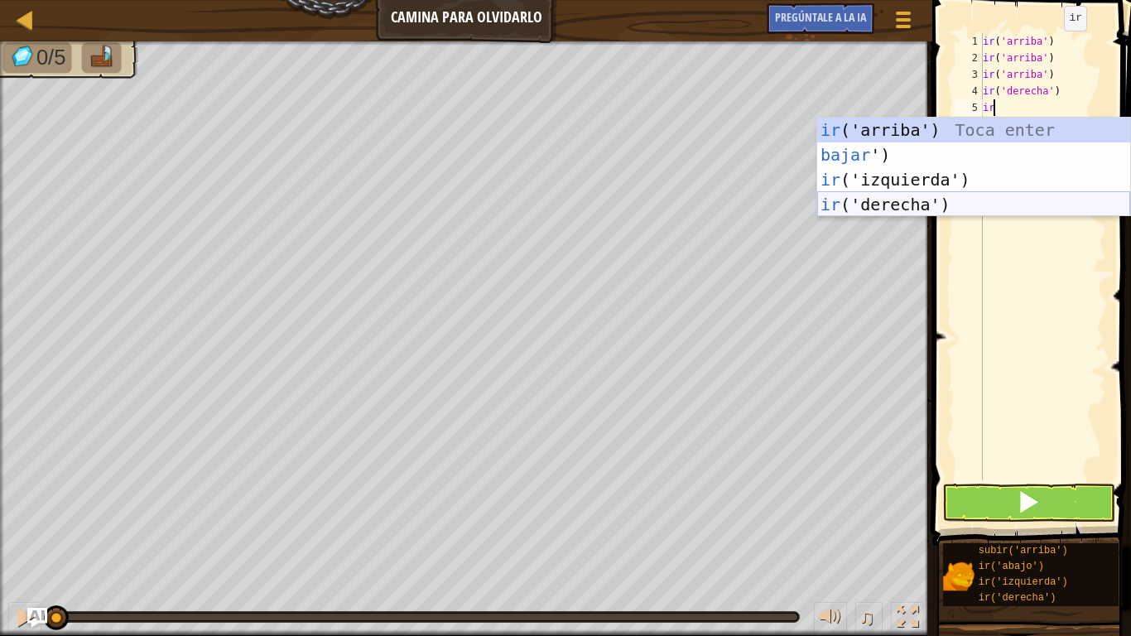
click at [982, 199] on div "ir ('arriba') Toca enter bajar ') Toca Enter ir ('izquierda') Toca Enter ir ('d…" at bounding box center [973, 192] width 313 height 149
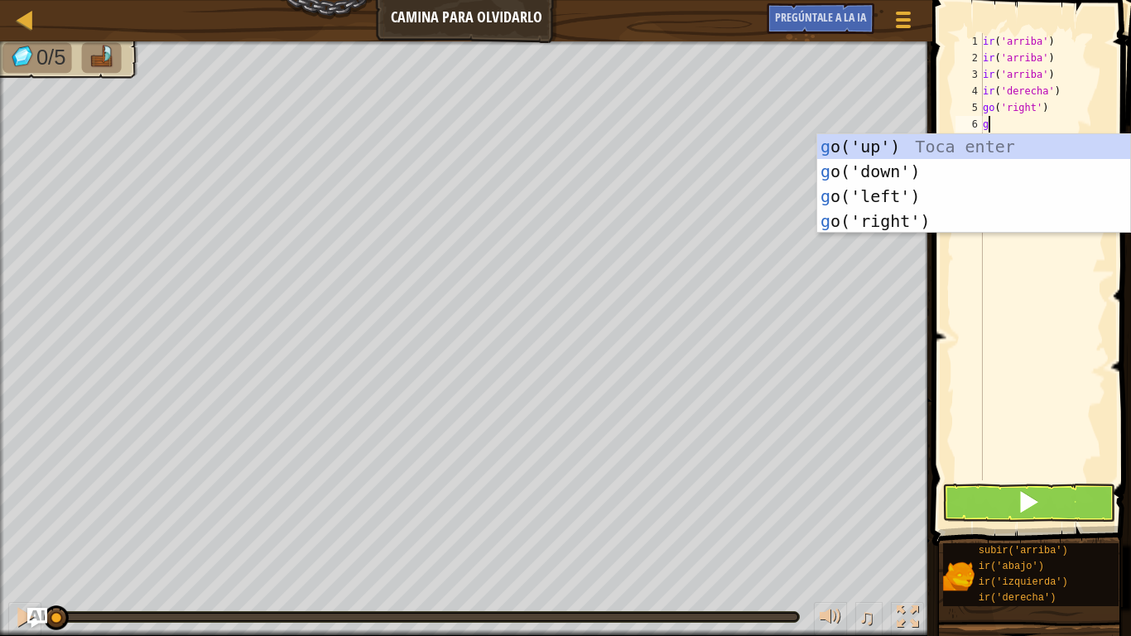
type textarea "go"
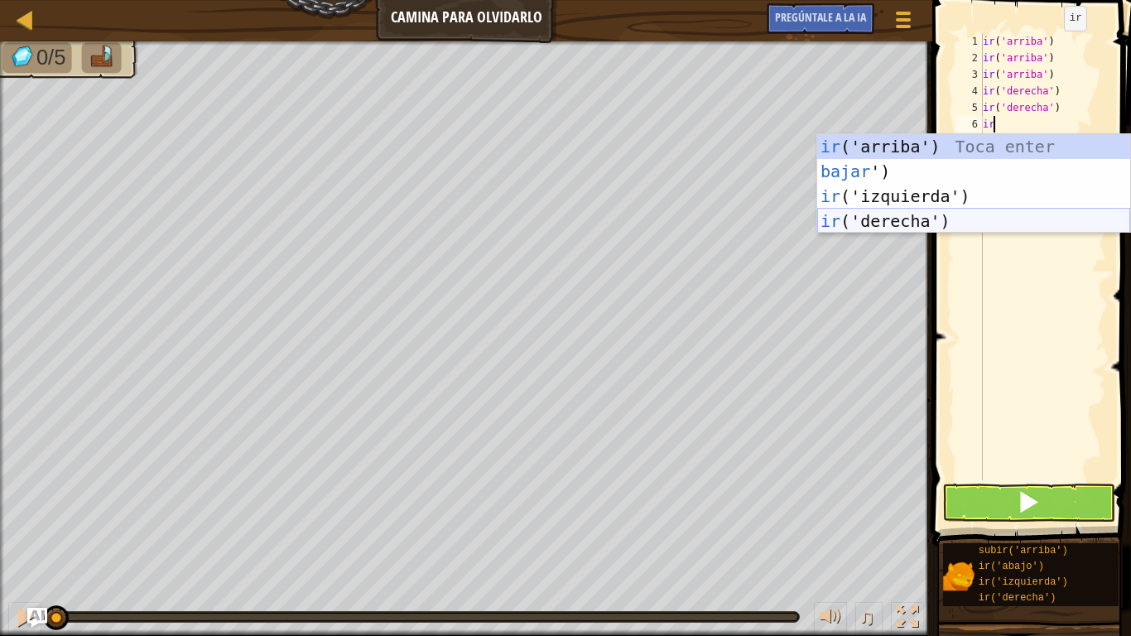
click at [983, 212] on div "ir ('arriba') Toca enter bajar ') Toca Enter ir ('izquierda') Toca Enter ir ('d…" at bounding box center [973, 208] width 313 height 149
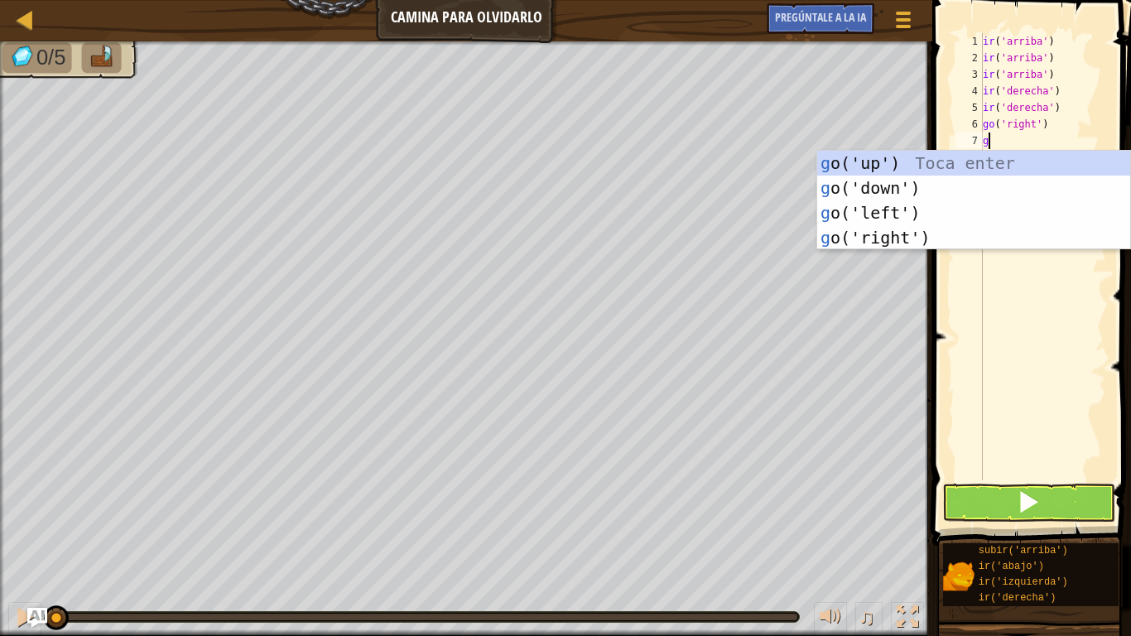
type textarea "go"
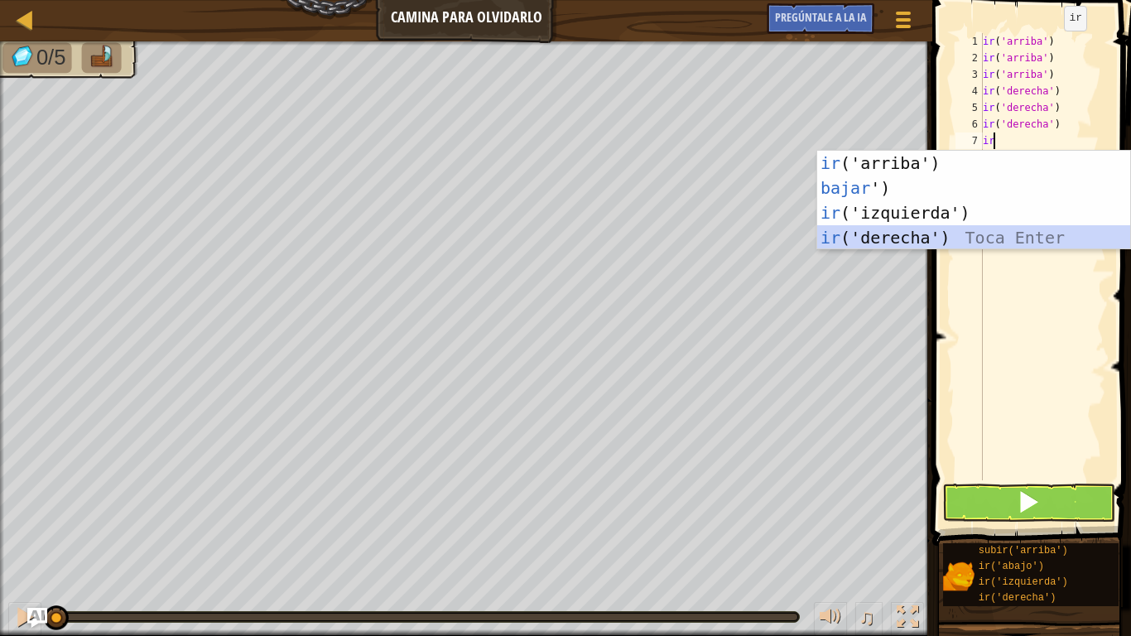
click at [972, 228] on div "ir ('arriba') Toca enter bajar ') Toca Enter ir ('izquierda') Toca Enter ir ('d…" at bounding box center [973, 225] width 313 height 149
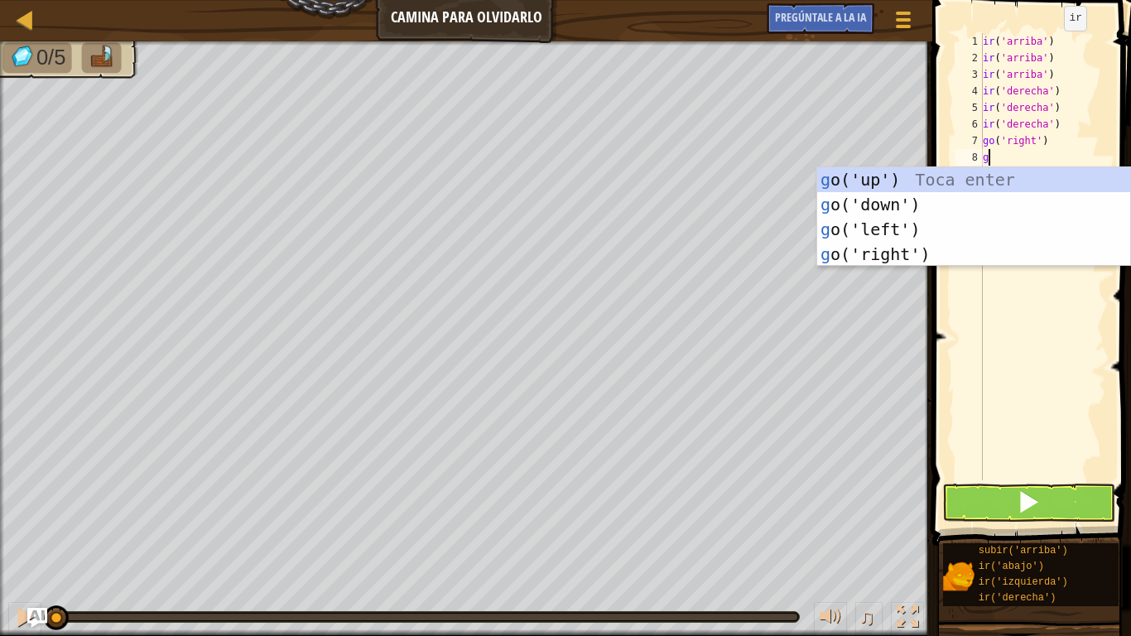
type textarea "go"
click at [959, 205] on div "ir ('arriba') Toca enter bajar ') Toca Enter ir ('izquierda') Toca Enter ir ('d…" at bounding box center [973, 241] width 313 height 149
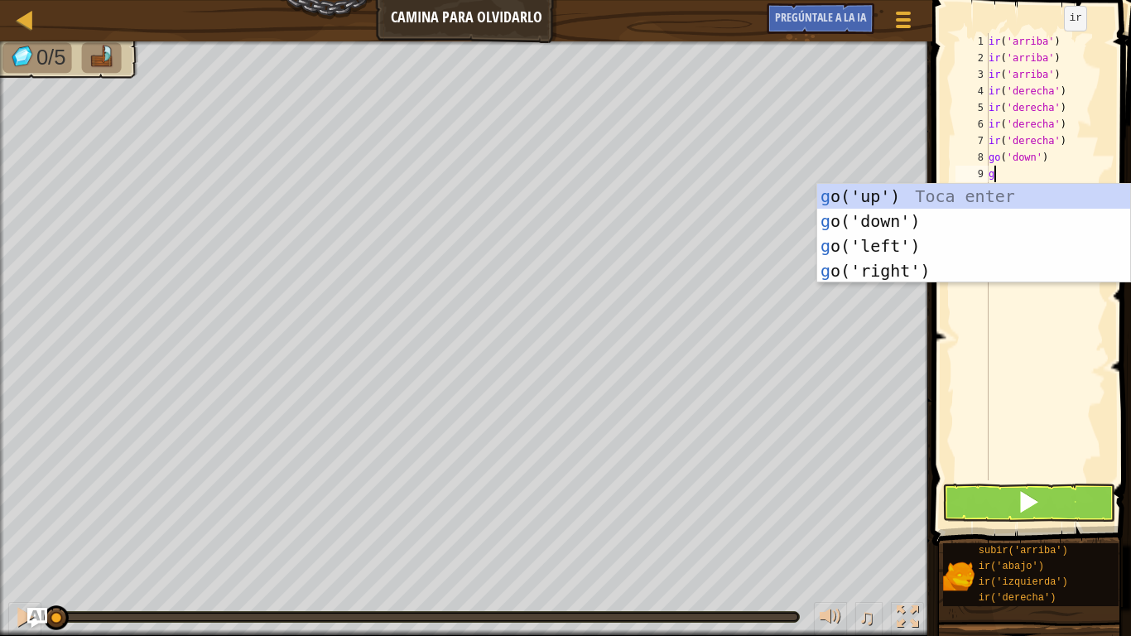
type textarea "go"
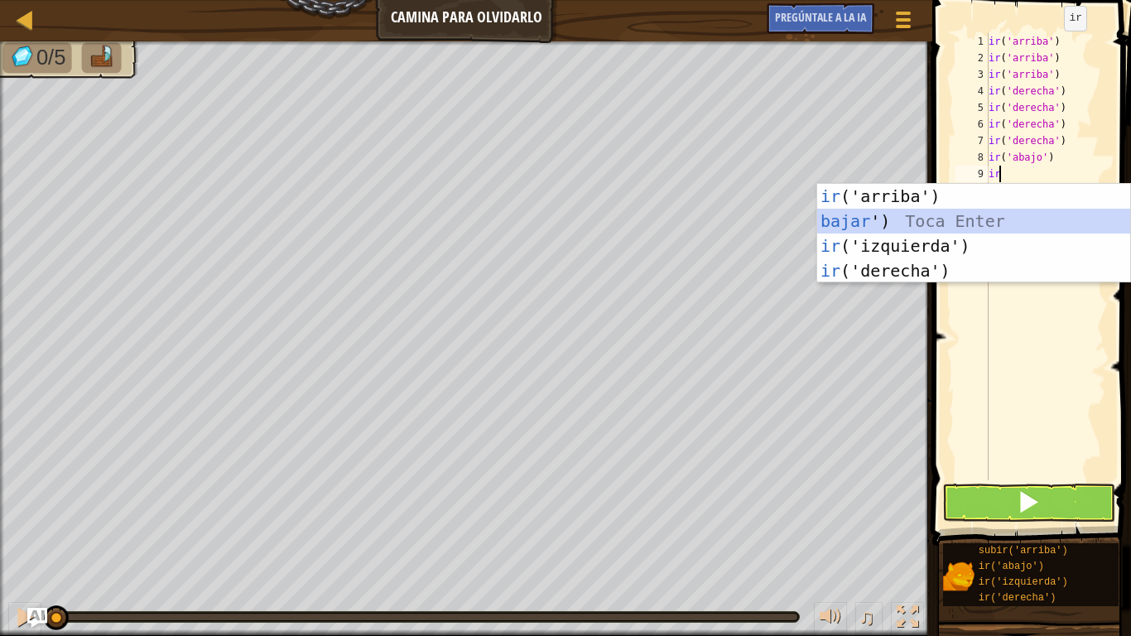
click at [962, 219] on div "ir ('arriba') Toca enter bajar ') Toca Enter ir ('izquierda') Toca Enter ir ('d…" at bounding box center [973, 258] width 313 height 149
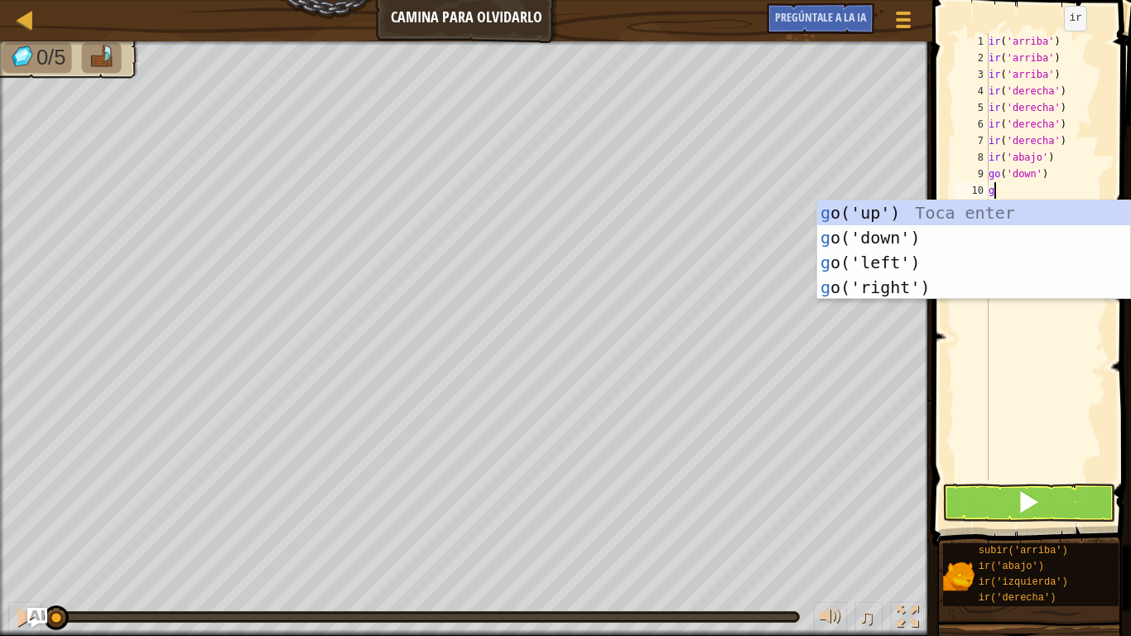
type textarea "go"
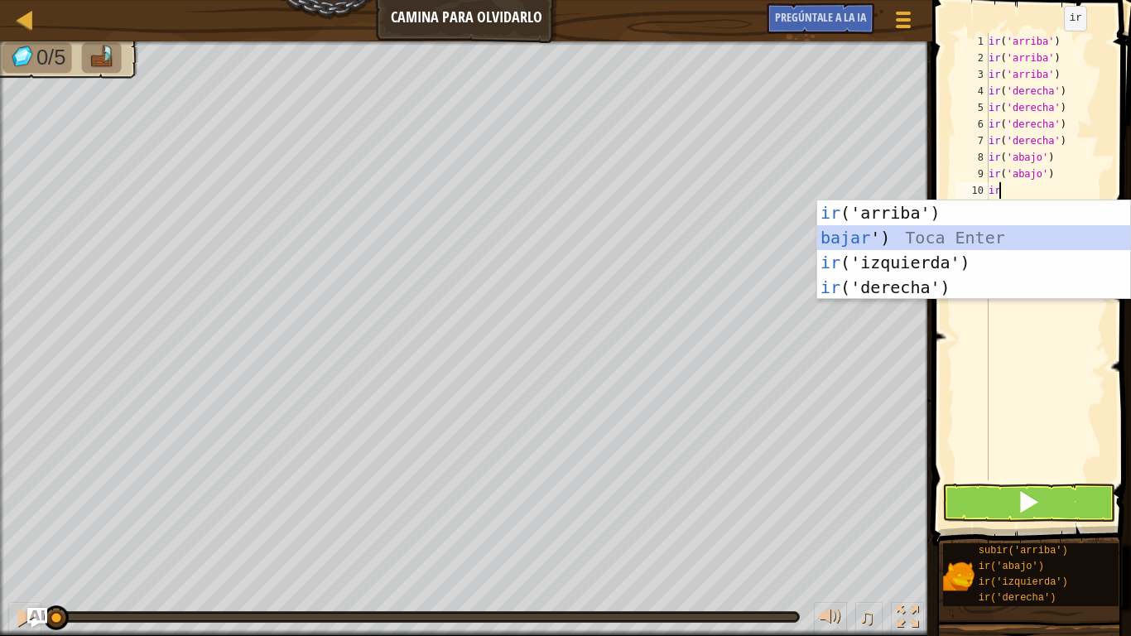
click at [959, 237] on div "ir ('arriba') Toca enter bajar ') Toca Enter ir ('izquierda') Toca Enter ir ('d…" at bounding box center [973, 274] width 313 height 149
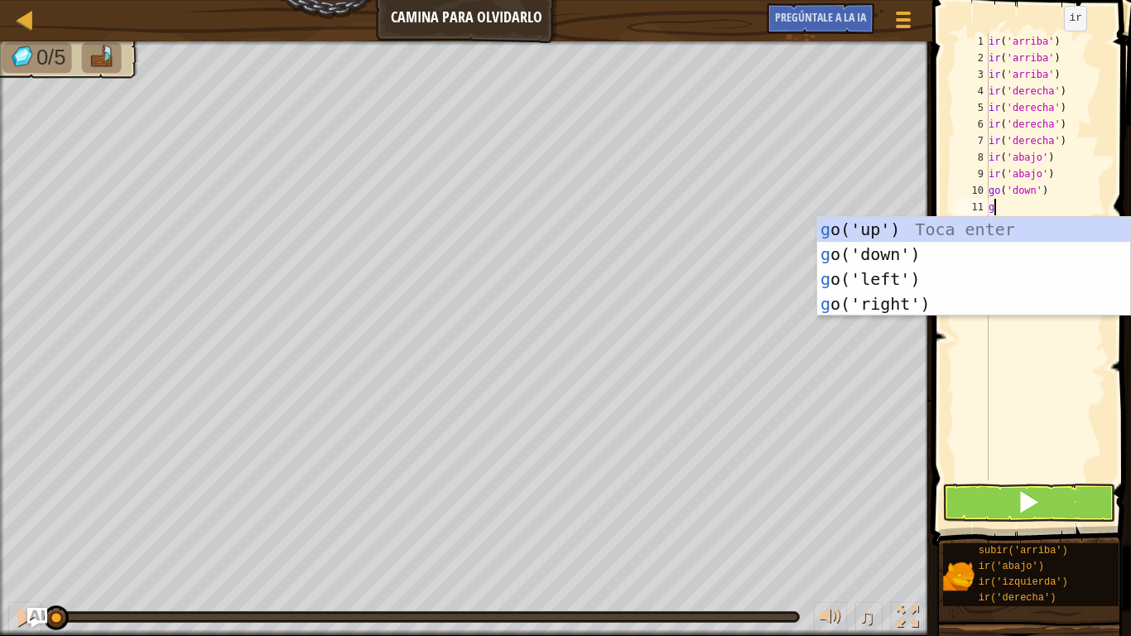
type textarea "go"
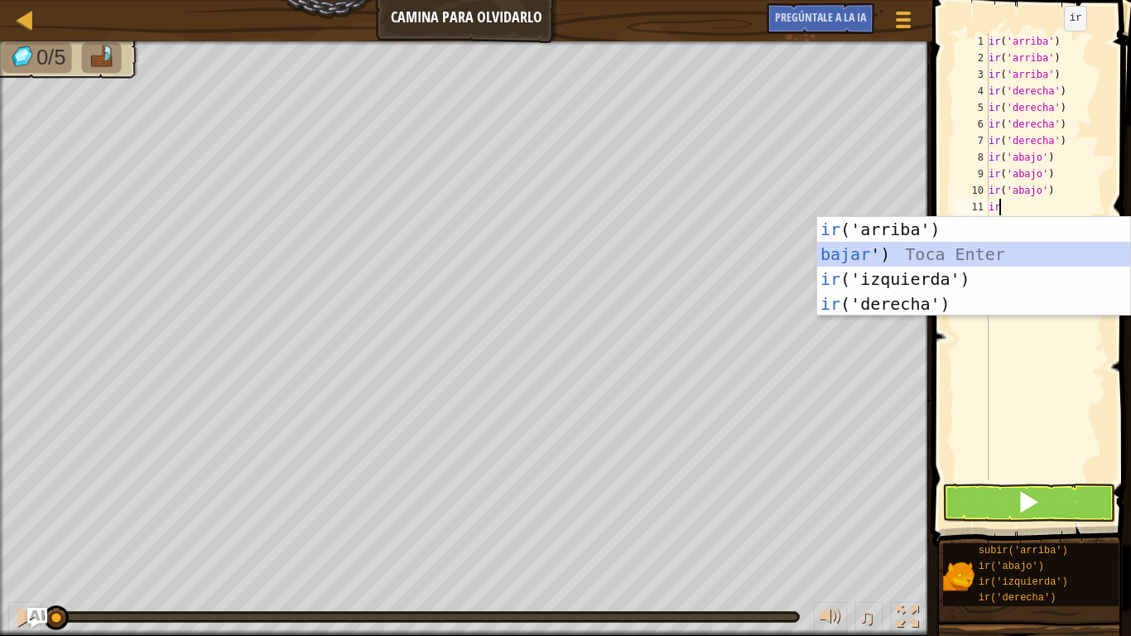
click at [872, 255] on div "ir ('arriba') Toca enter bajar ') Toca Enter ir ('izquierda') Toca Enter ir ('d…" at bounding box center [973, 291] width 313 height 149
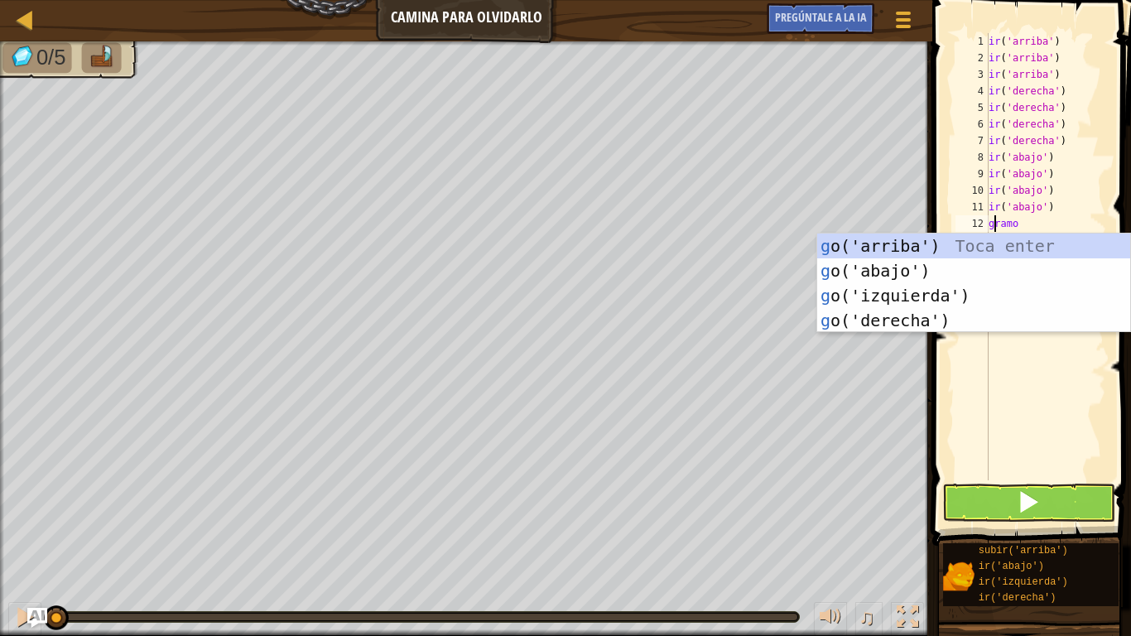
type textarea "go"
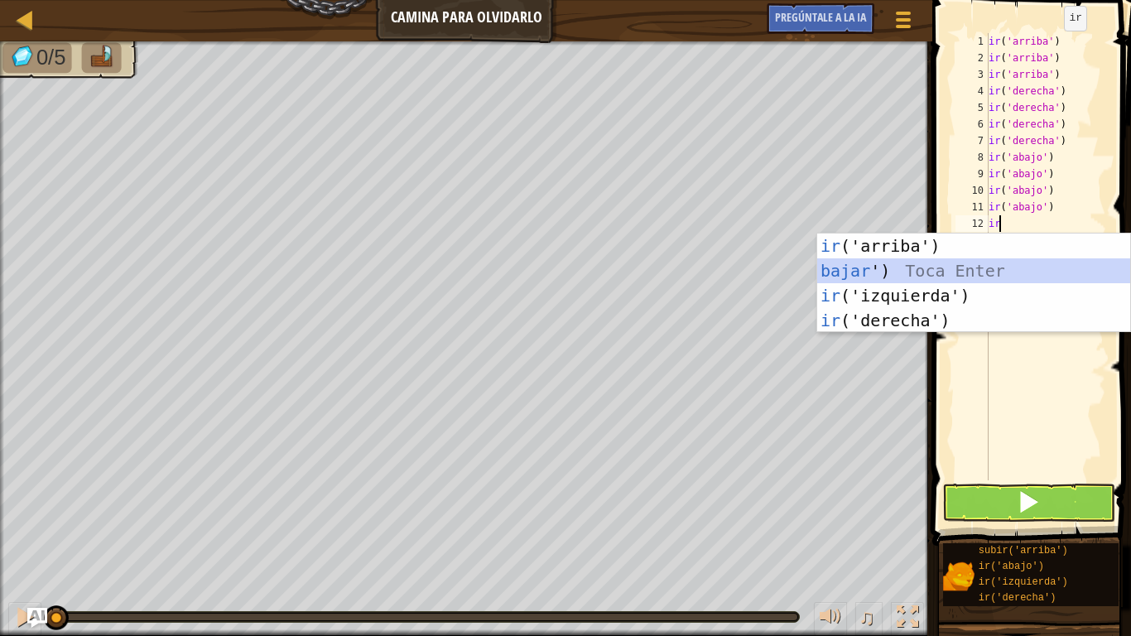
click at [995, 266] on div "ir ('arriba') Toca enter bajar ') Toca Enter ir ('izquierda') Toca Enter ir ('d…" at bounding box center [973, 307] width 313 height 149
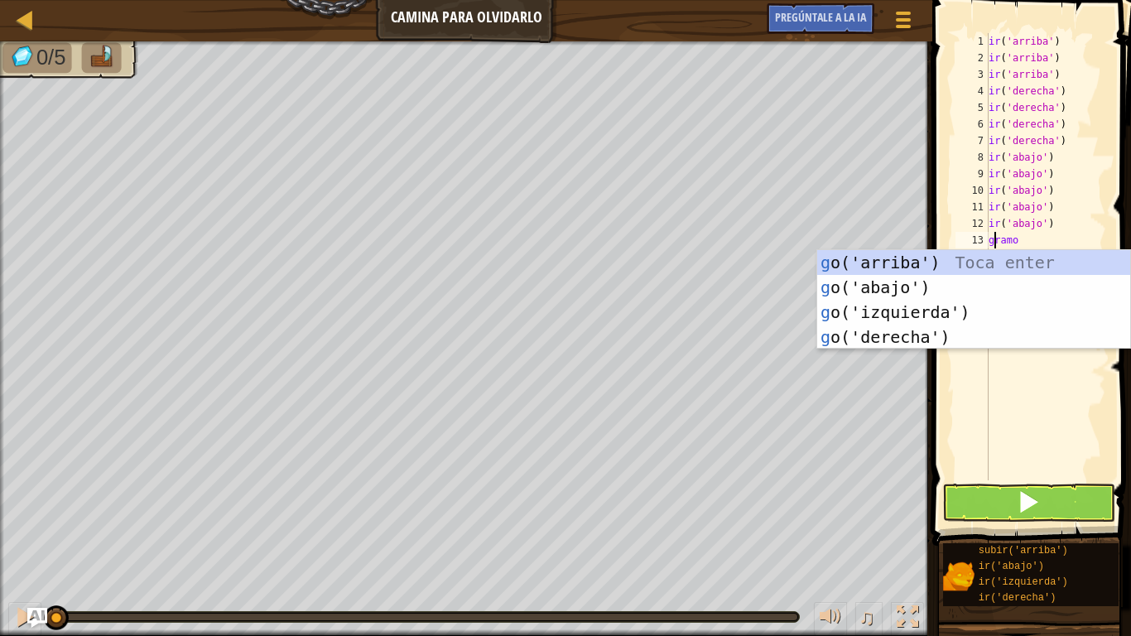
type textarea "go"
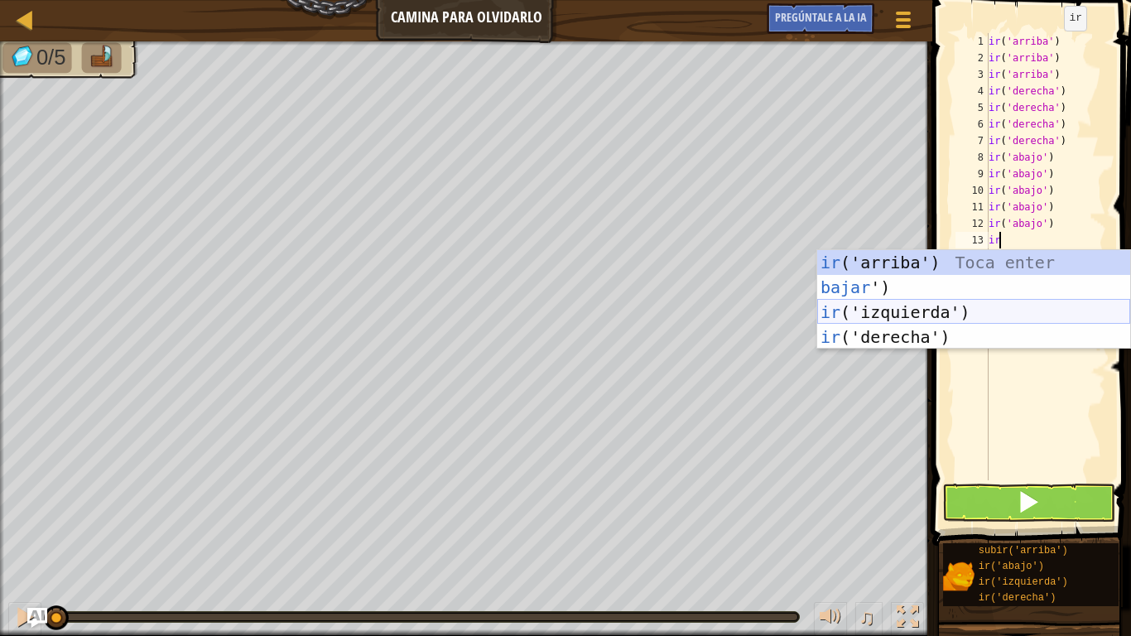
click at [975, 308] on div "ir ('arriba') Toca enter bajar ') Toca Enter ir ('izquierda') Toca Enter ir ('d…" at bounding box center [973, 324] width 313 height 149
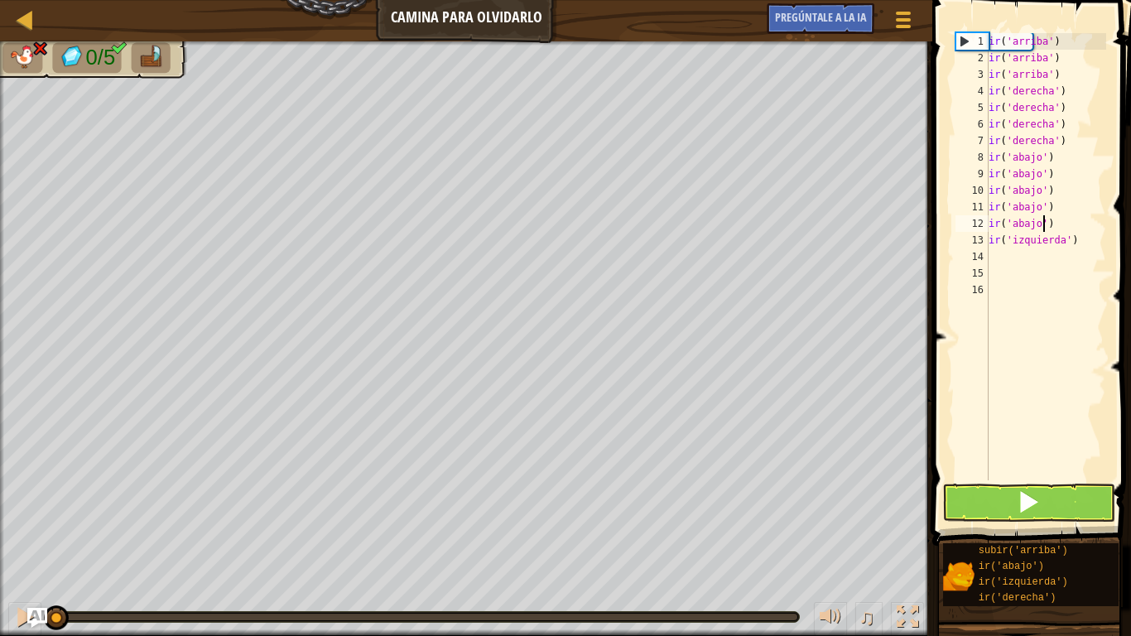
click at [1057, 221] on div "ir ( 'arriba' ) ir ( 'arriba' ) ir ( 'arriba' ) ir ( 'derecha' ) ir ( 'derecha'…" at bounding box center [1045, 273] width 121 height 480
type textarea "g"
click at [13, 502] on button at bounding box center [24, 619] width 33 height 34
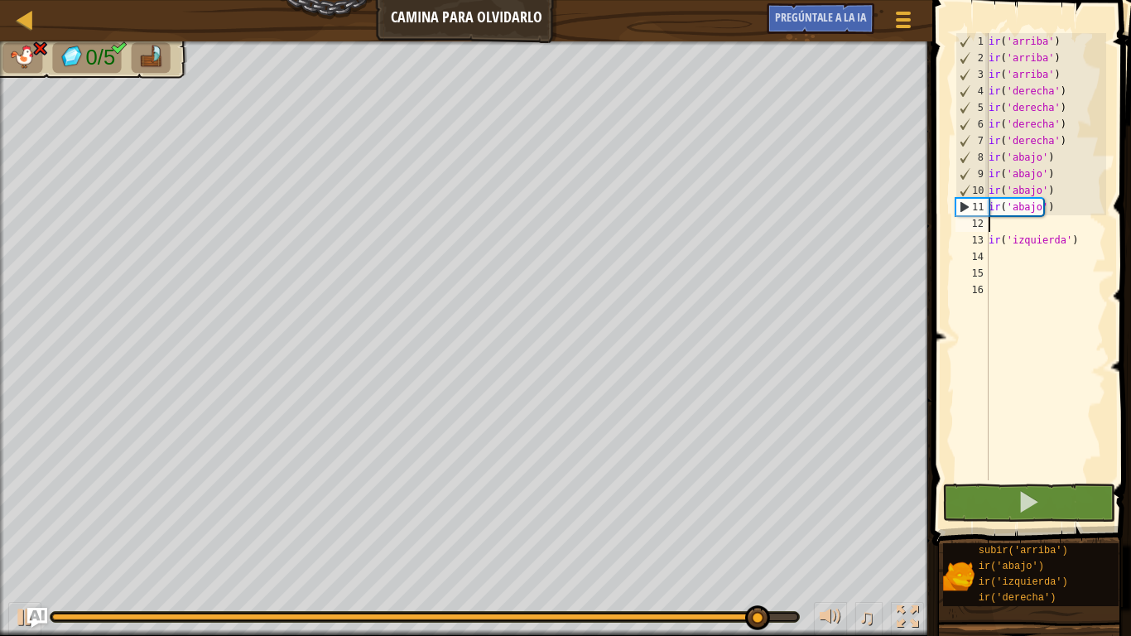
click at [1052, 211] on div "ir ( 'arriba' ) ir ( 'arriba' ) ir ( 'arriba' ) ir ( 'derecha' ) ir ( 'derecha'…" at bounding box center [1045, 273] width 121 height 480
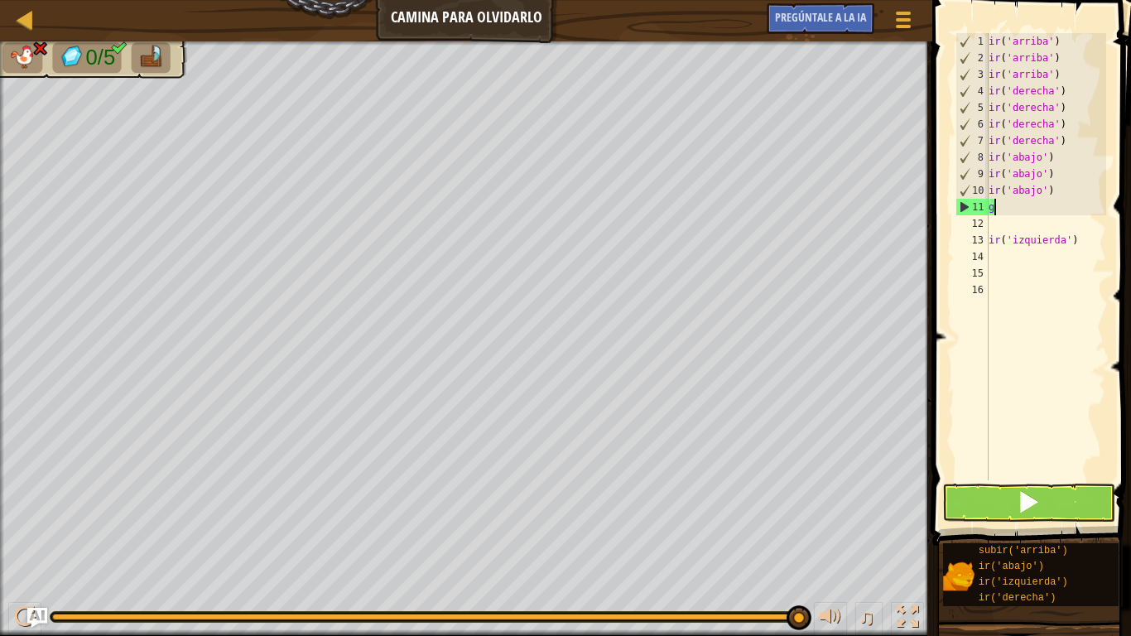
type textarea "g"
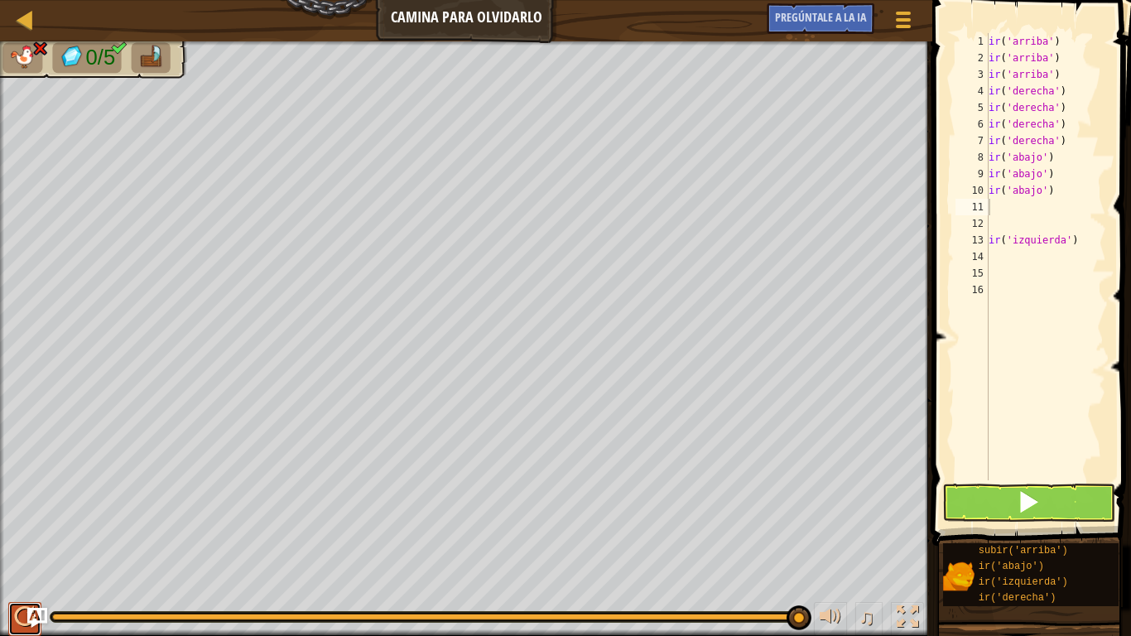
click at [11, 502] on button at bounding box center [24, 619] width 33 height 34
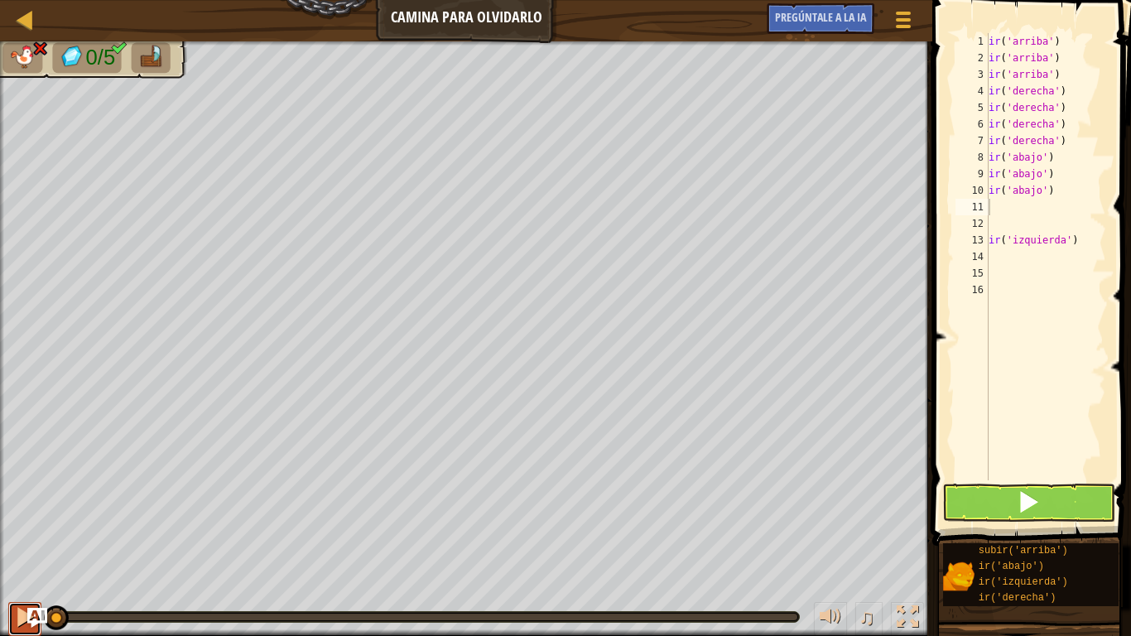
click at [11, 502] on button at bounding box center [24, 619] width 33 height 34
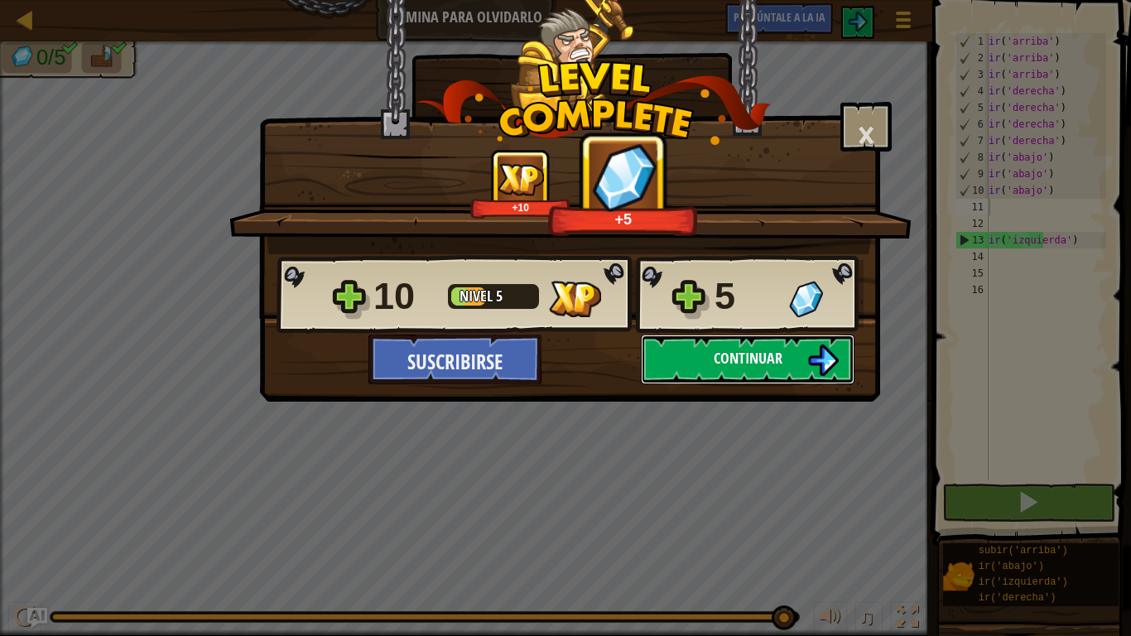
click at [743, 353] on font "Continuar" at bounding box center [748, 358] width 69 height 21
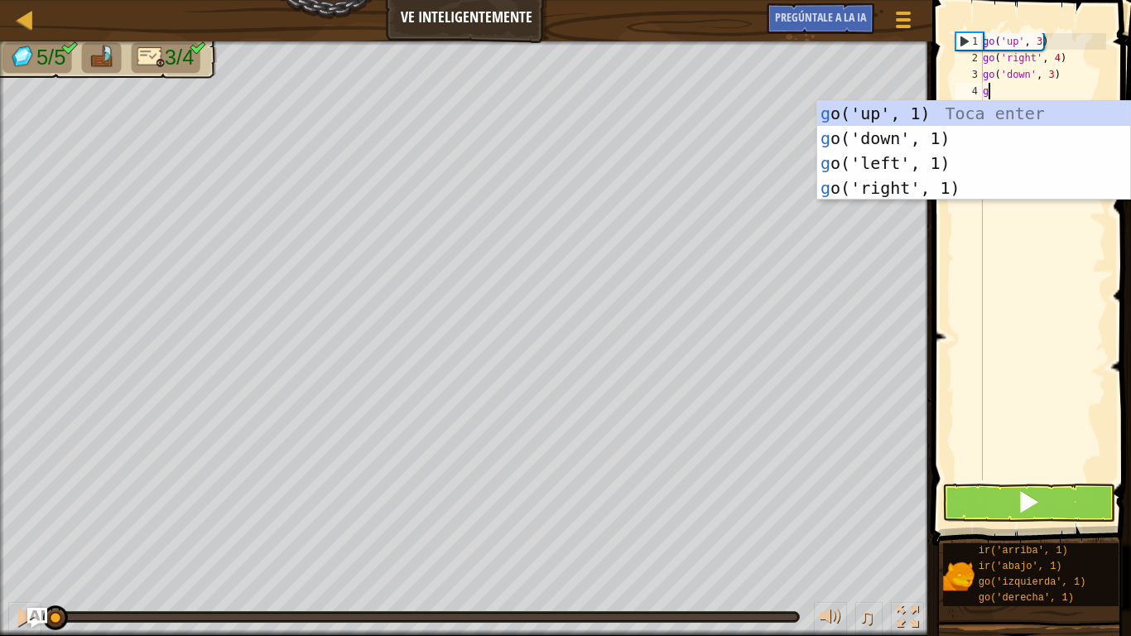
type textarea "go"
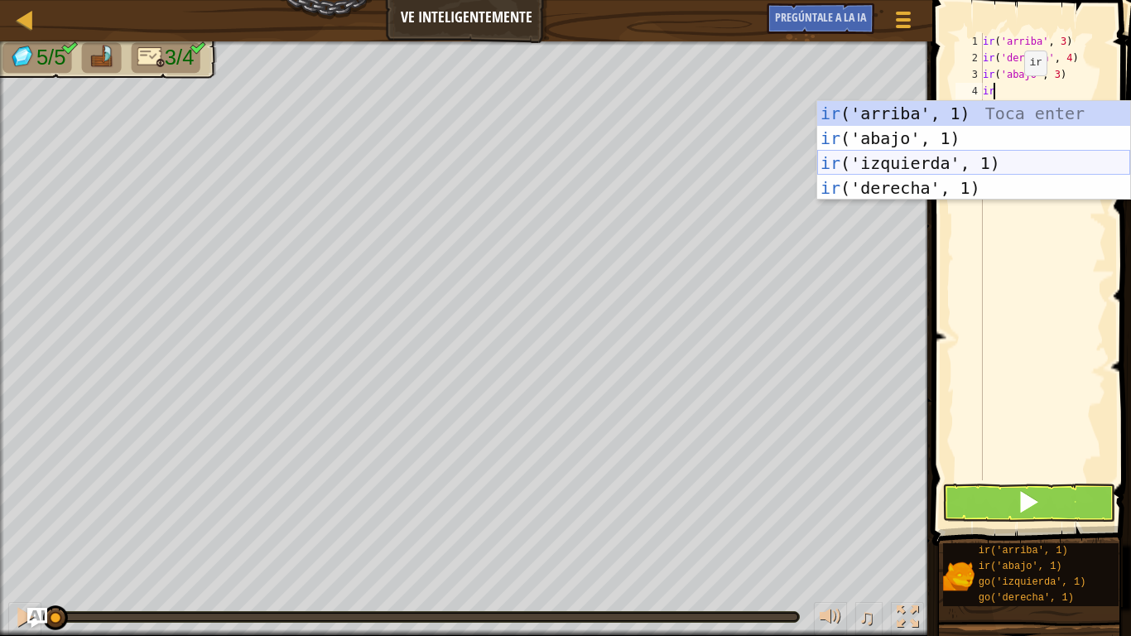
click at [942, 166] on div "ir ('arriba', 1) Toca enter ir ('abajo', 1) Toca Enter ir ('izquierda', 1) Toca…" at bounding box center [973, 175] width 313 height 149
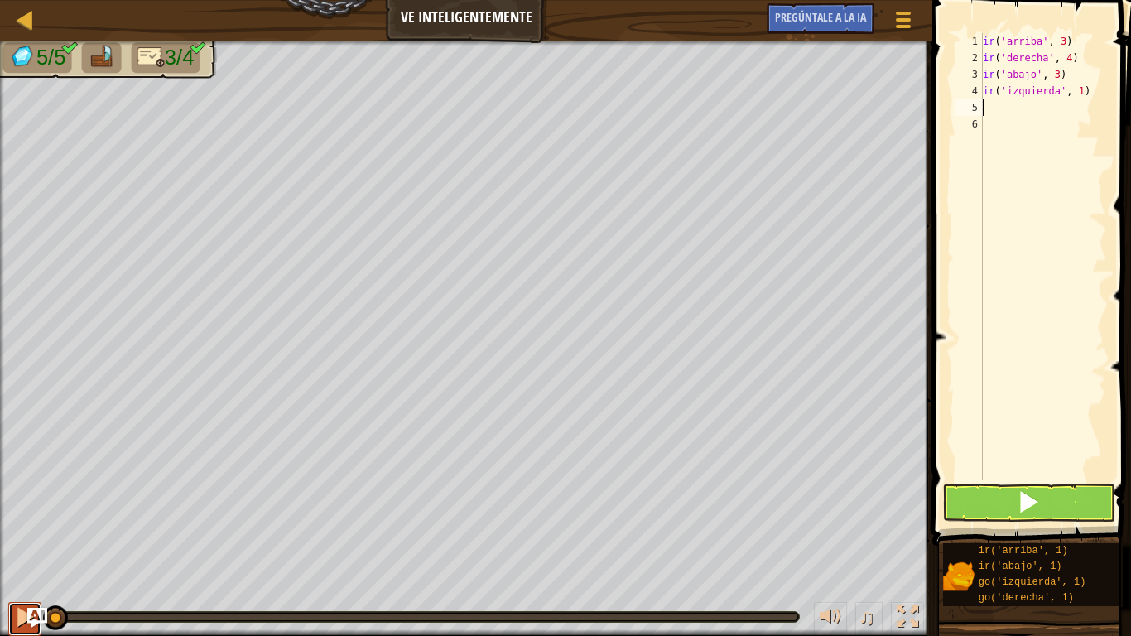
click at [9, 502] on button at bounding box center [24, 619] width 33 height 34
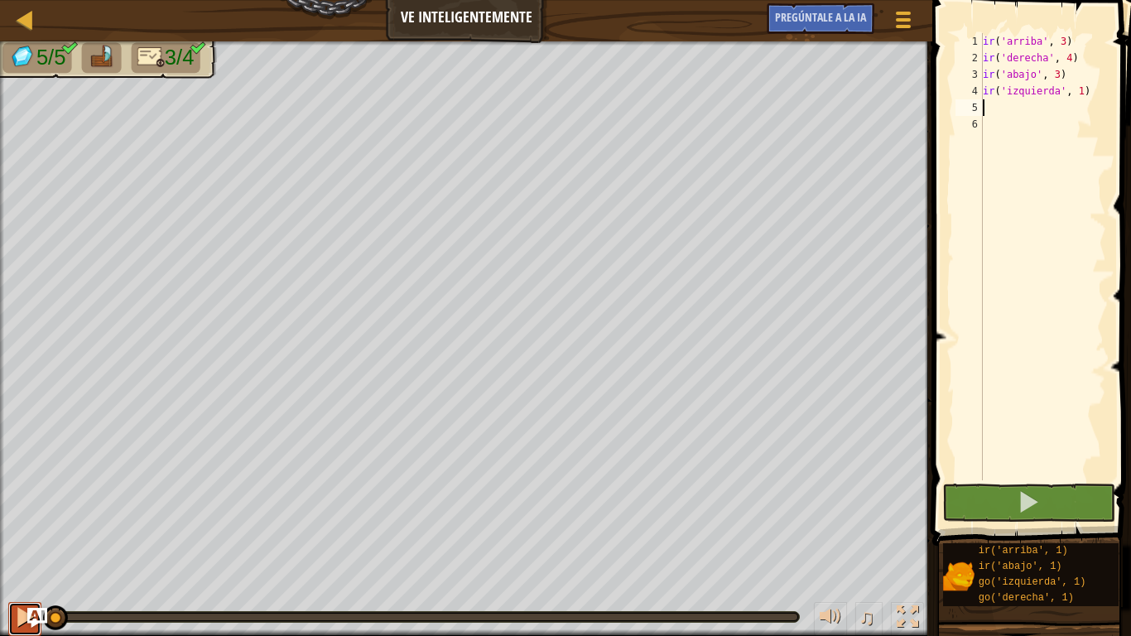
drag, startPoint x: 9, startPoint y: 618, endPoint x: 19, endPoint y: 635, distance: 19.3
click at [13, 502] on button at bounding box center [24, 619] width 33 height 34
click at [17, 502] on button at bounding box center [24, 619] width 33 height 34
click at [18, 502] on button at bounding box center [24, 619] width 33 height 34
click at [19, 502] on button at bounding box center [24, 619] width 33 height 34
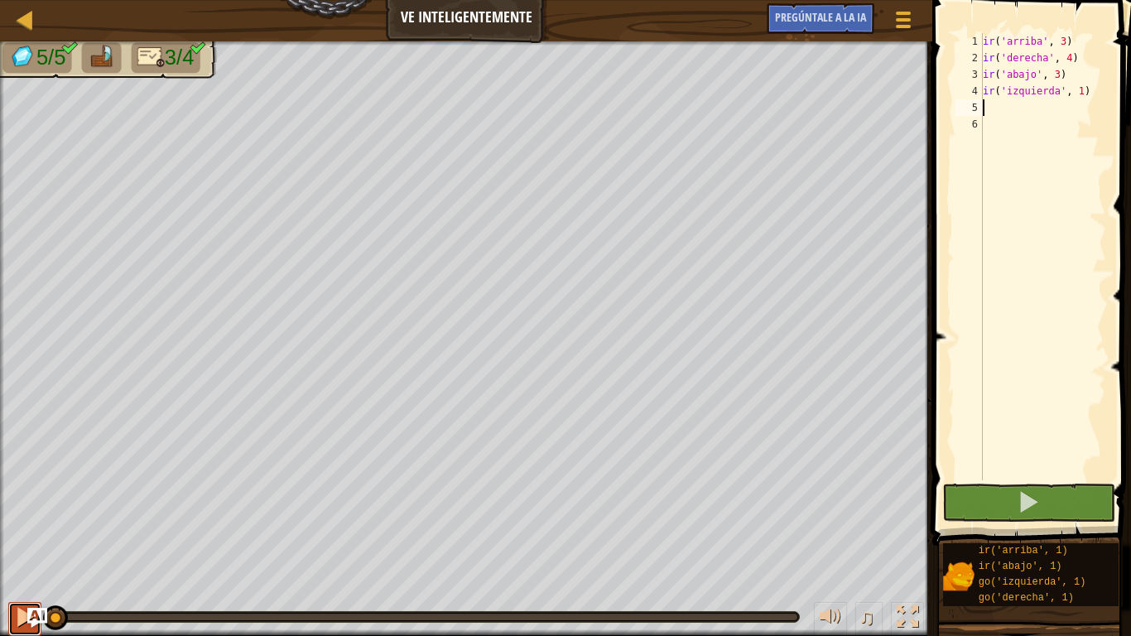
click at [12, 502] on button at bounding box center [24, 619] width 33 height 34
click at [1049, 502] on button at bounding box center [1028, 502] width 173 height 38
click at [12, 502] on button at bounding box center [24, 619] width 33 height 34
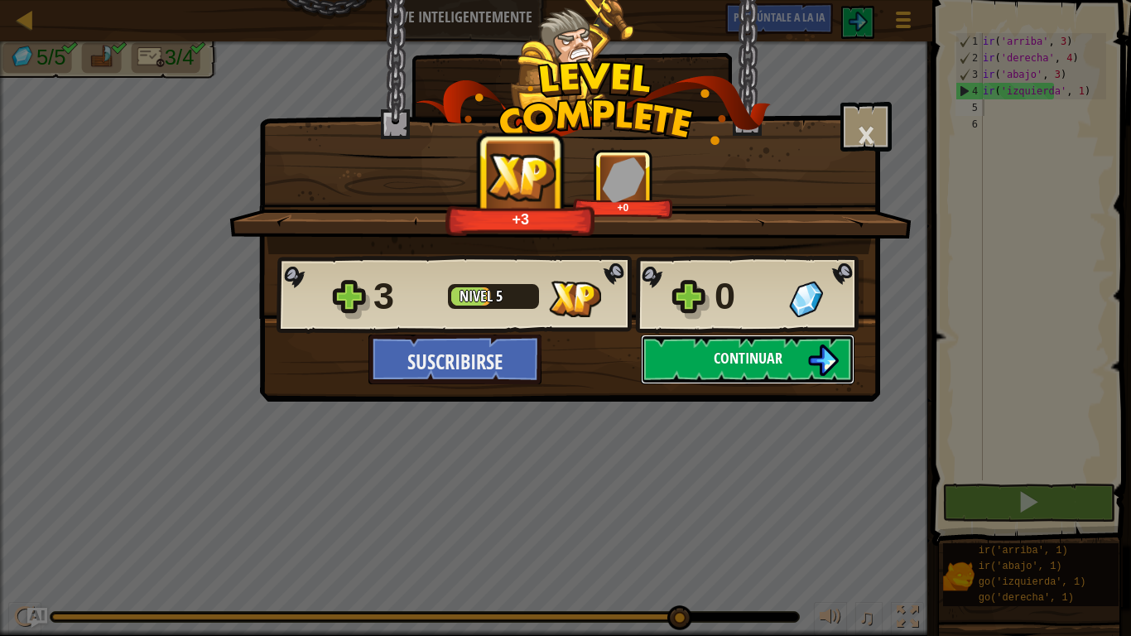
click at [705, 356] on button "Continuar" at bounding box center [748, 359] width 214 height 50
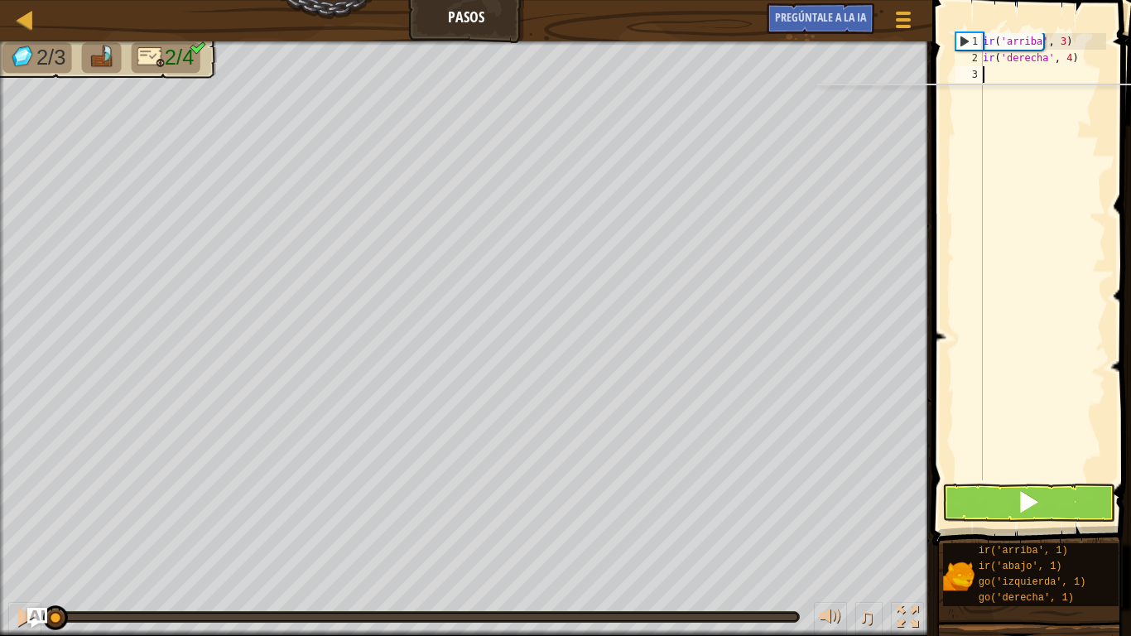
type textarea "go"
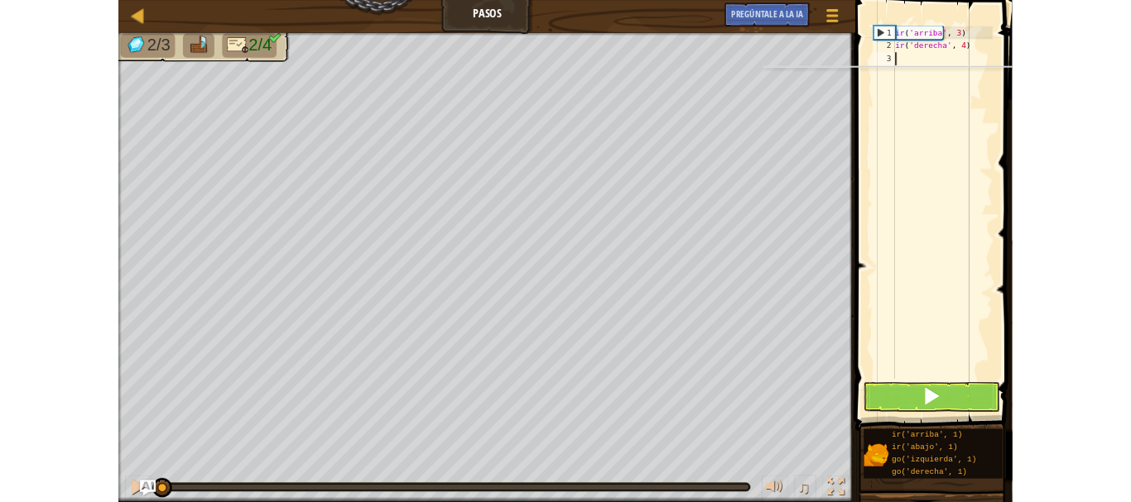
scroll to position [7, 0]
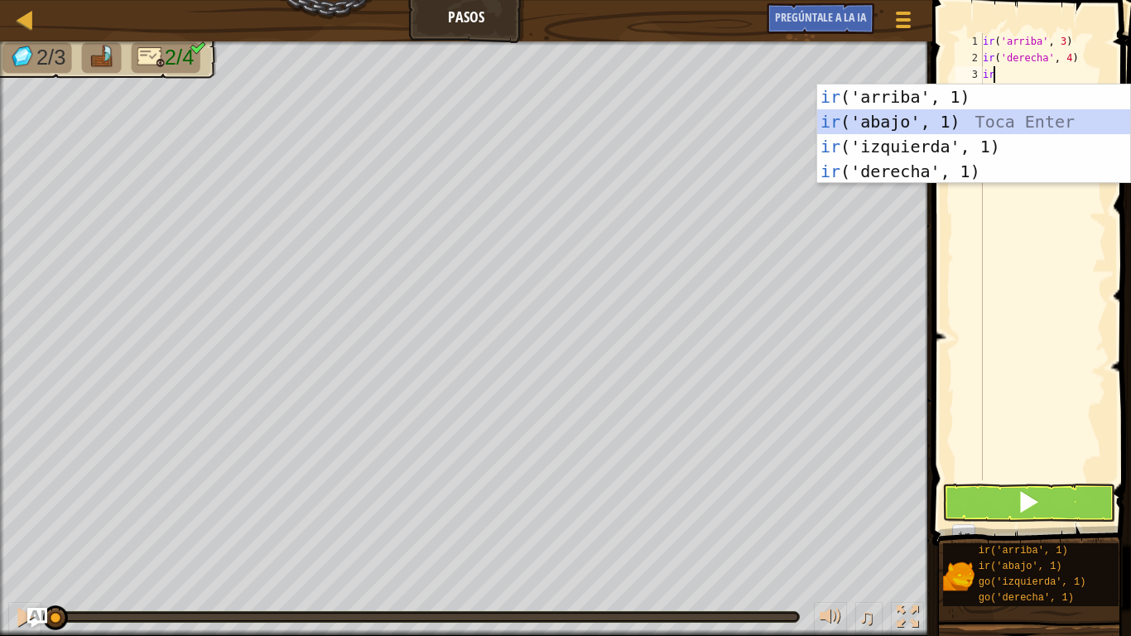
click at [928, 123] on div "ir ('arriba', 1) Toca enter ir ('abajo', 1) Toca Enter ir ('izquierda', 1) Toca…" at bounding box center [973, 158] width 313 height 149
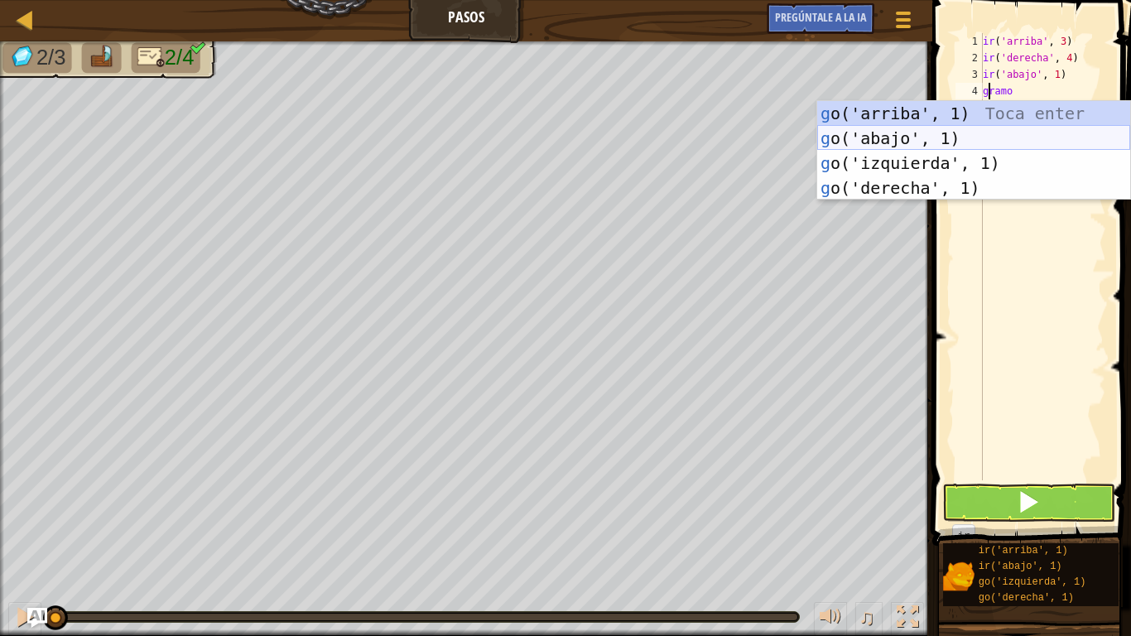
type textarea "go"
click at [921, 138] on div "ir ('arriba', 1) Toca enter ir ('abajo', 1) Toca Enter ir ('izquierda', 1) Toca…" at bounding box center [973, 175] width 313 height 149
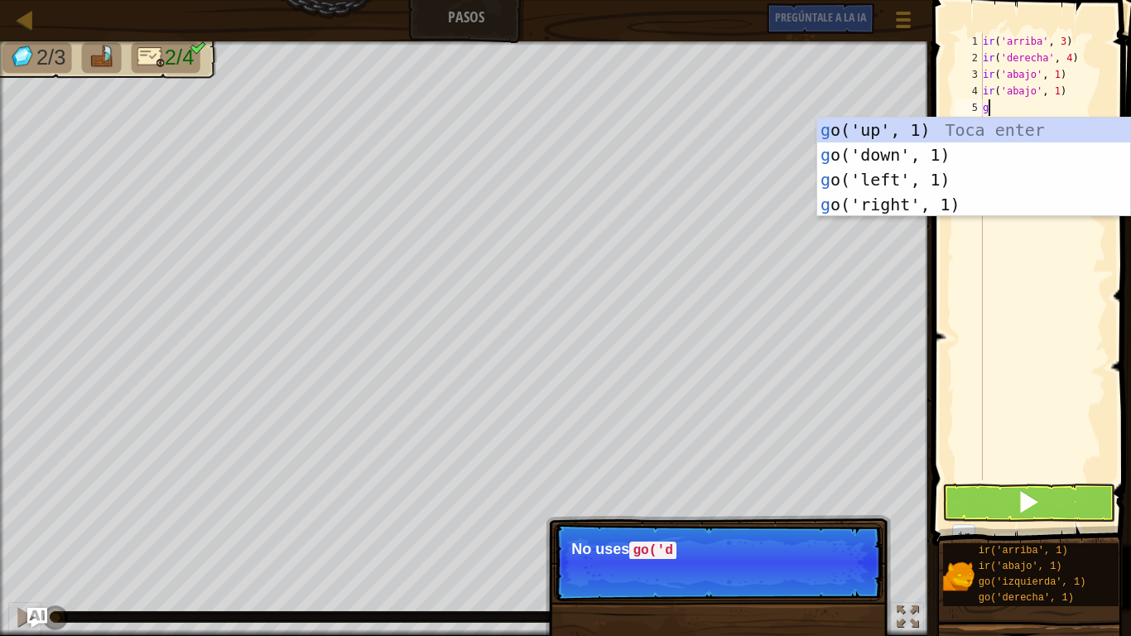
type textarea "go"
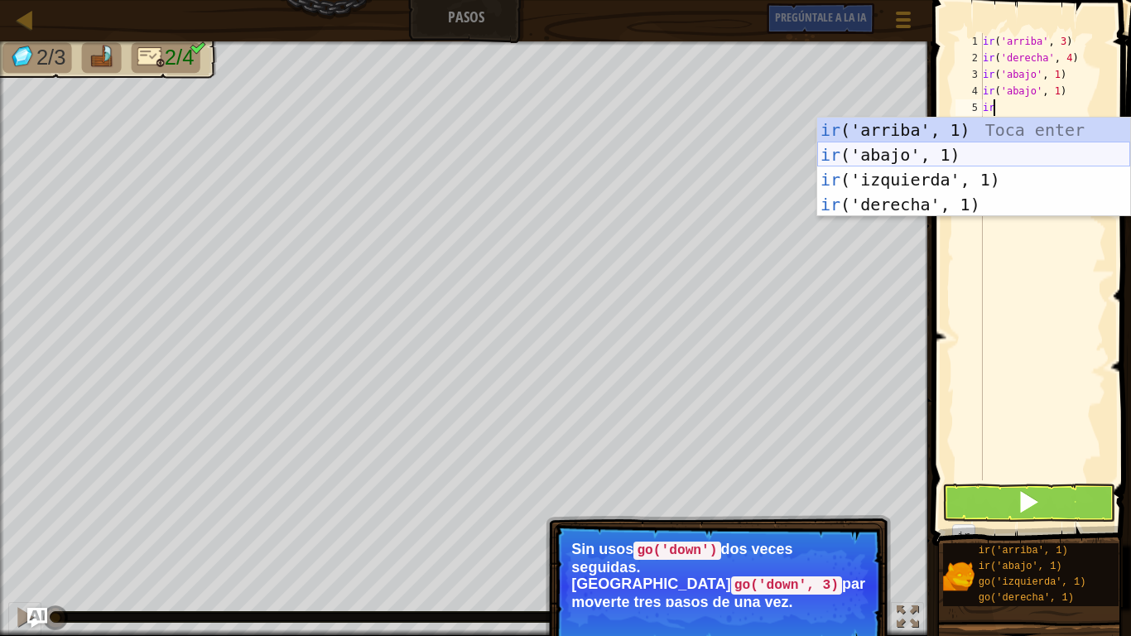
click at [923, 159] on div "ir ('arriba', 1) Toca enter ir ('abajo', 1) Toca Enter ir ('izquierda', 1) Toca…" at bounding box center [973, 192] width 313 height 149
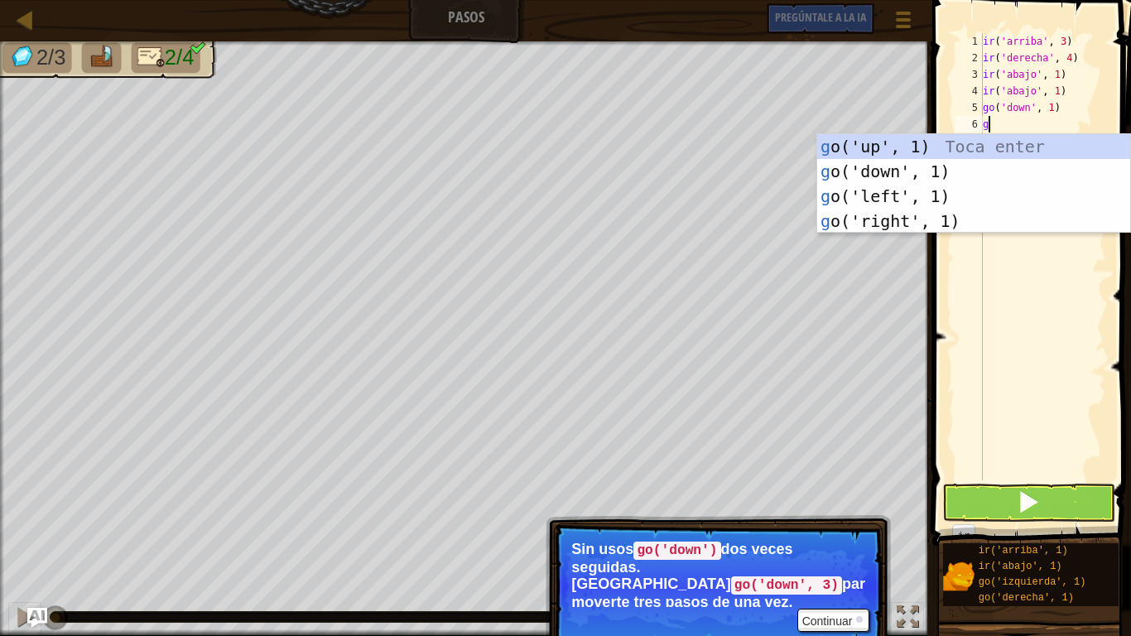
type textarea "go"
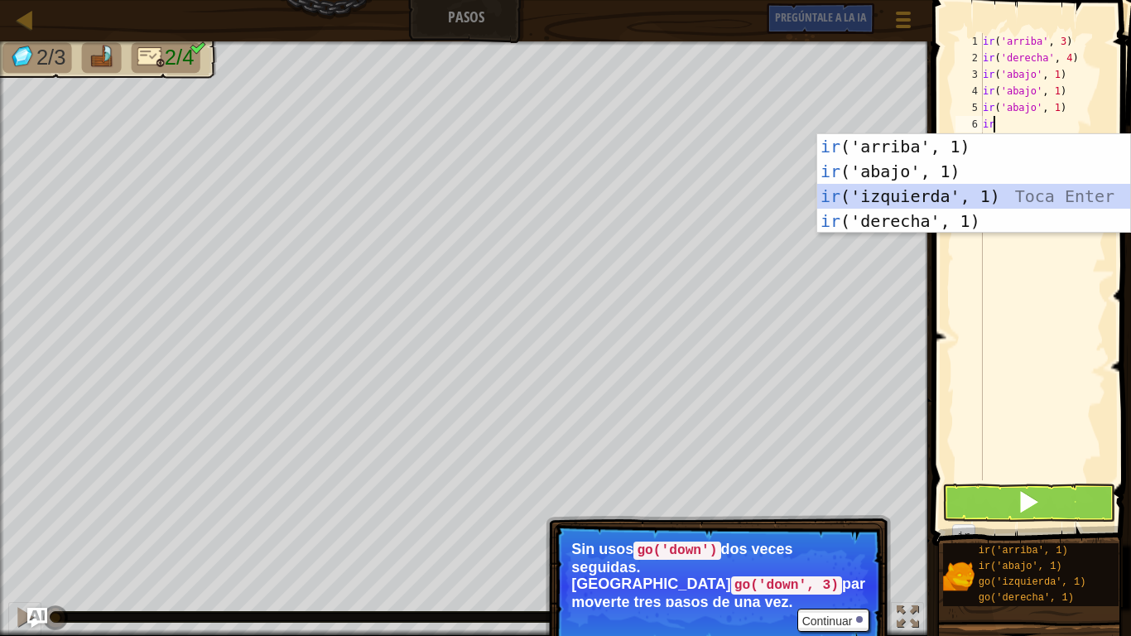
click at [944, 203] on div "ir ('arriba', 1) Toca enter ir ('abajo', 1) Toca Enter ir ('izquierda', 1) Toca…" at bounding box center [973, 208] width 313 height 149
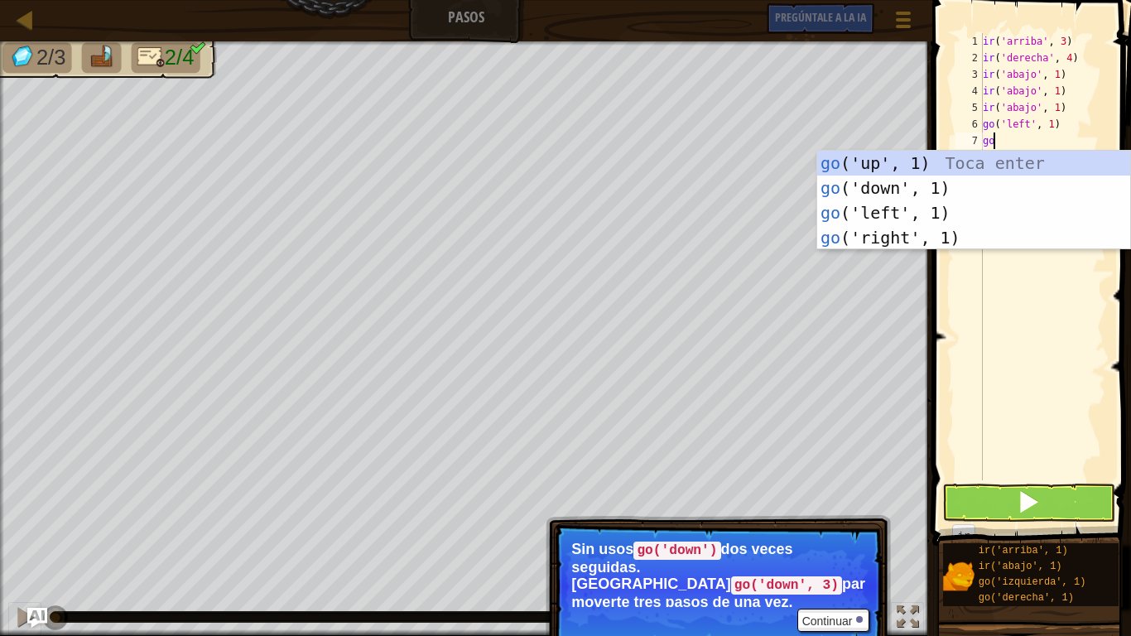
type textarea "go"
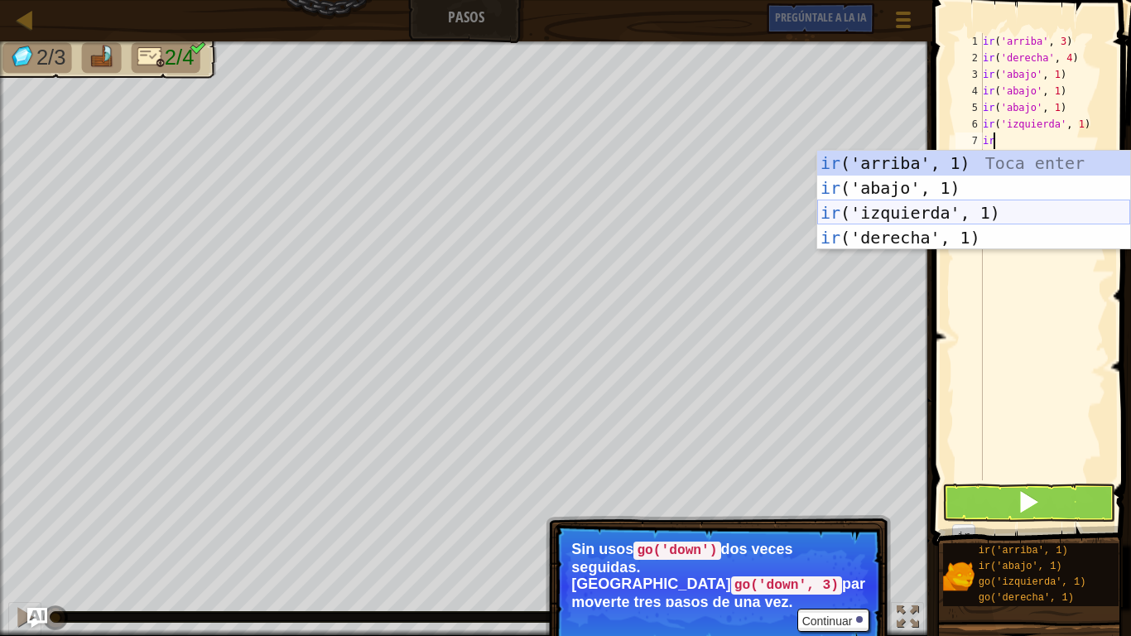
click at [944, 210] on div "ir ('arriba', 1) Toca enter ir ('abajo', 1) Toca Enter ir ('izquierda', 1) Toca…" at bounding box center [973, 225] width 313 height 149
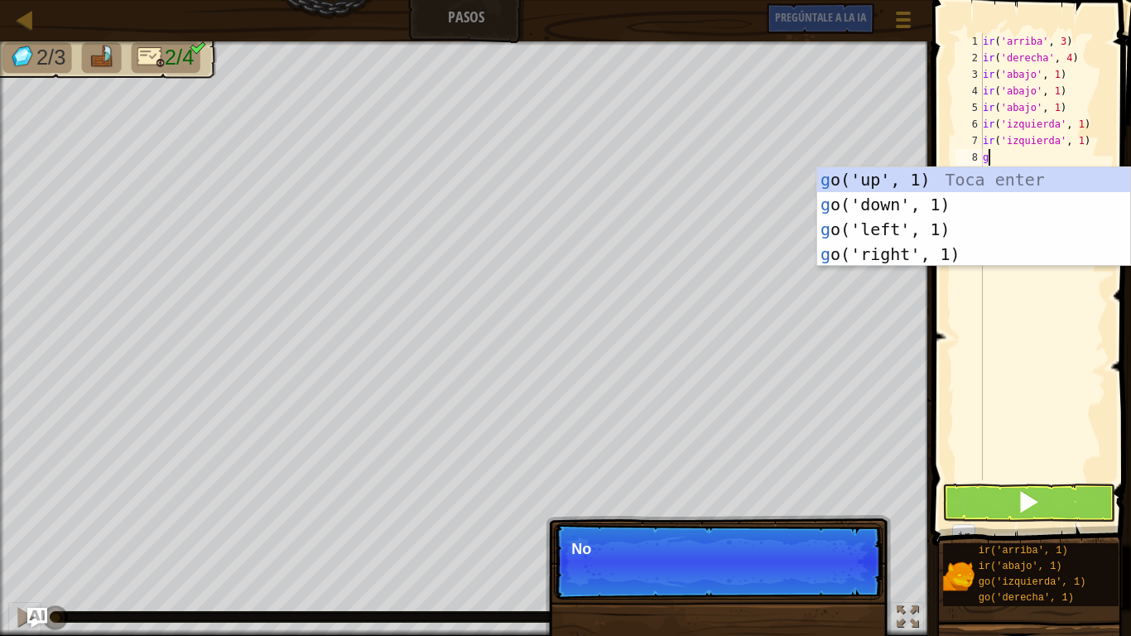
type textarea "go"
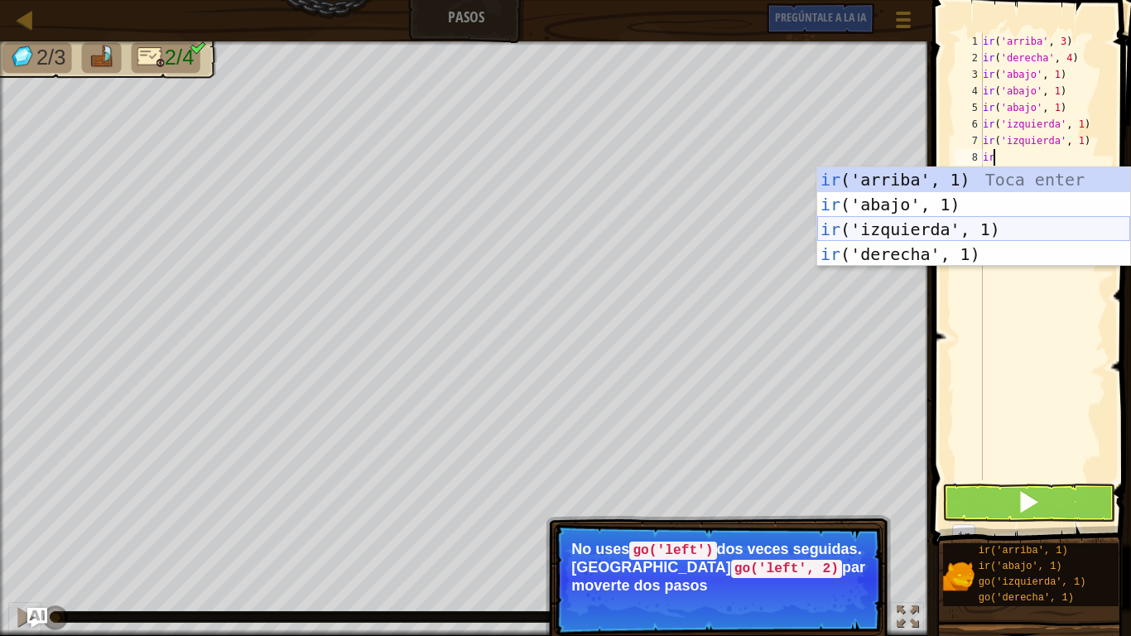
click at [944, 228] on div "ir ('arriba', 1) Toca enter ir ('abajo', 1) Toca Enter ir ('izquierda', 1) Toca…" at bounding box center [973, 241] width 313 height 149
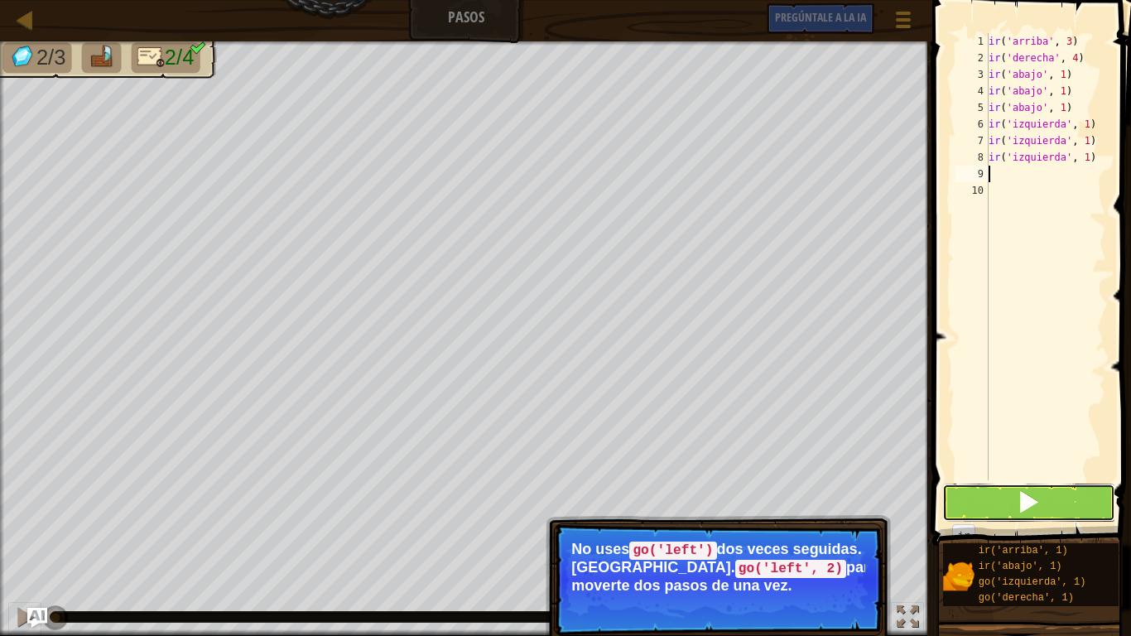
click at [1006, 502] on button at bounding box center [1028, 502] width 173 height 38
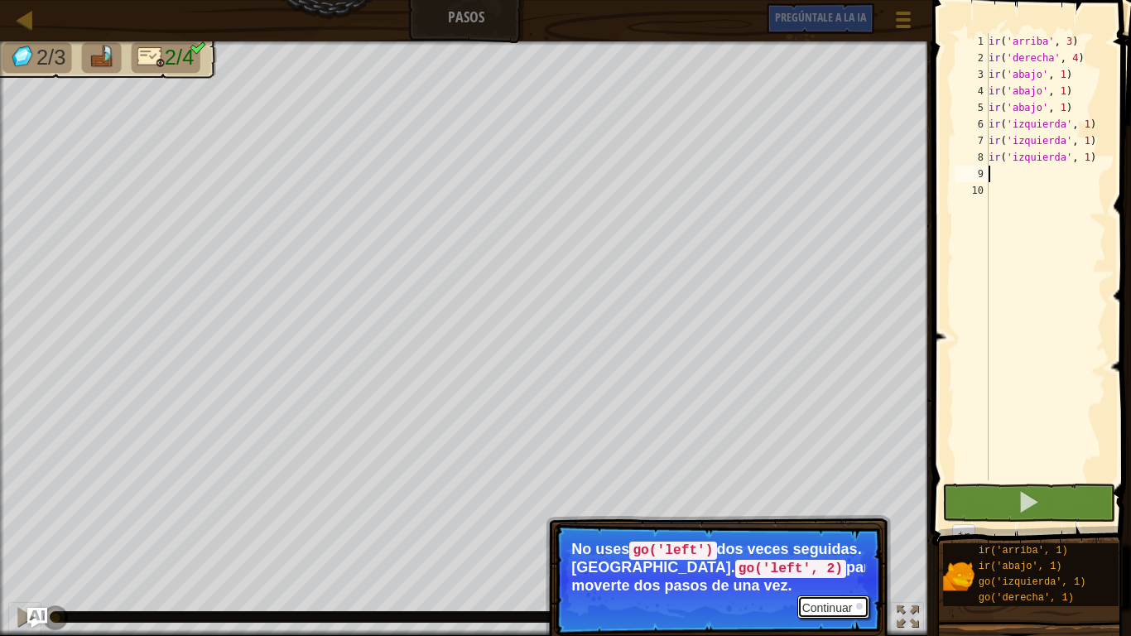
click at [817, 502] on button "Continuar" at bounding box center [833, 606] width 73 height 23
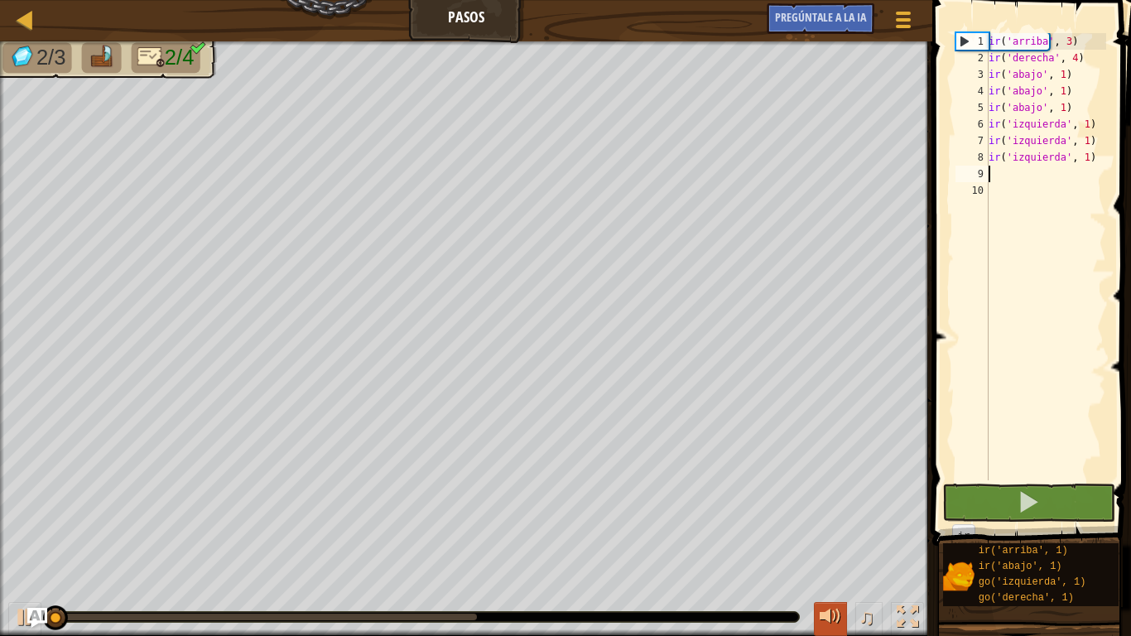
click at [828, 502] on div at bounding box center [830, 617] width 22 height 22
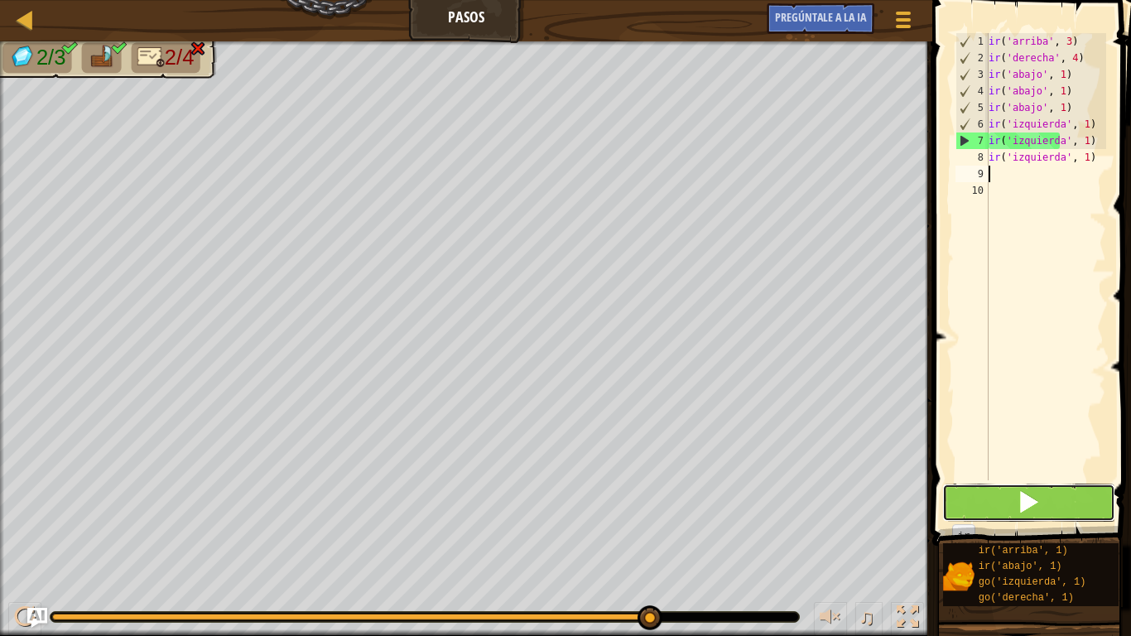
click at [1023, 502] on span at bounding box center [1028, 501] width 23 height 23
drag, startPoint x: 902, startPoint y: 626, endPoint x: 899, endPoint y: 615, distance: 11.3
click at [901, 502] on div at bounding box center [907, 617] width 22 height 22
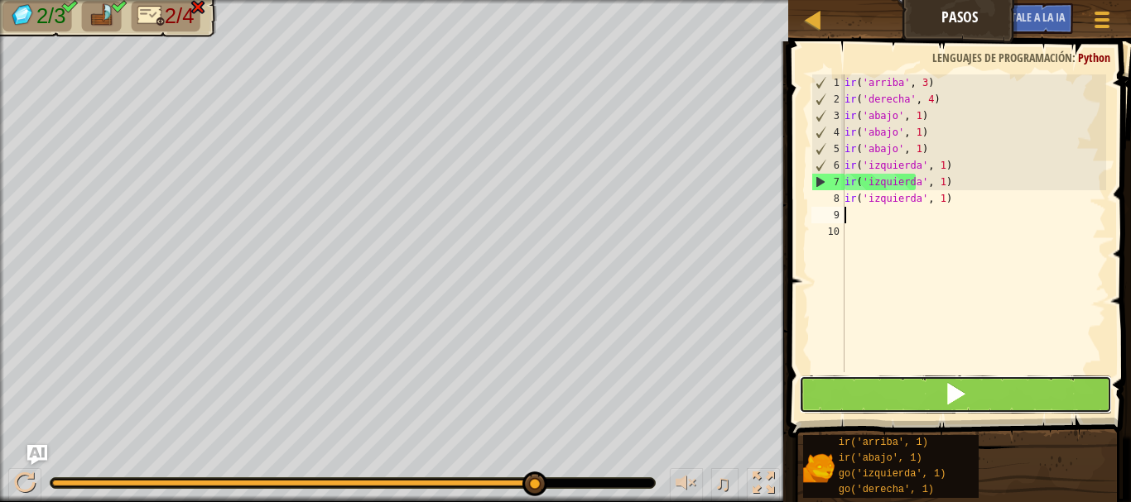
click at [965, 402] on span at bounding box center [955, 393] width 23 height 23
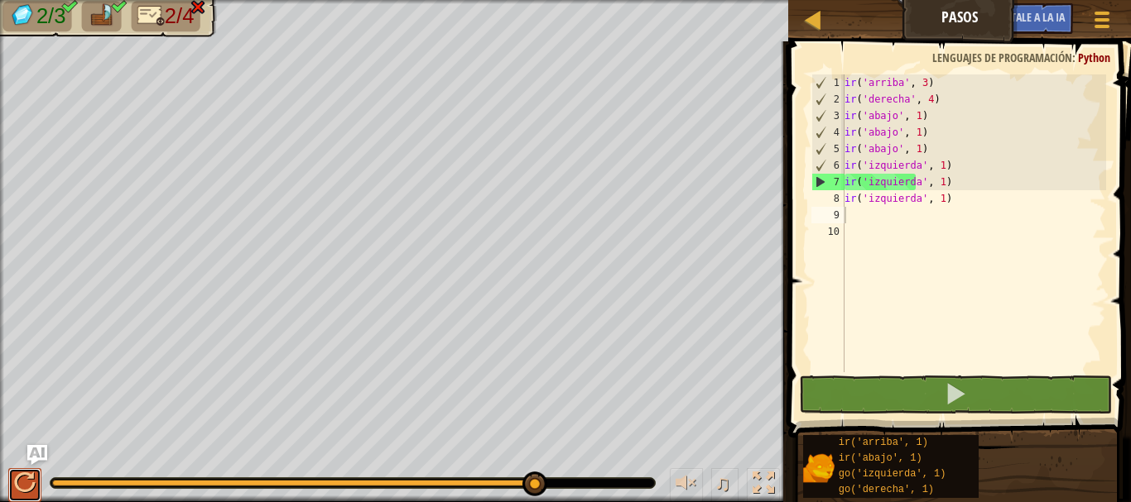
drag, startPoint x: 30, startPoint y: 489, endPoint x: 41, endPoint y: 485, distance: 11.5
click at [41, 485] on button at bounding box center [24, 486] width 33 height 34
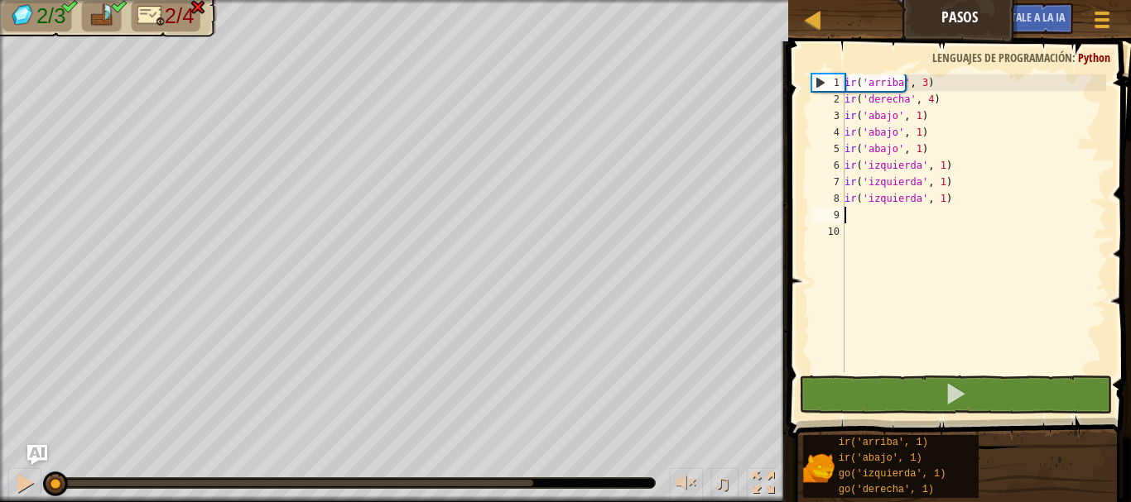
click at [940, 120] on div "ir ( 'arriba' , 3 ) ir ( 'derecha' , 4 ) ir ( 'abajo' , 1 ) ir ( 'abajo' , 1 ) …" at bounding box center [973, 239] width 265 height 331
click at [940, 118] on div "ir ( 'arriba' , 3 ) ir ( 'derecha' , 4 ) ir ( 'abajo' , 1 ) ir ( 'abajo' , 1 ) …" at bounding box center [973, 239] width 265 height 331
click at [932, 119] on div "ir ( 'arriba' , 3 ) ir ( 'derecha' , 4 ) ir ( 'abajo' , 1 ) ir ( 'abajo' , 1 ) …" at bounding box center [973, 239] width 265 height 331
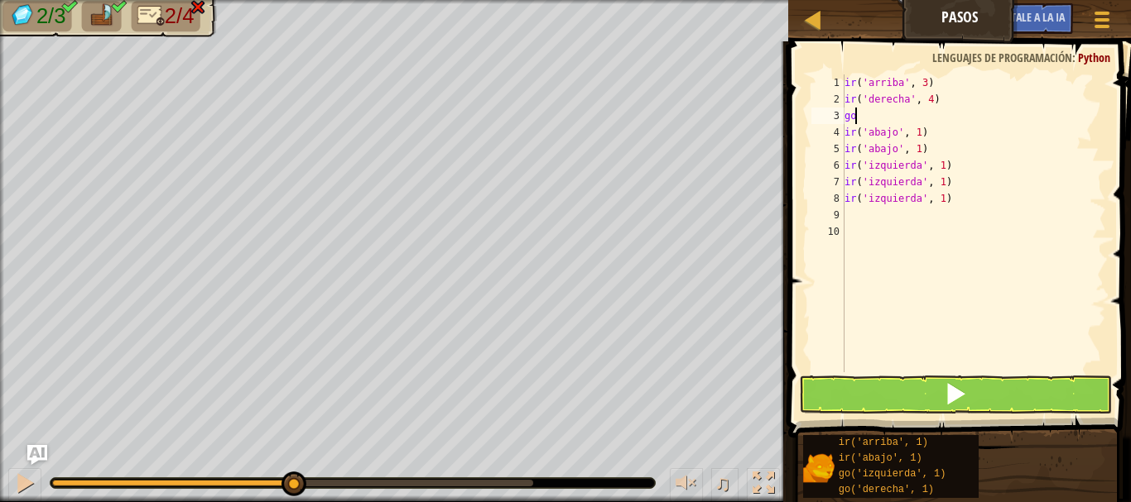
type textarea "g"
click at [809, 20] on div at bounding box center [813, 19] width 21 height 21
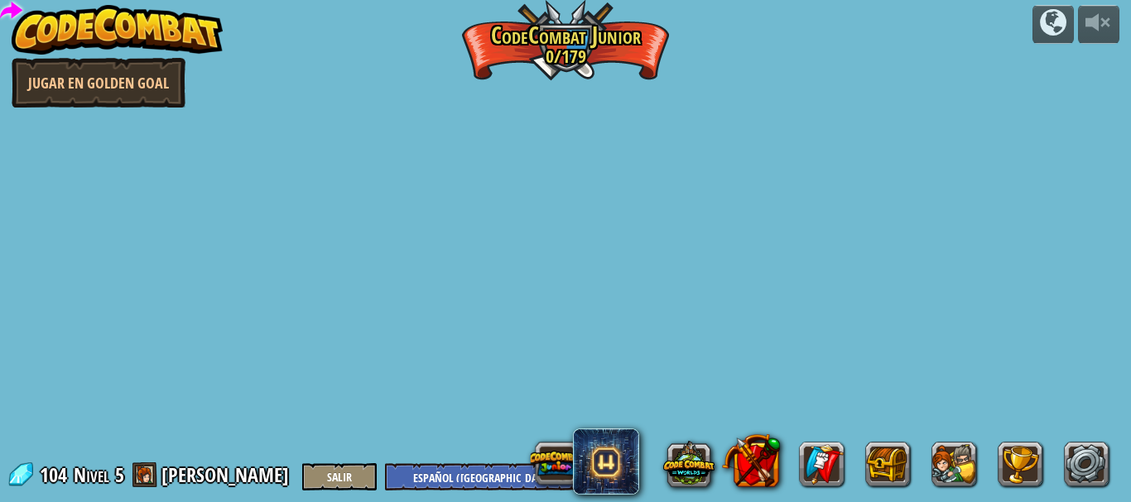
select select "es-419"
